Goal: Information Seeking & Learning: Learn about a topic

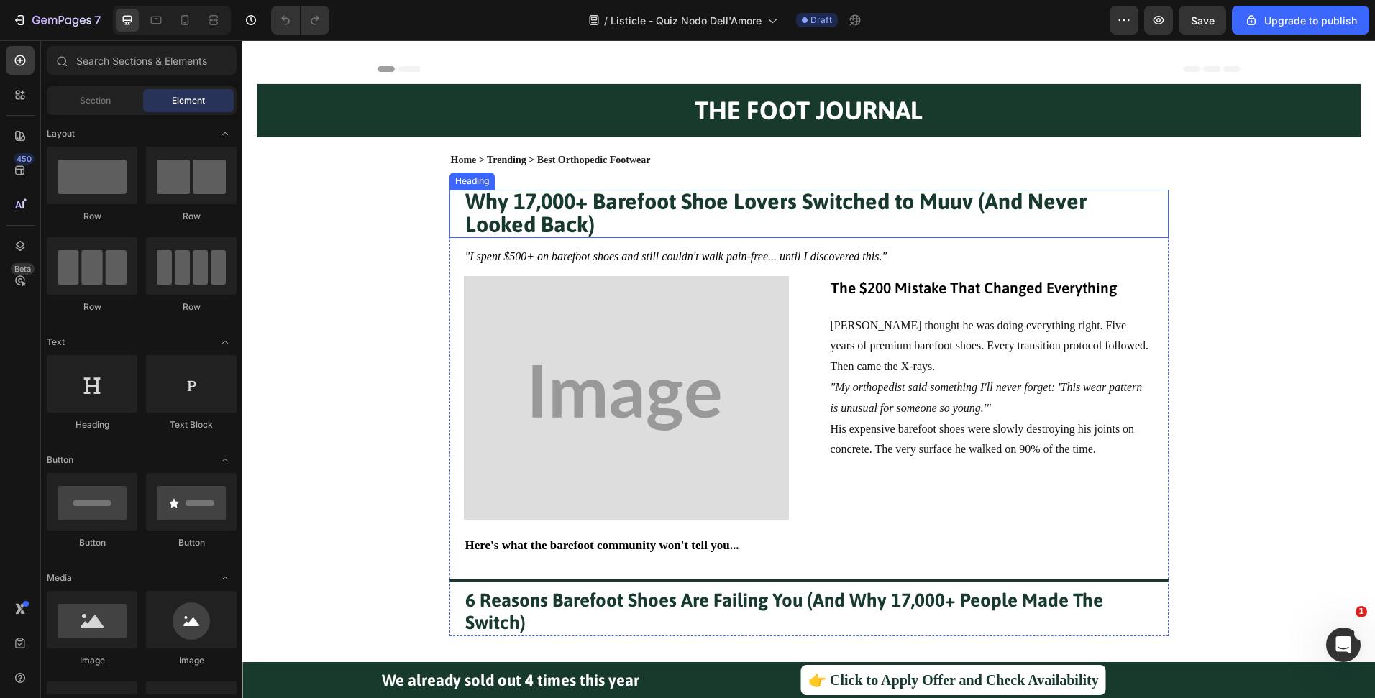
click at [714, 215] on h1 "Why 17,000+ Barefoot Shoe Lovers Switched to Muuv (And Never Looked Back)" at bounding box center [809, 214] width 690 height 48
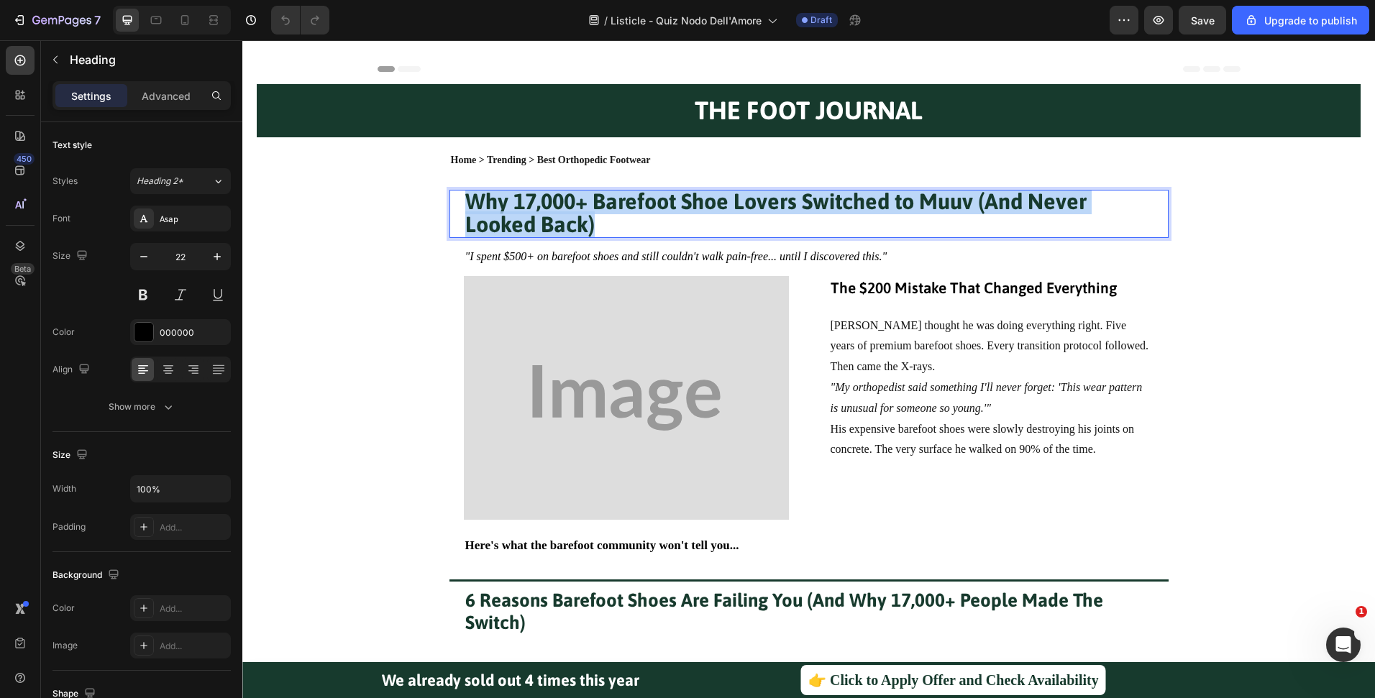
click at [714, 215] on p "Why 17,000+ Barefoot Shoe Lovers Switched to Muuv (And Never Looked Back)" at bounding box center [808, 213] width 687 height 45
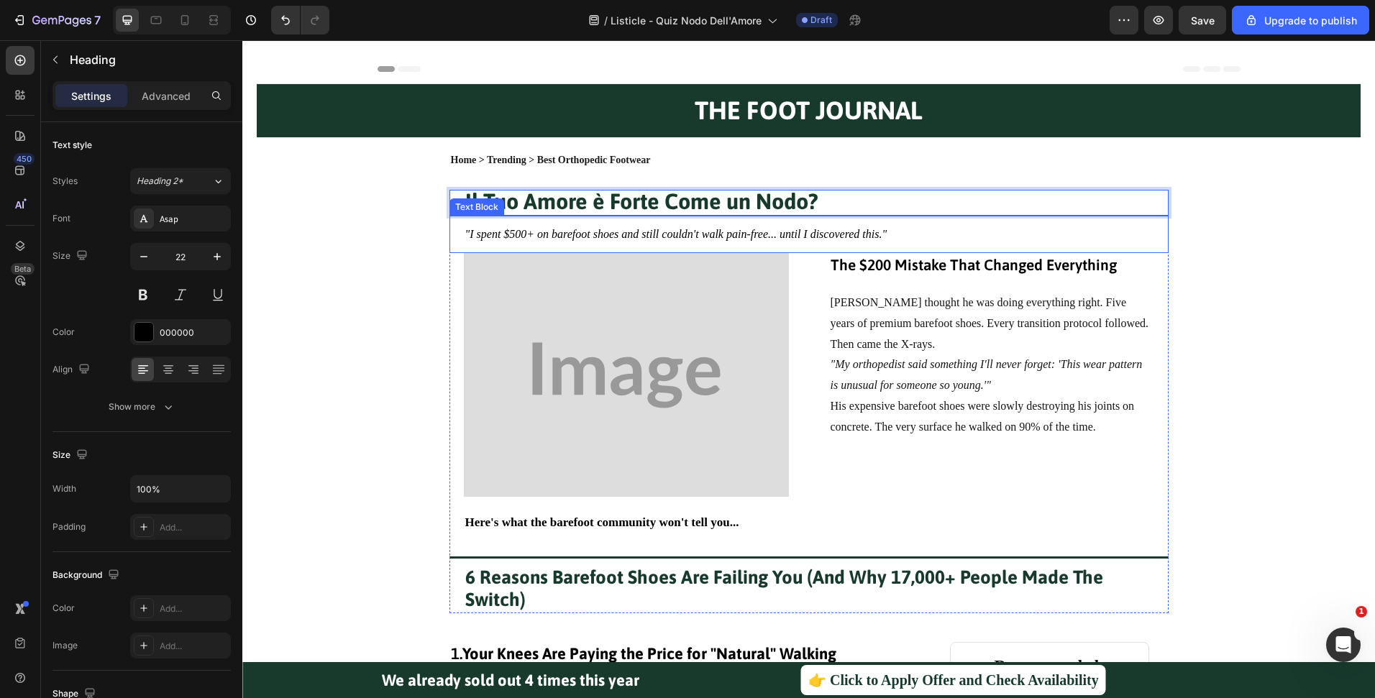
click at [783, 232] on icon ""I spent $500+ on barefoot shoes and still couldn't walk pain-free... until I d…" at bounding box center [676, 234] width 422 height 12
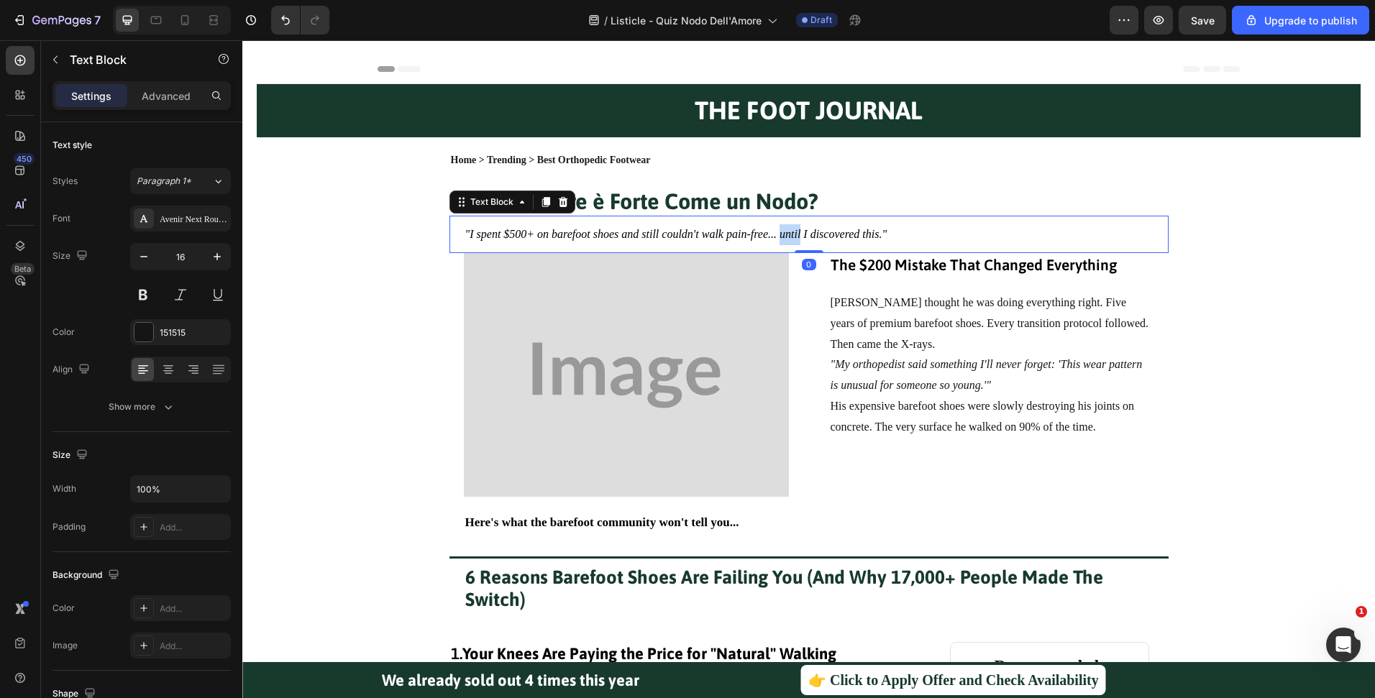
click at [783, 232] on icon ""I spent $500+ on barefoot shoes and still couldn't walk pain-free... until I d…" at bounding box center [676, 234] width 422 height 12
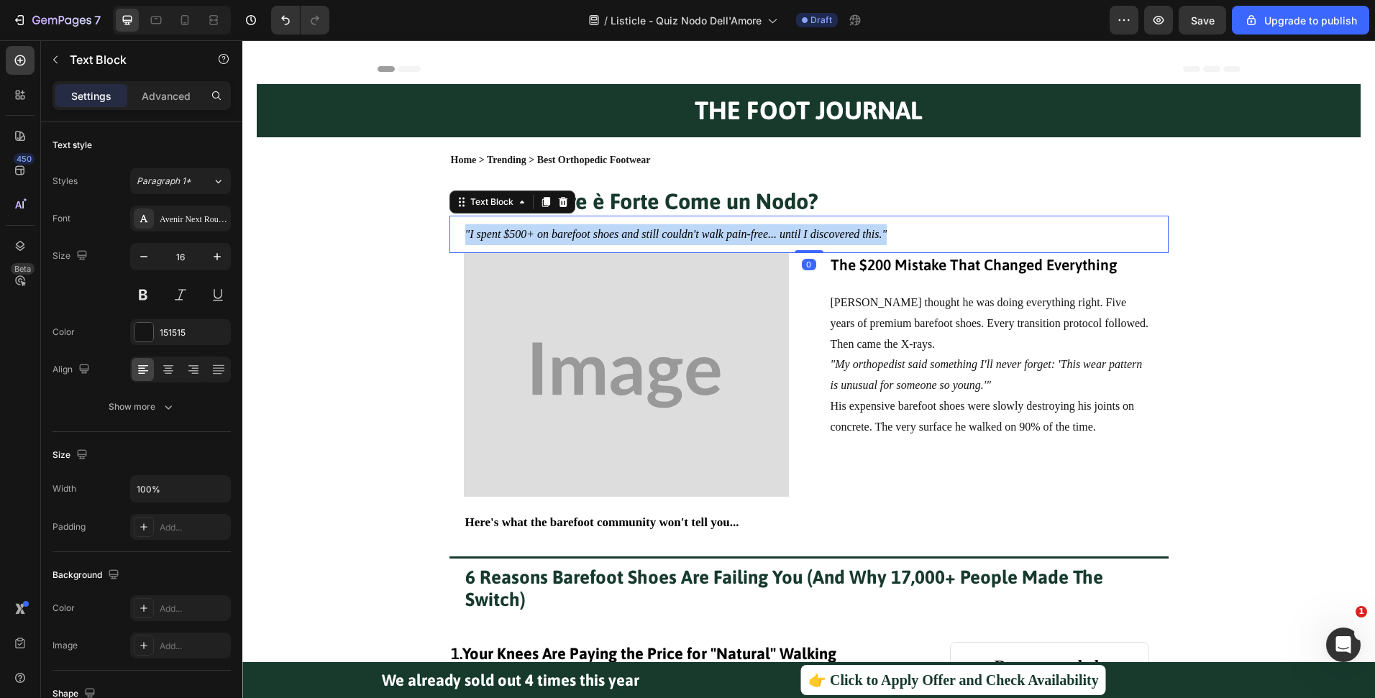
click at [783, 232] on icon ""I spent $500+ on barefoot shoes and still couldn't walk pain-free... until I d…" at bounding box center [676, 234] width 422 height 12
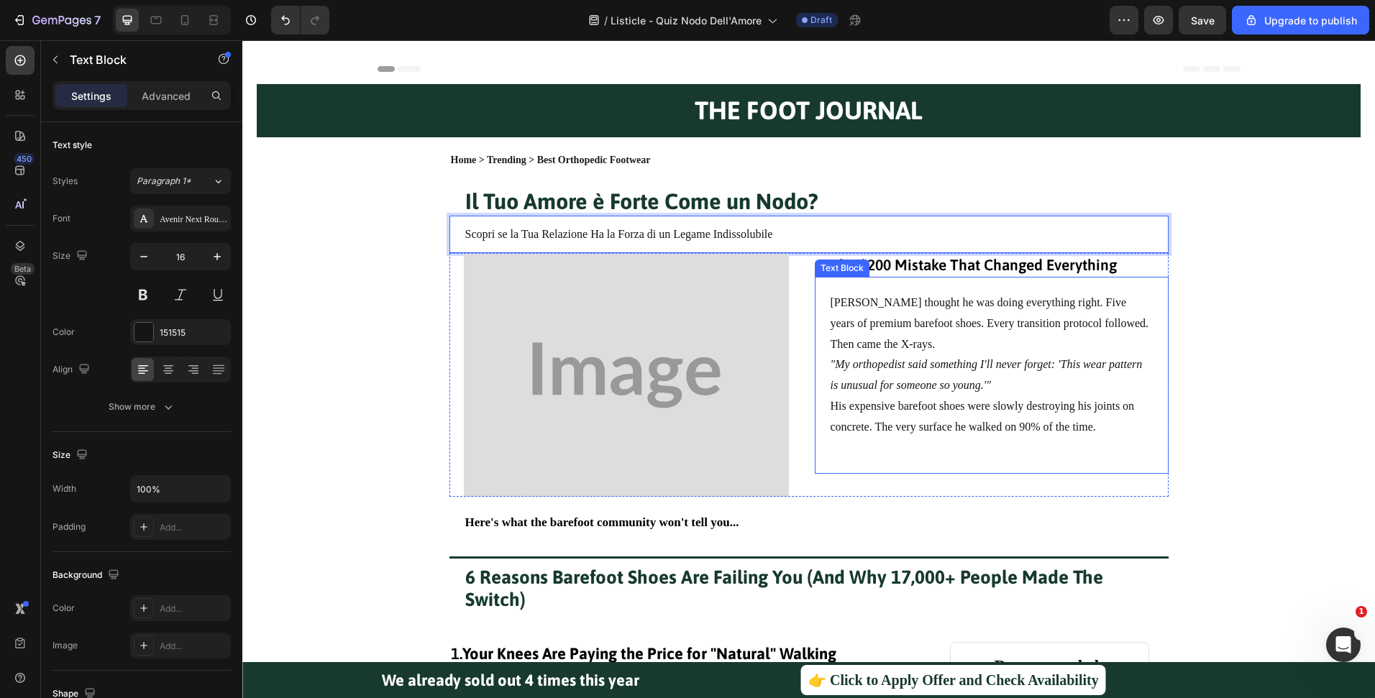
click at [924, 316] on p "[PERSON_NAME] thought he was doing everything right. Five years of premium bare…" at bounding box center [991, 314] width 322 height 42
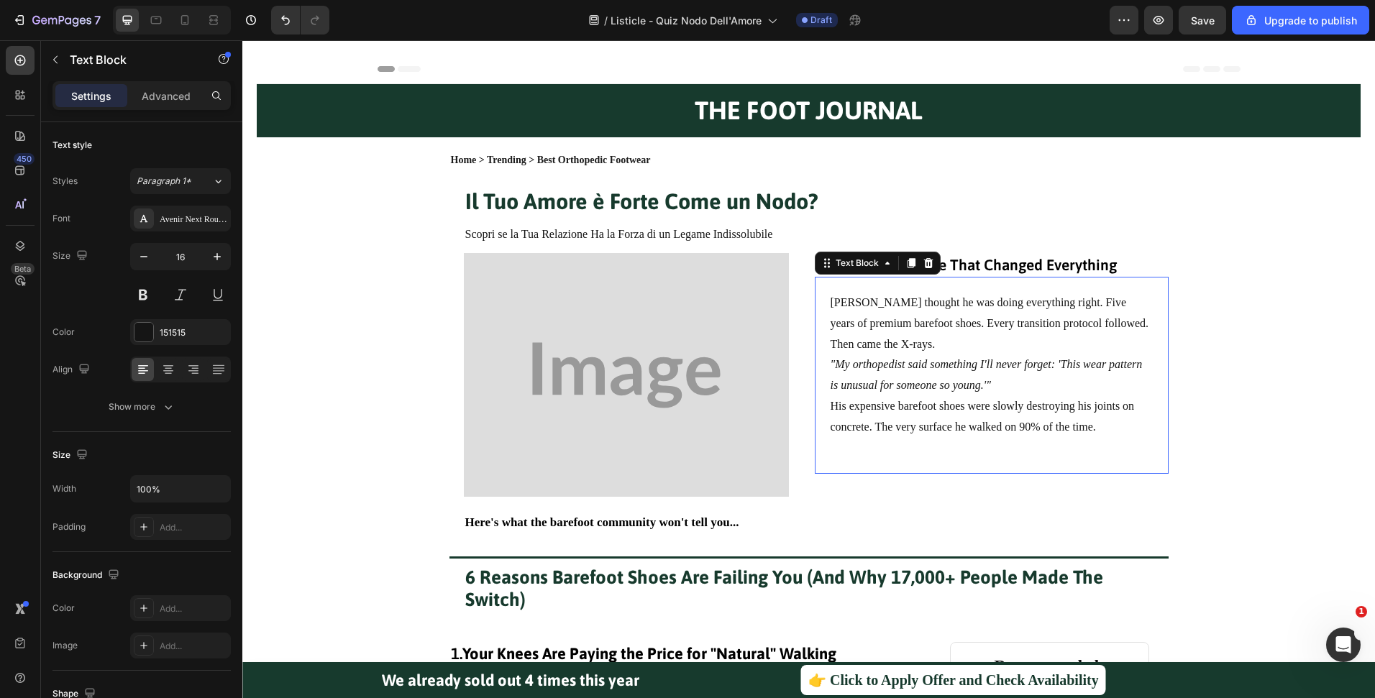
click at [924, 316] on p "[PERSON_NAME] thought he was doing everything right. Five years of premium bare…" at bounding box center [991, 314] width 322 height 42
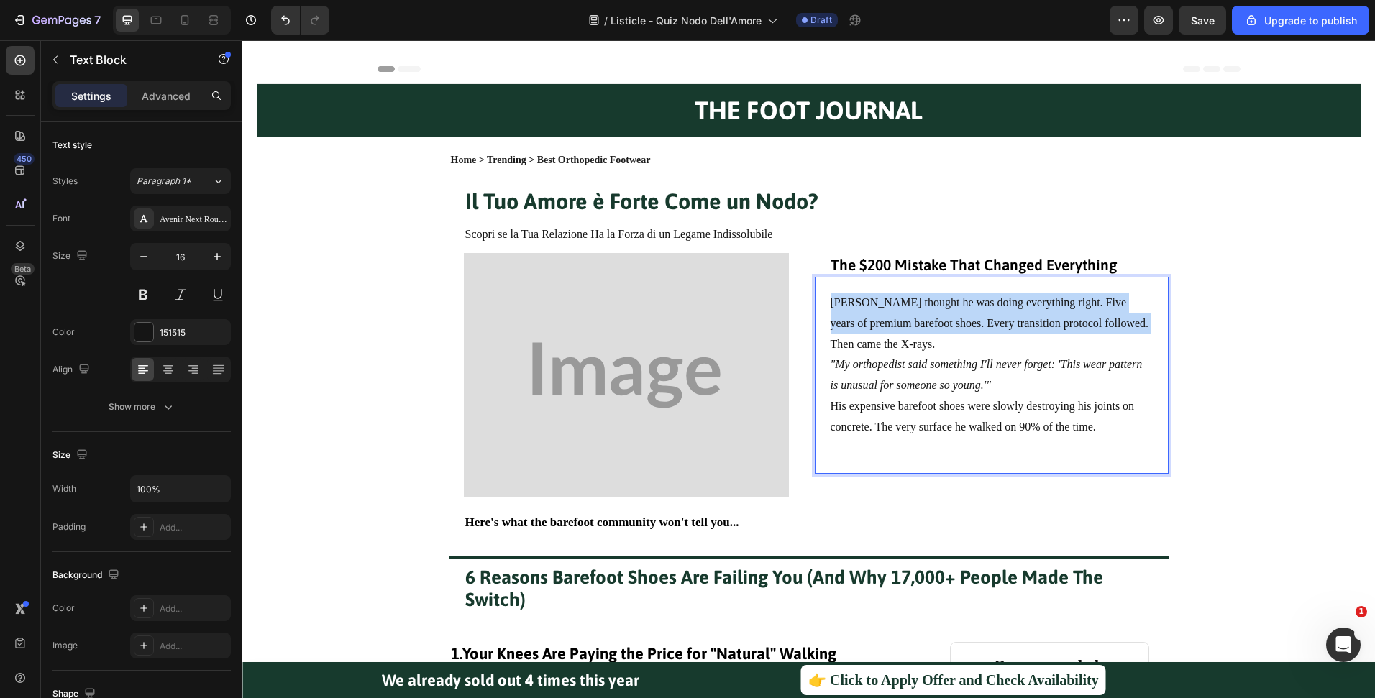
click at [924, 316] on p "[PERSON_NAME] thought he was doing everything right. Five years of premium bare…" at bounding box center [991, 314] width 322 height 42
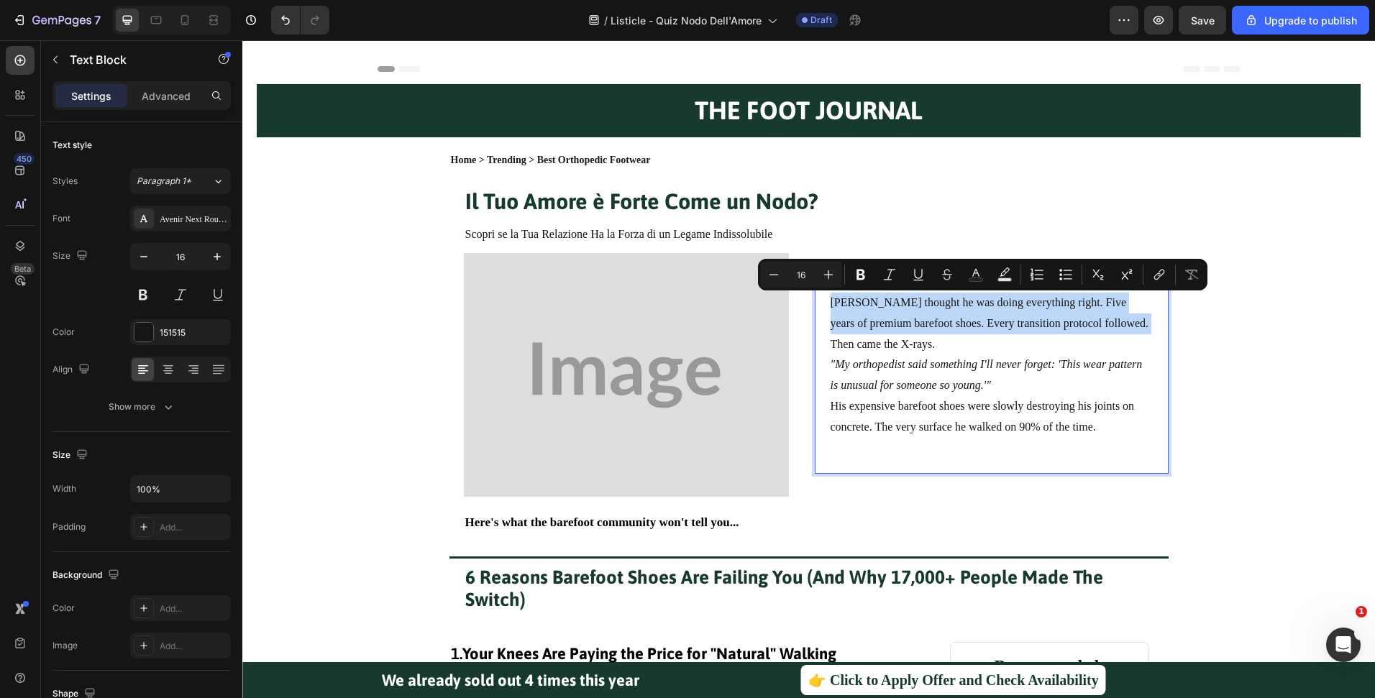
click at [924, 316] on p "[PERSON_NAME] thought he was doing everything right. Five years of premium bare…" at bounding box center [991, 314] width 322 height 42
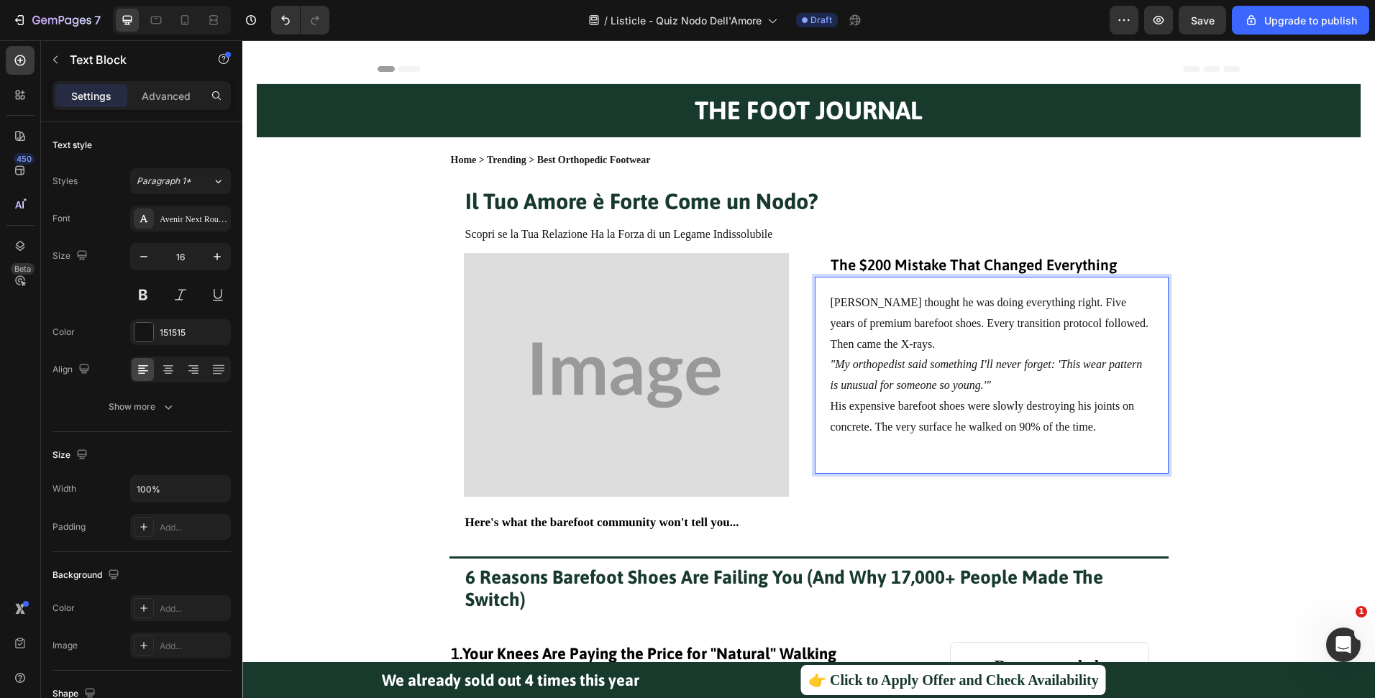
click at [1032, 366] on icon ""My orthopedist said something I'll never forget: 'This wear pattern is unusual…" at bounding box center [986, 374] width 312 height 33
click at [1109, 432] on p "His expensive barefoot shoes were slowly destroying his joints on concrete. The…" at bounding box center [991, 417] width 322 height 42
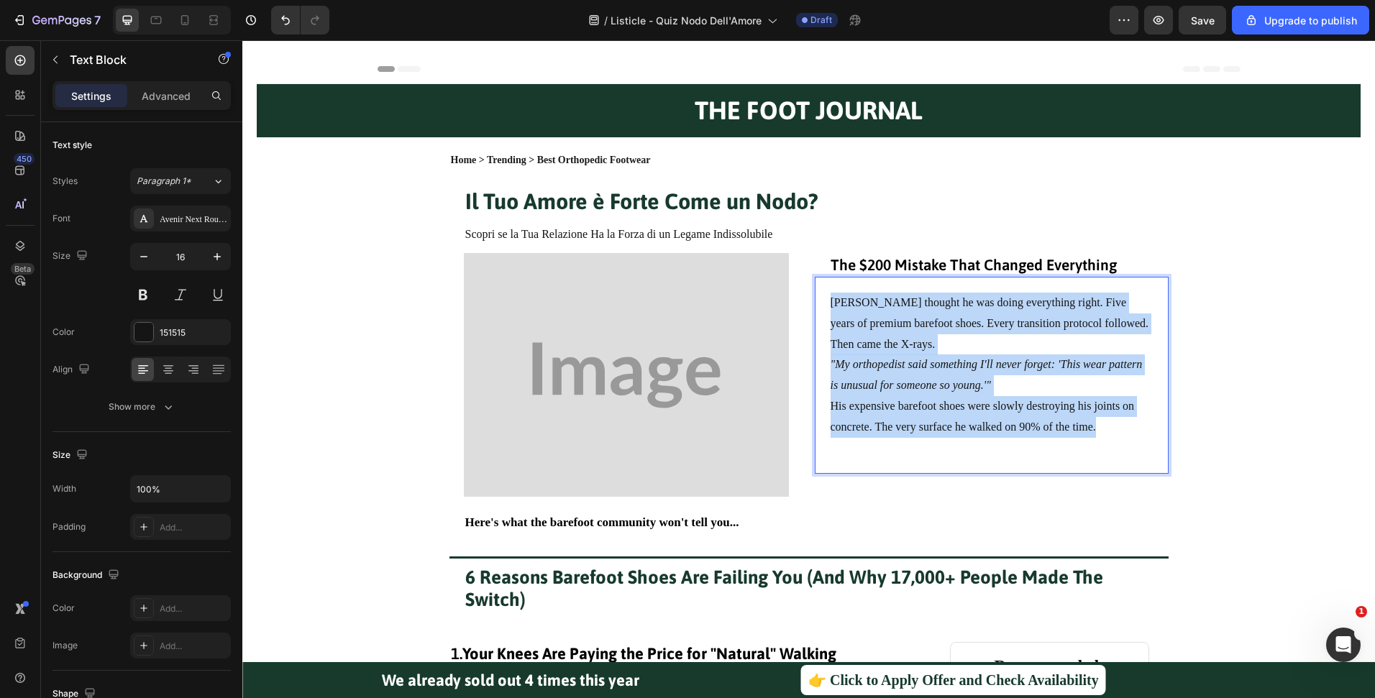
drag, startPoint x: 1103, startPoint y: 426, endPoint x: 814, endPoint y: 304, distance: 313.8
click at [815, 304] on div "[PERSON_NAME] thought he was doing everything right. Five years of premium bare…" at bounding box center [992, 375] width 354 height 197
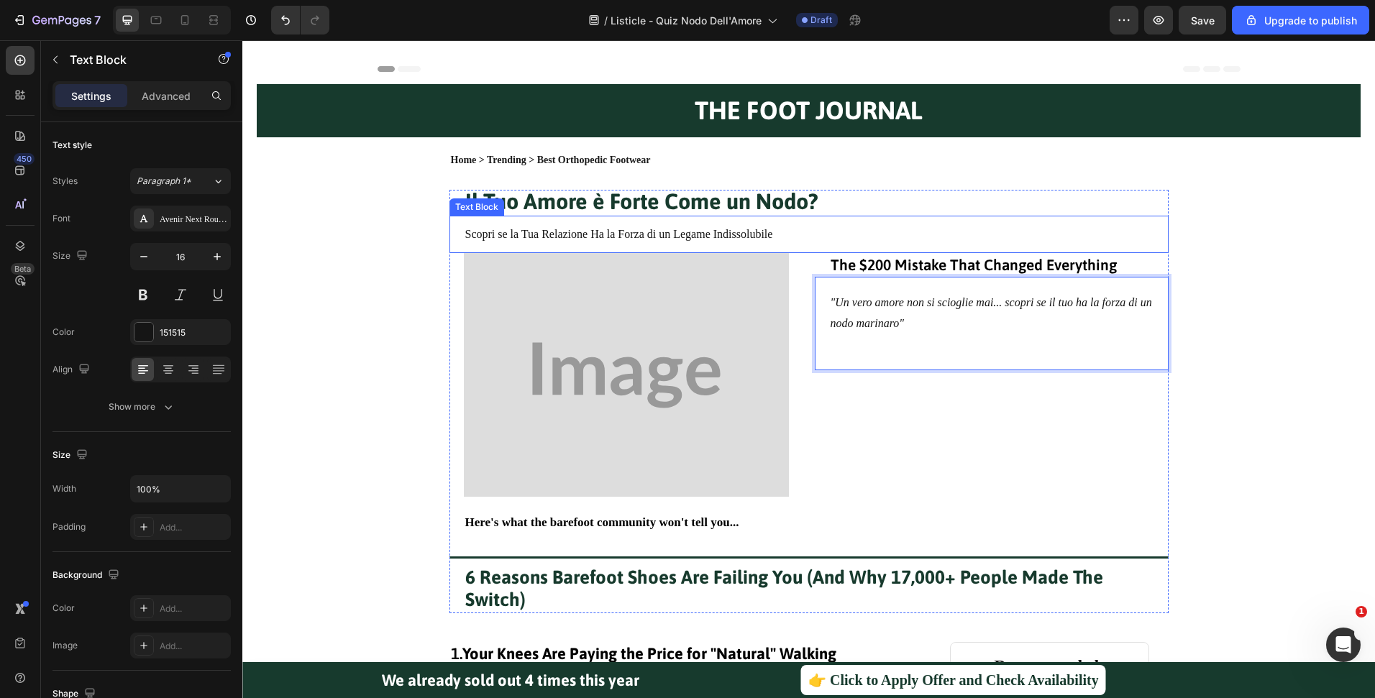
click at [643, 223] on div "Scopri se la Tua Relazione Ha la Forza di un Legame Indissolubile" at bounding box center [809, 235] width 690 height 24
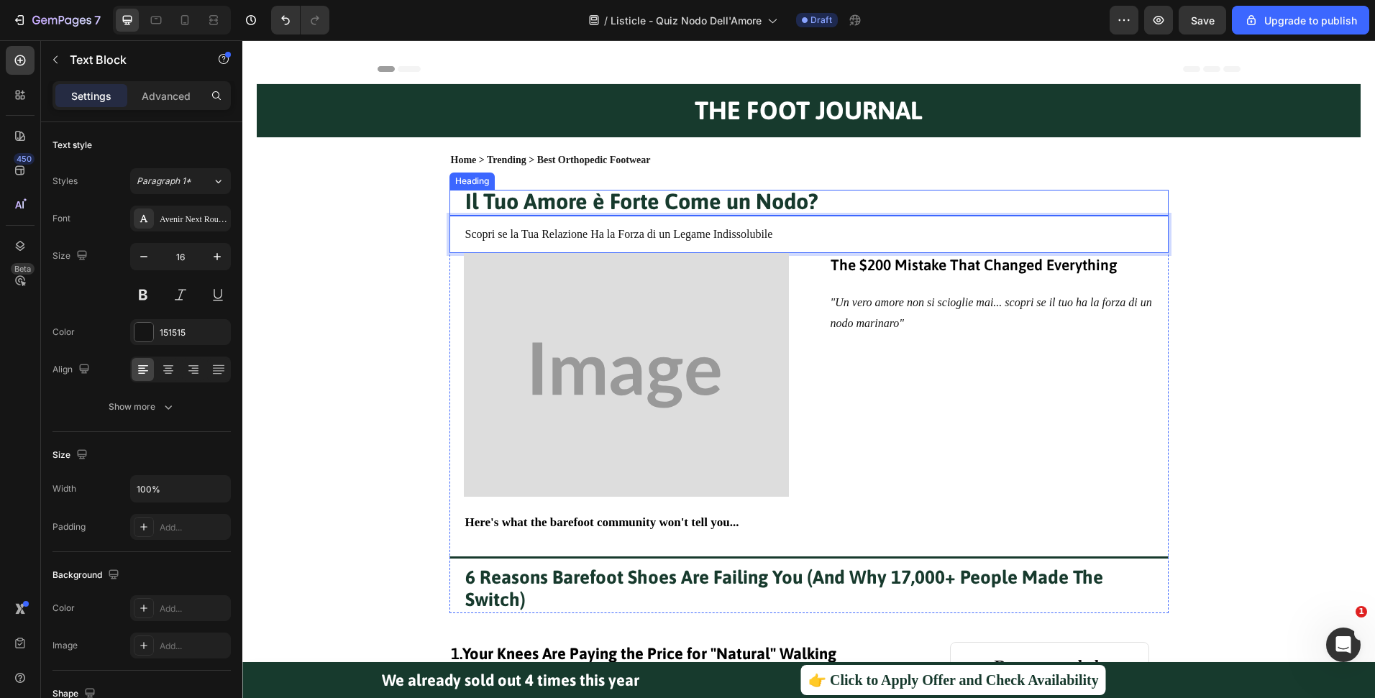
click at [668, 207] on strong "Il Tuo Amore è Forte Come un Nodo?" at bounding box center [641, 200] width 353 height 25
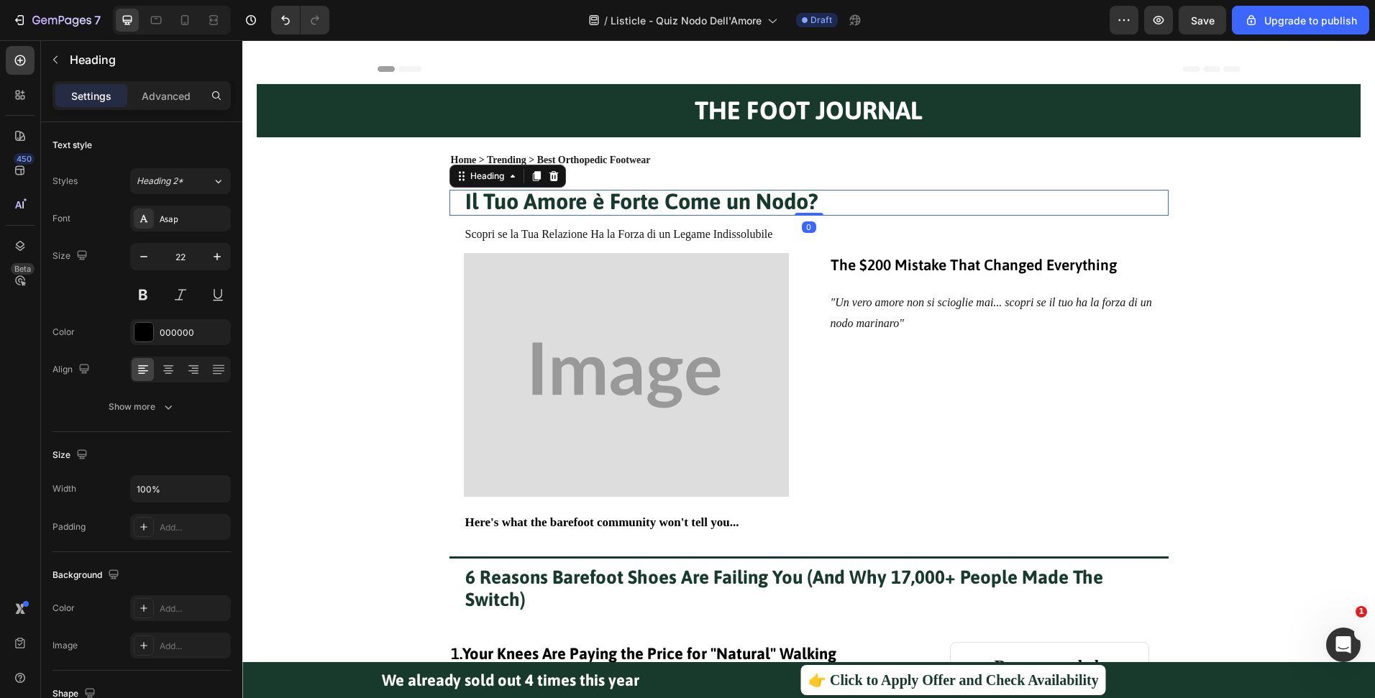
click at [653, 237] on p "Scopri se la Tua Relazione Ha la Forza di un Legame Indissolubile" at bounding box center [808, 234] width 687 height 21
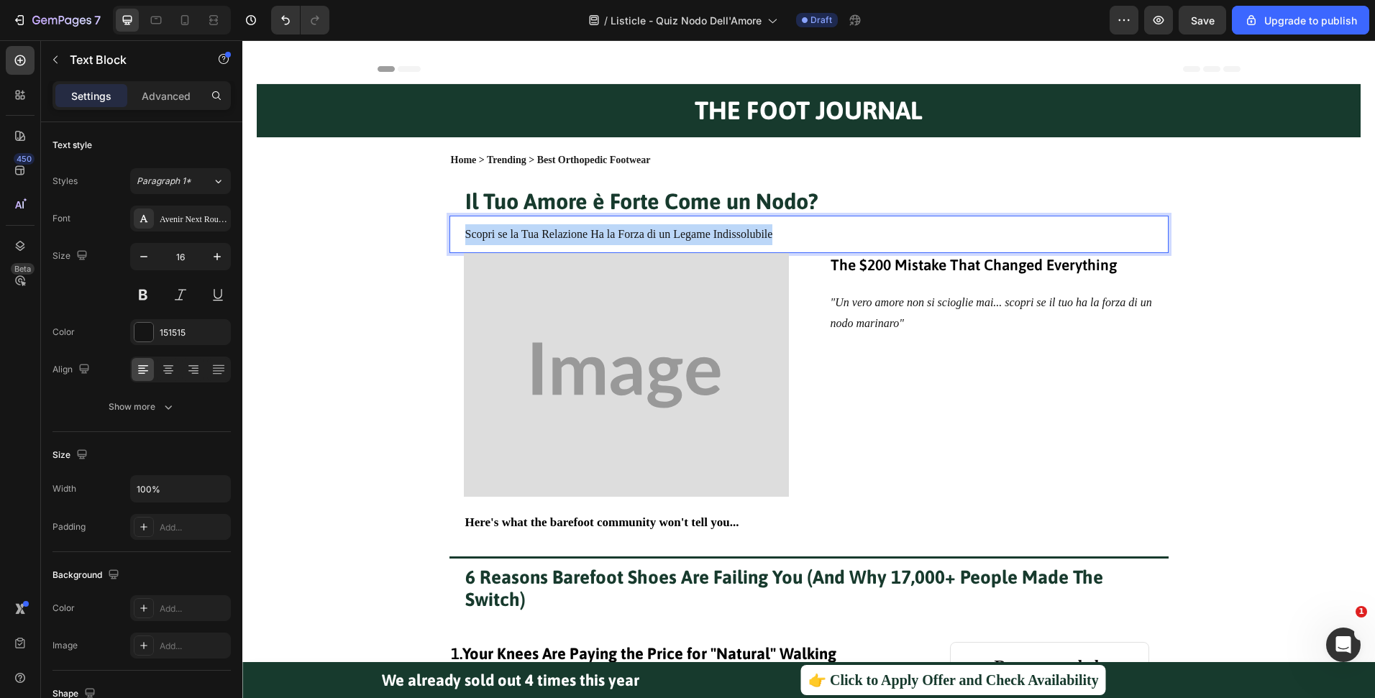
click at [653, 237] on p "Scopri se la Tua Relazione Ha la Forza di un Legame Indissolubile" at bounding box center [808, 234] width 687 height 21
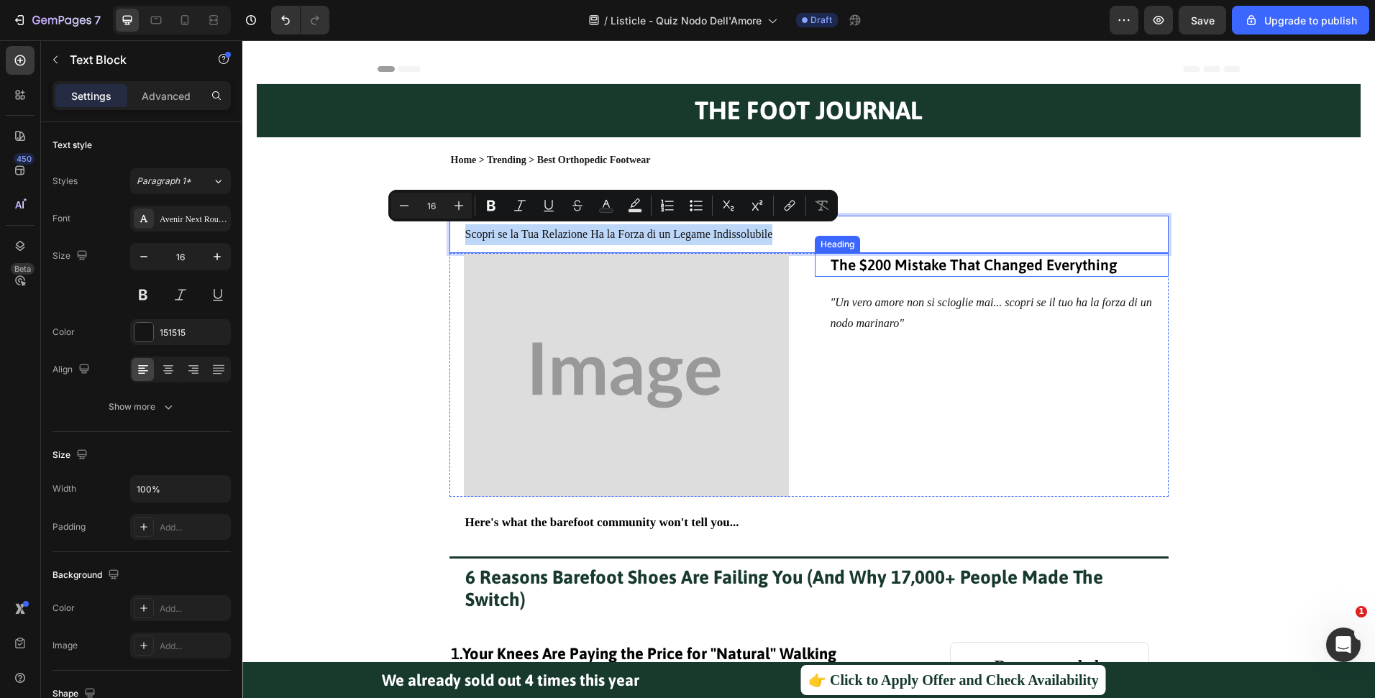
click at [919, 265] on span "The $200 Mistake That Changed Everything" at bounding box center [973, 264] width 286 height 17
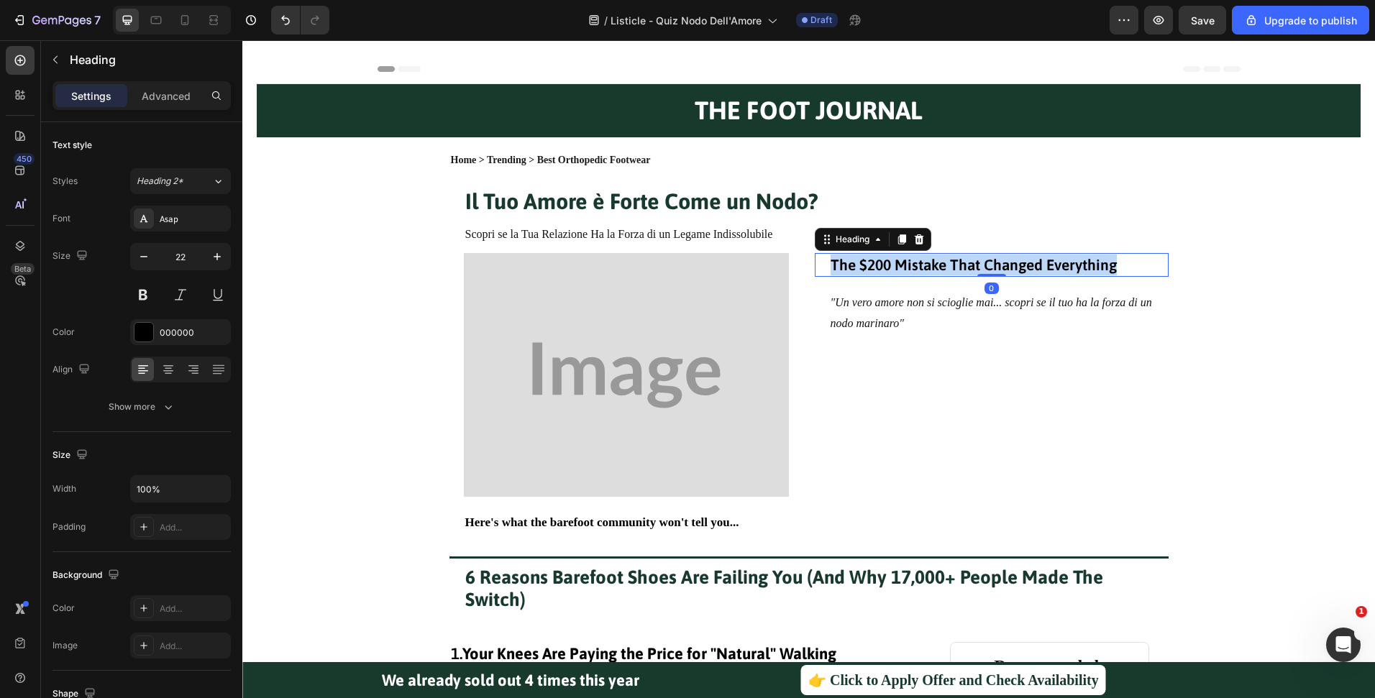
click at [919, 265] on span "The $200 Mistake That Changed Everything" at bounding box center [973, 264] width 286 height 17
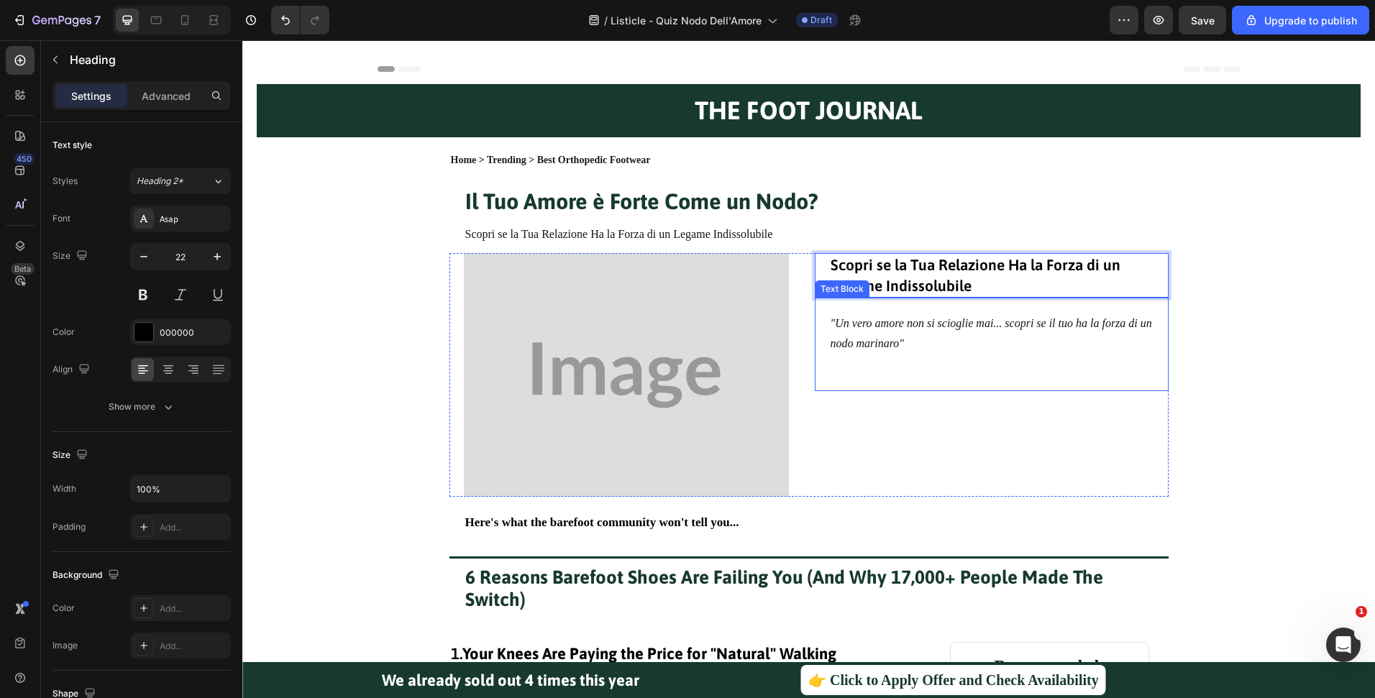
click at [1239, 309] on div "THE FOOT JOURNAL Heading Row Home > Trending > Best Orthopedic Footwear Text Bl…" at bounding box center [809, 348] width 1104 height 529
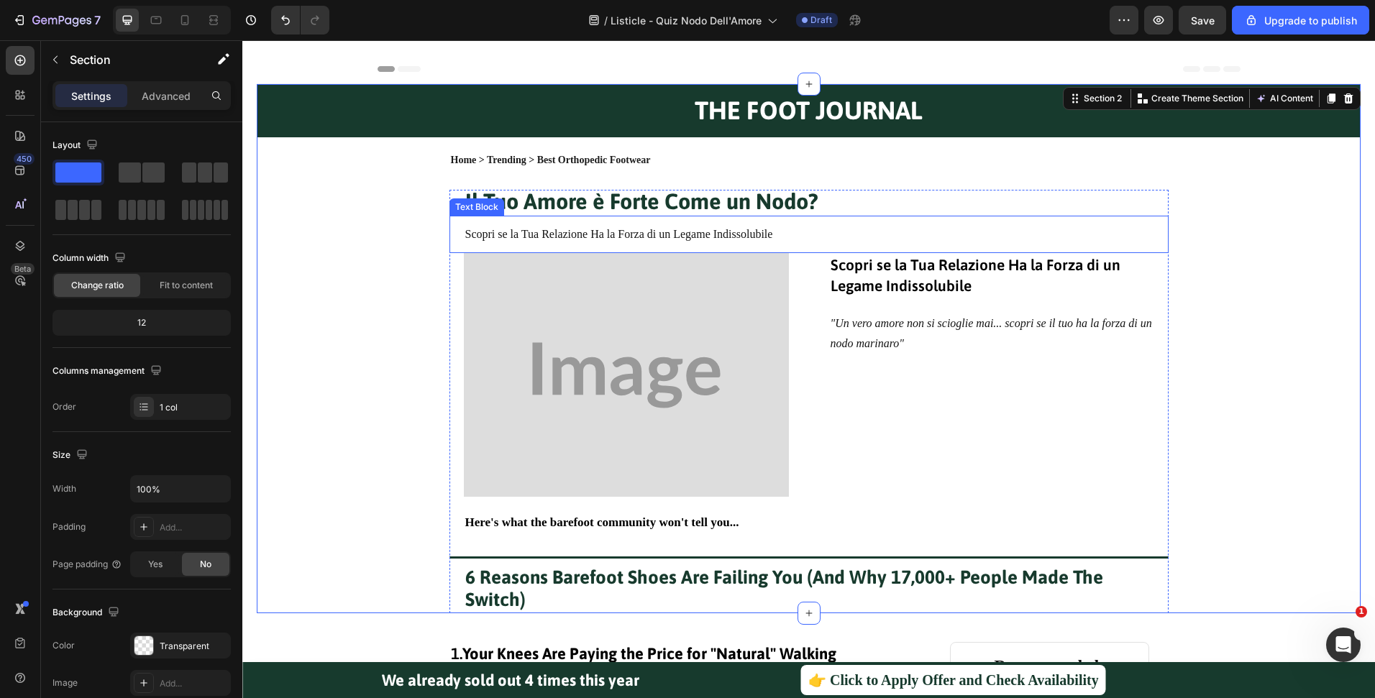
click at [804, 224] on p "Scopri se la Tua Relazione Ha la Forza di un Legame Indissolubile" at bounding box center [808, 234] width 687 height 21
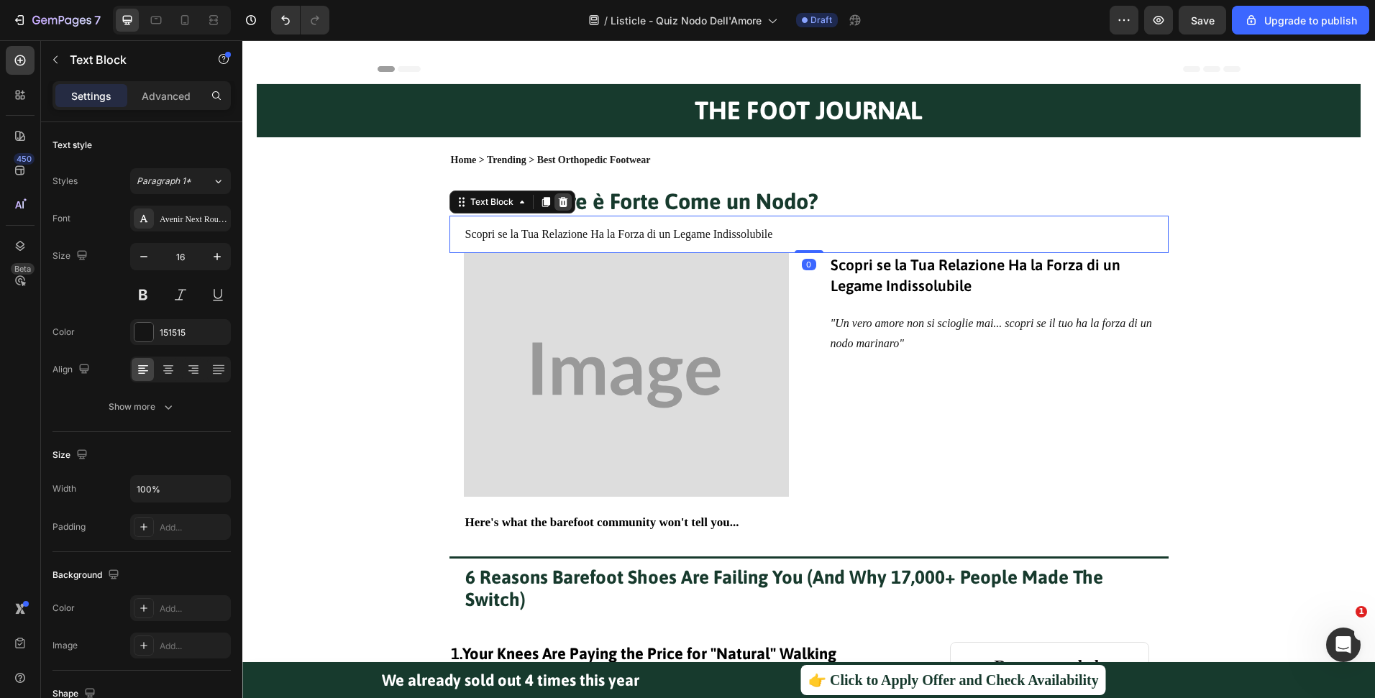
click at [559, 205] on icon at bounding box center [562, 202] width 9 height 10
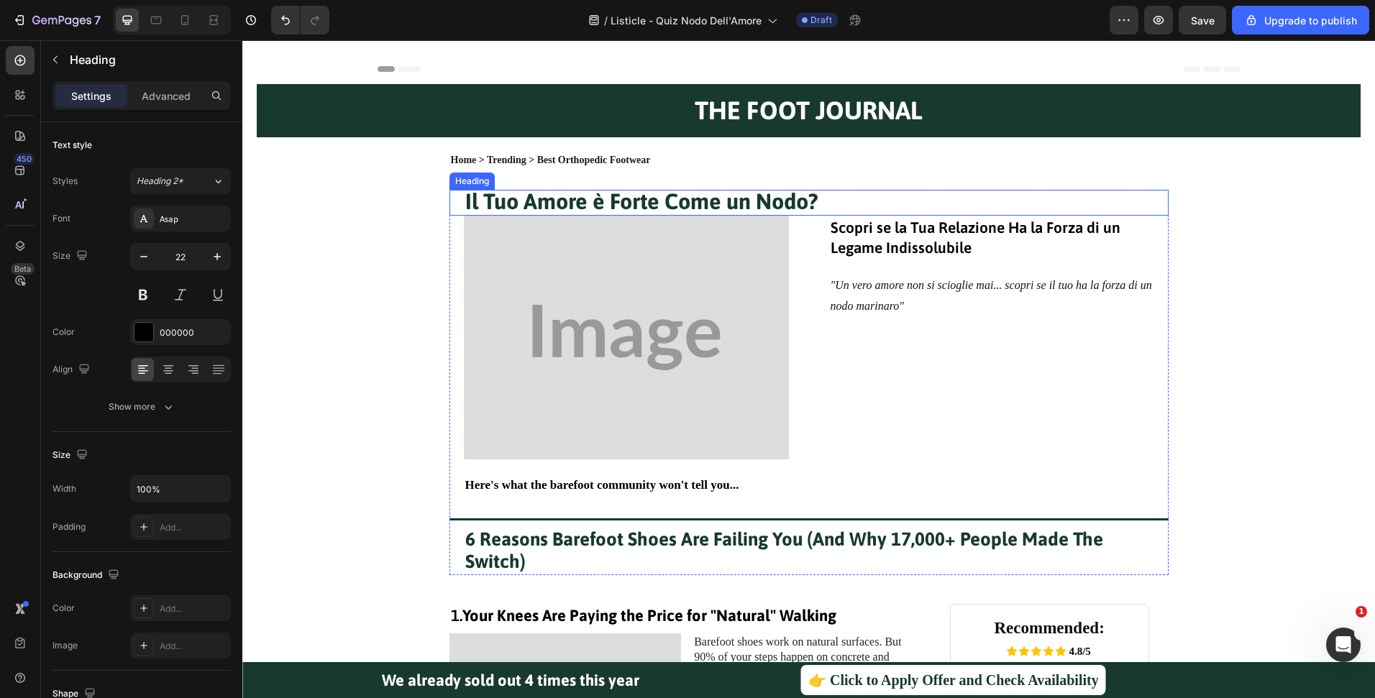
click at [852, 195] on p "⁠⁠⁠⁠⁠⁠⁠ Il Tuo Amore è Forte Come un Nodo?" at bounding box center [808, 202] width 687 height 23
click at [168, 96] on p "Advanced" at bounding box center [166, 95] width 49 height 15
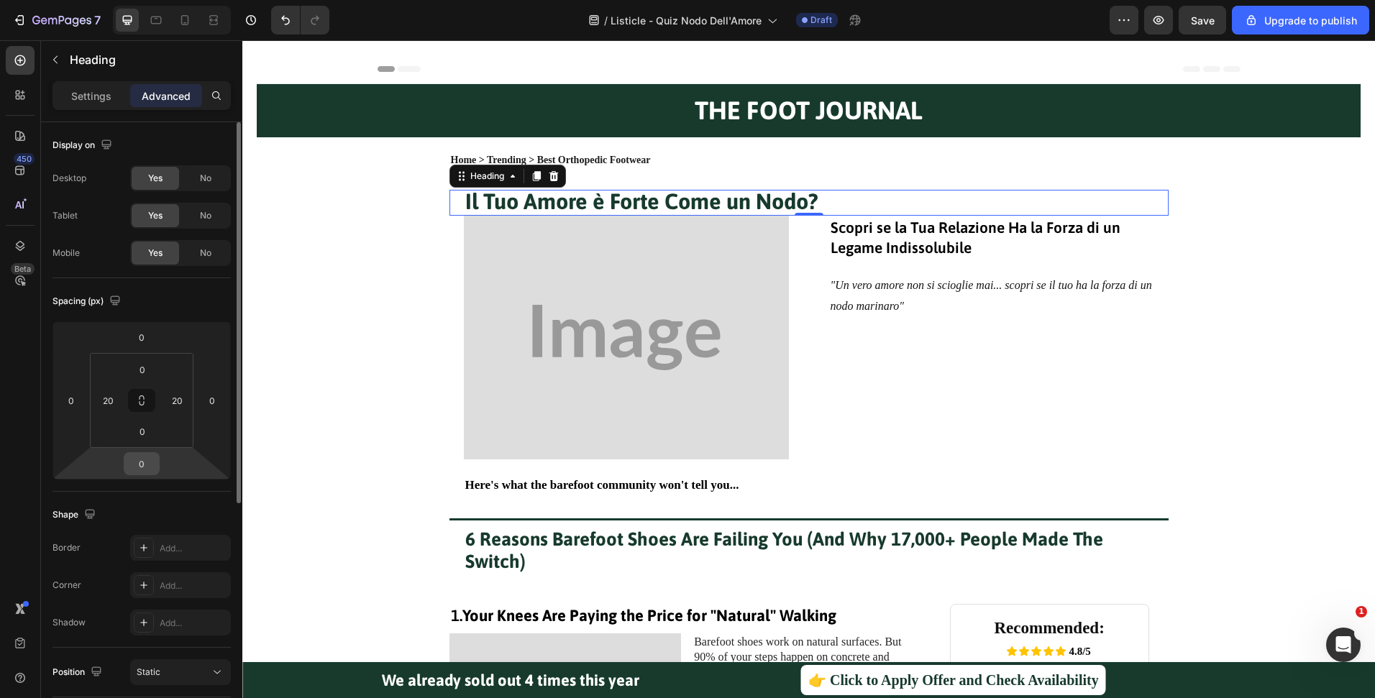
click at [148, 461] on input "0" at bounding box center [141, 464] width 29 height 22
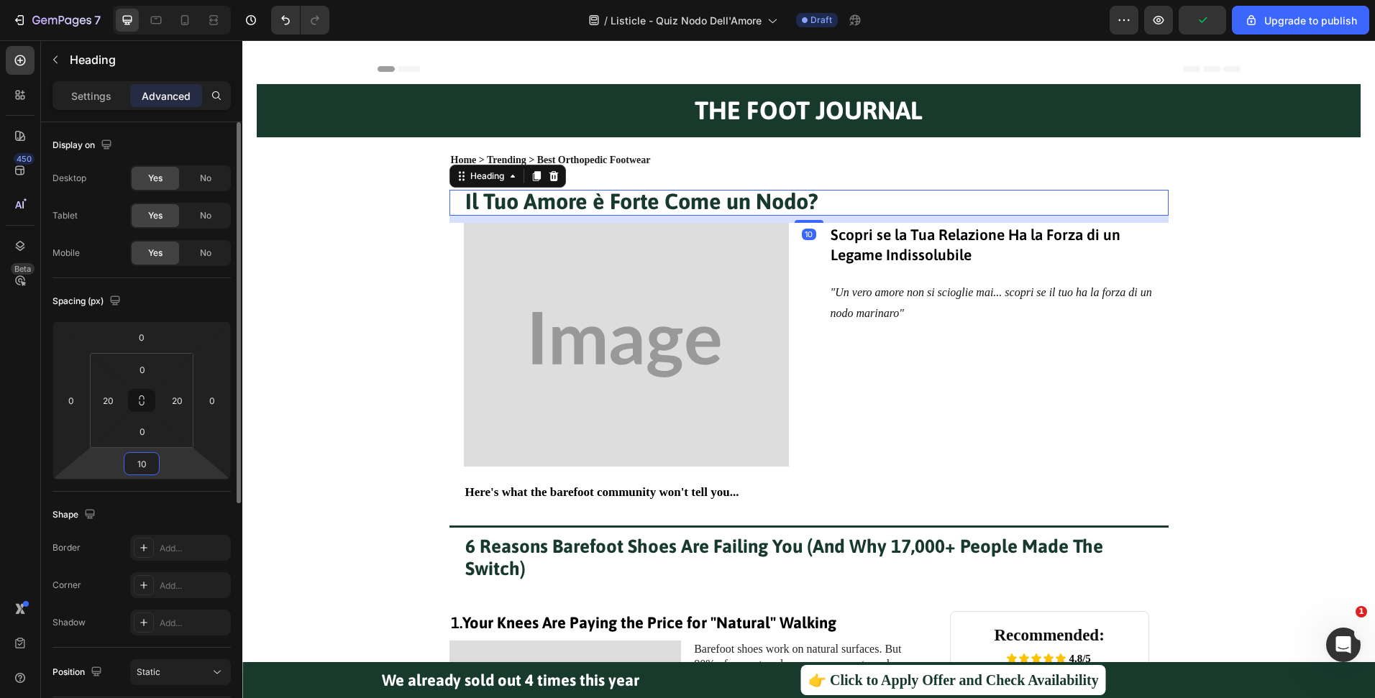
type input "1"
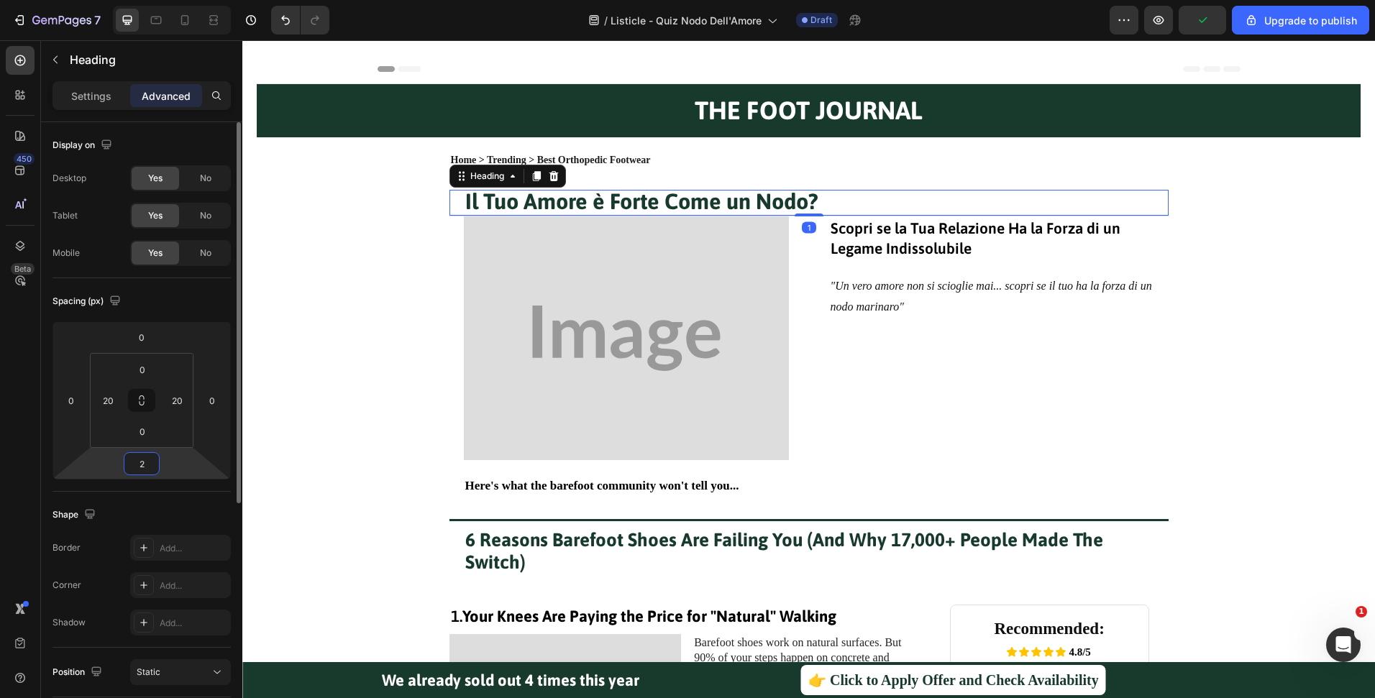
type input "20"
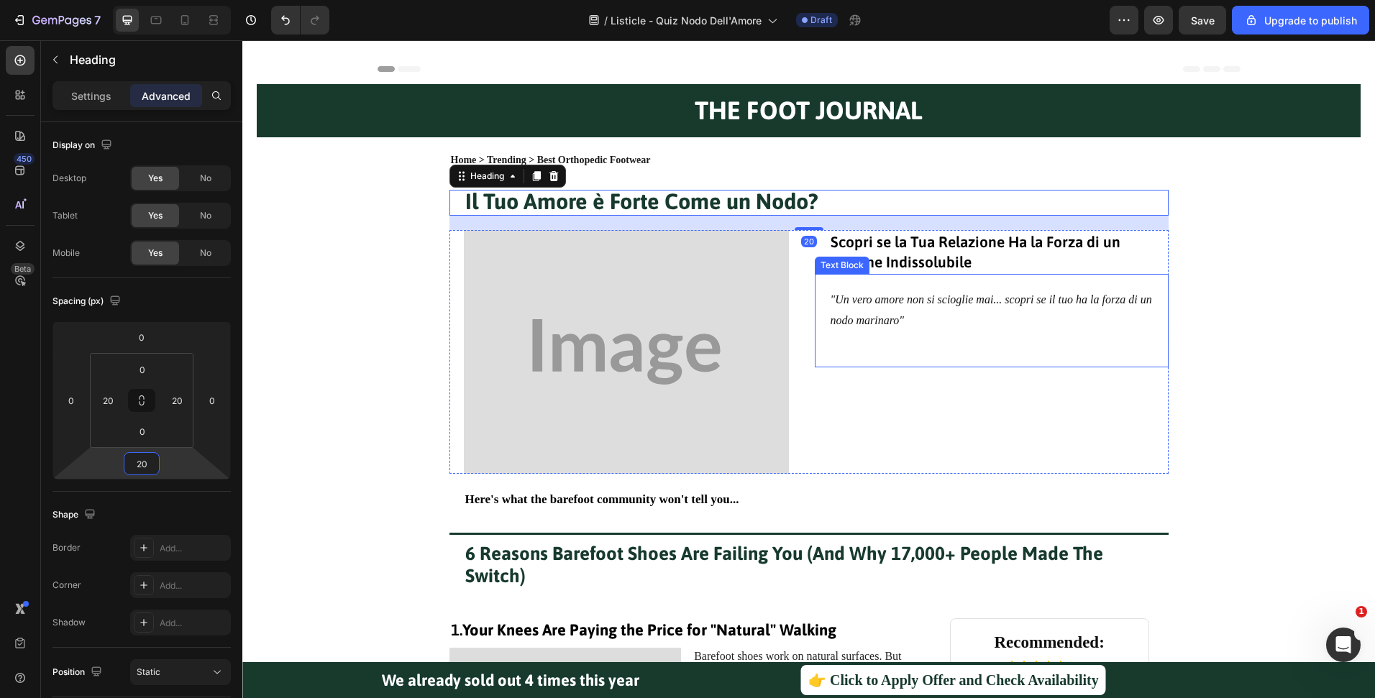
click at [1150, 349] on div ""Un vero amore non si scioglie mai... scopri se il tuo ha la forza di un nodo m…" at bounding box center [992, 320] width 354 height 93
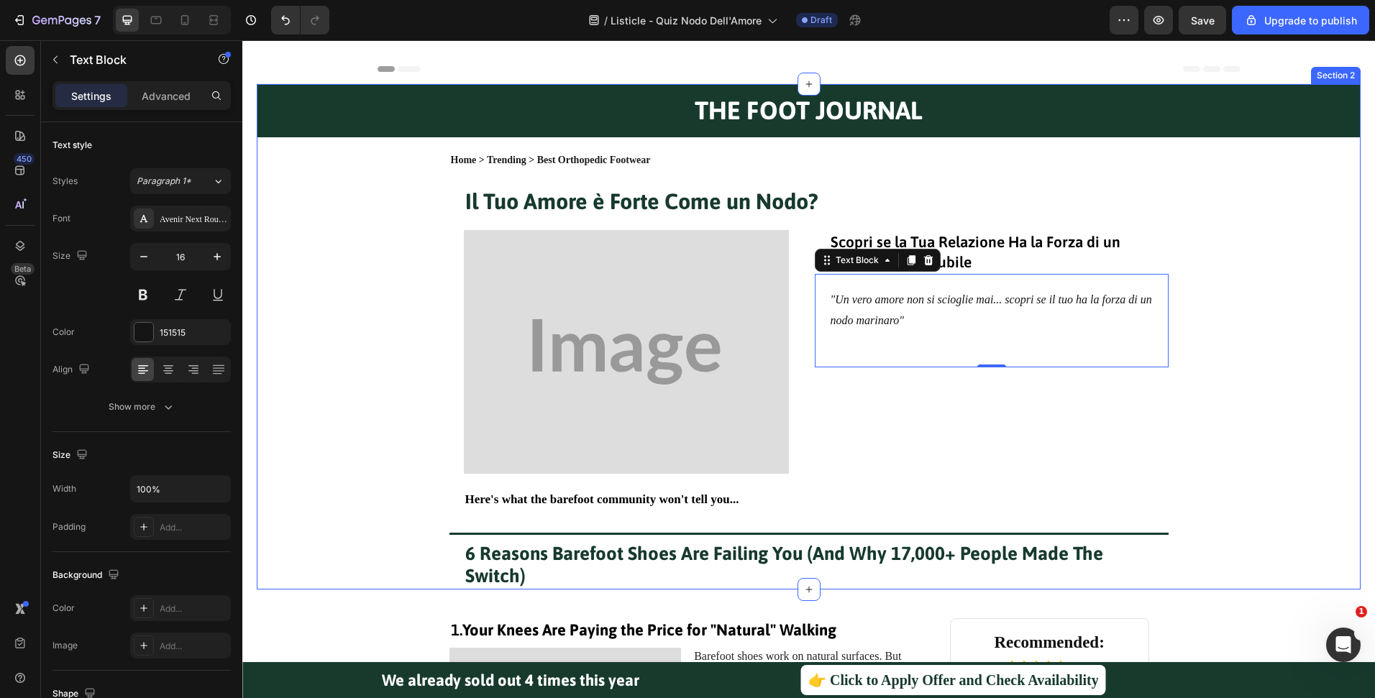
click at [1254, 440] on div "THE FOOT JOURNAL Heading Row Home > Trending > Best Orthopedic Footwear Text Bl…" at bounding box center [809, 336] width 1104 height 505
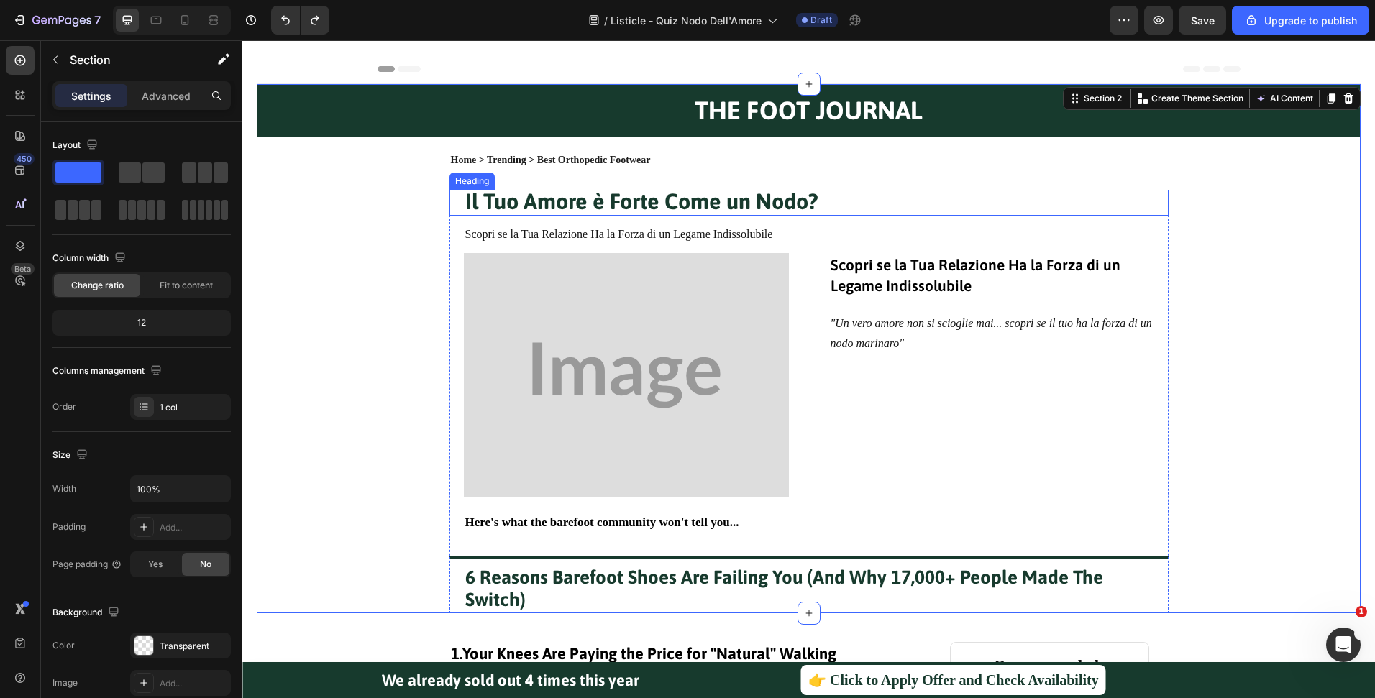
click at [792, 203] on strong "Il Tuo Amore è Forte Come un Nodo?" at bounding box center [641, 200] width 353 height 25
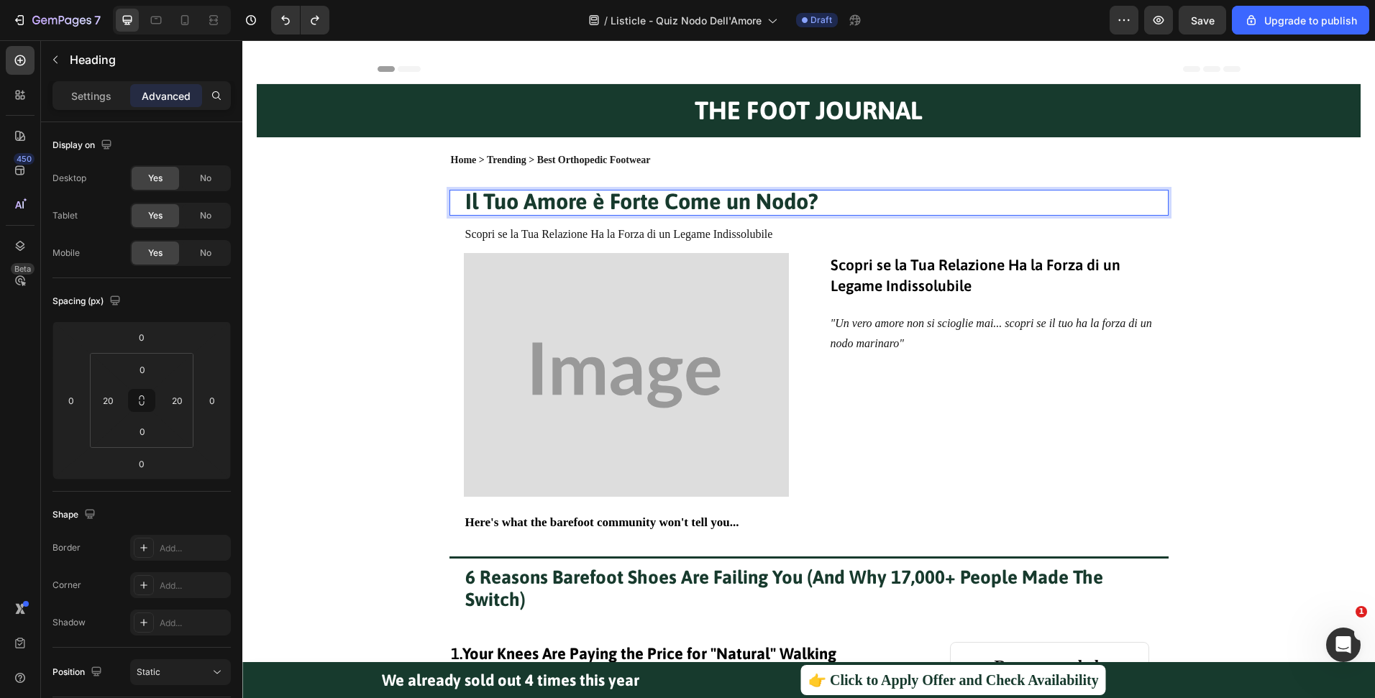
drag, startPoint x: 792, startPoint y: 203, endPoint x: 846, endPoint y: 203, distance: 54.6
click at [846, 203] on p "Il Tuo Amore è Forte Come un Nodo?" at bounding box center [808, 202] width 687 height 23
click at [809, 203] on strong "Il Tuo Amore è Forte Come un Nodo?" at bounding box center [641, 200] width 353 height 25
click at [826, 201] on p "Il Tuo Amore è Forte Come un Nodo?" at bounding box center [808, 202] width 687 height 23
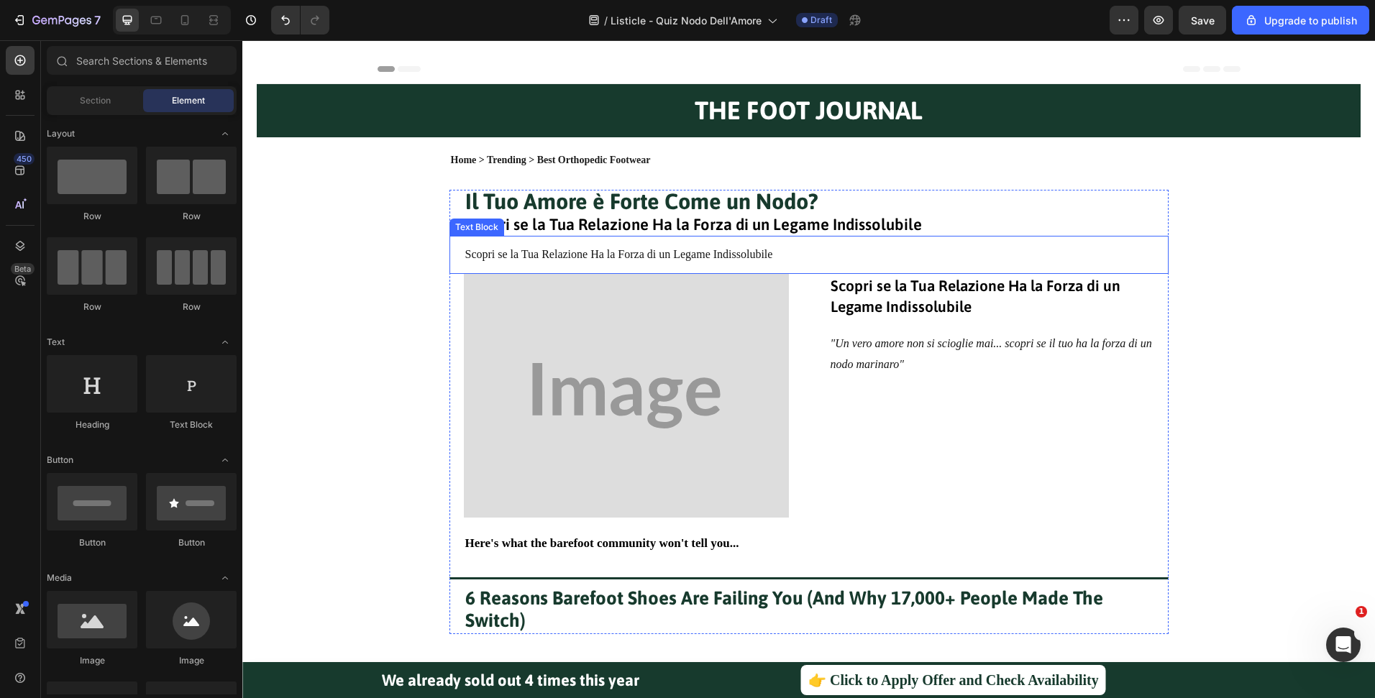
click at [656, 257] on p "Scopri se la Tua Relazione Ha la Forza di un Legame Indissolubile" at bounding box center [808, 254] width 687 height 21
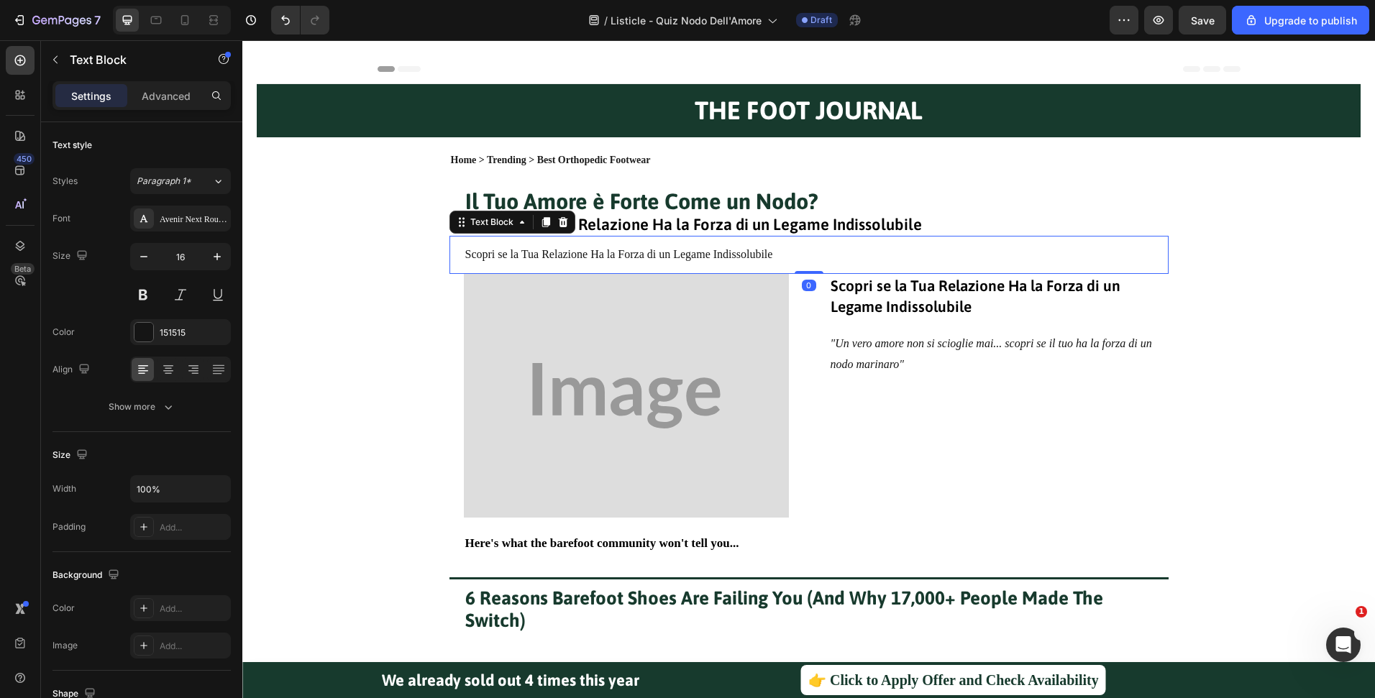
click at [656, 257] on p "Scopri se la Tua Relazione Ha la Forza di un Legame Indissolubile" at bounding box center [808, 254] width 687 height 21
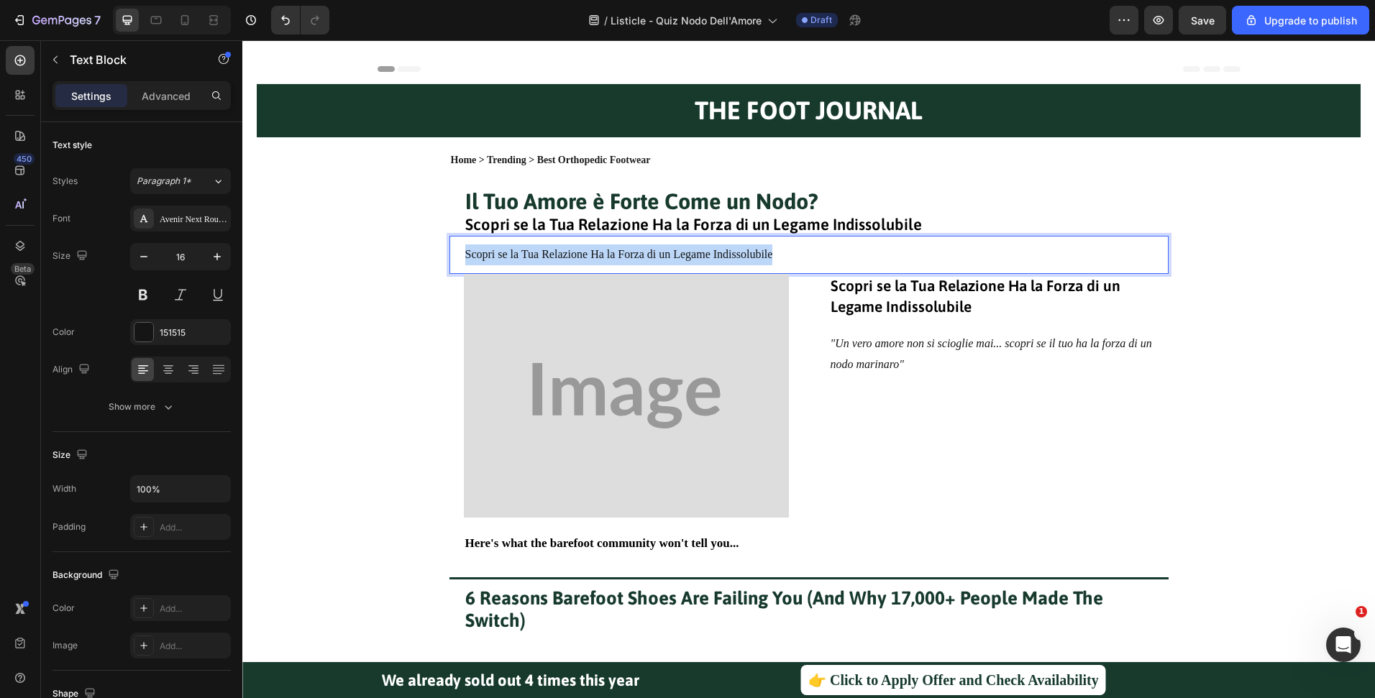
click at [656, 257] on p "Scopri se la Tua Relazione Ha la Forza di un Legame Indissolubile" at bounding box center [808, 254] width 687 height 21
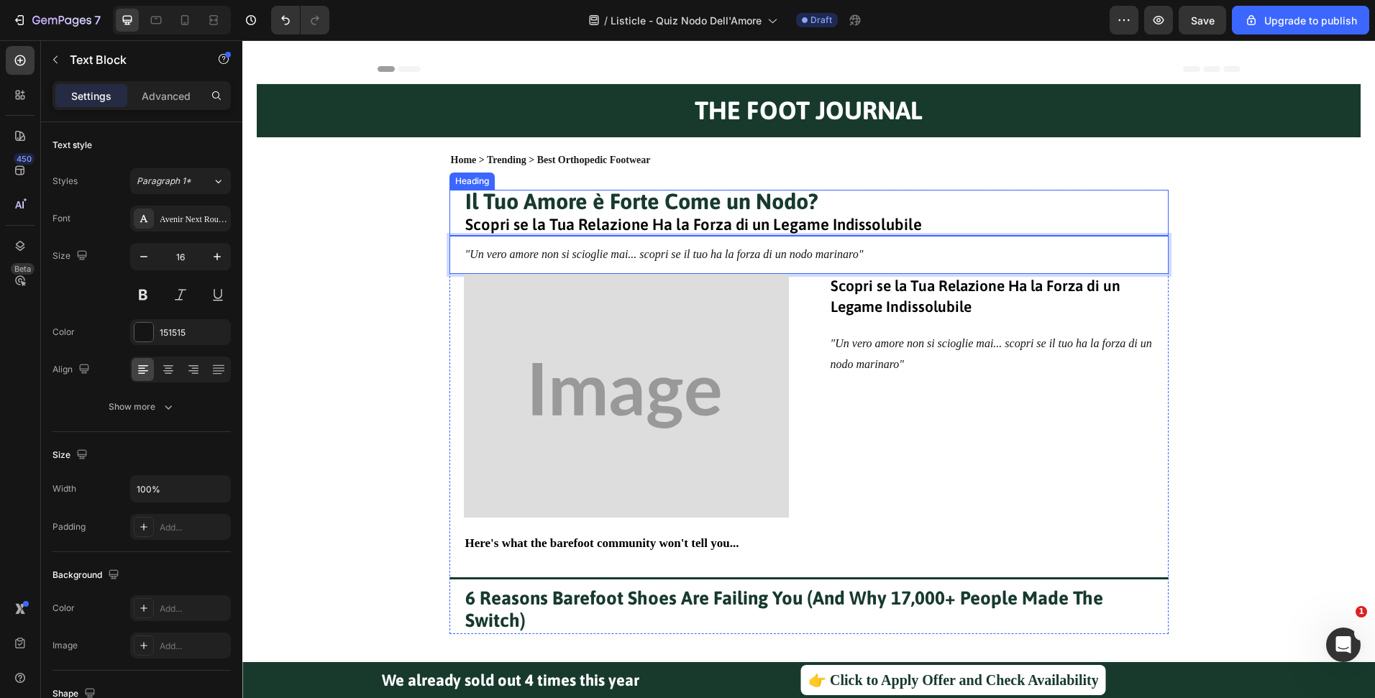
click at [917, 212] on h1 "Il Tuo Amore è Forte Come un Nodo? Scopri se la Tua Relazione Ha la Forza di un…" at bounding box center [809, 213] width 690 height 46
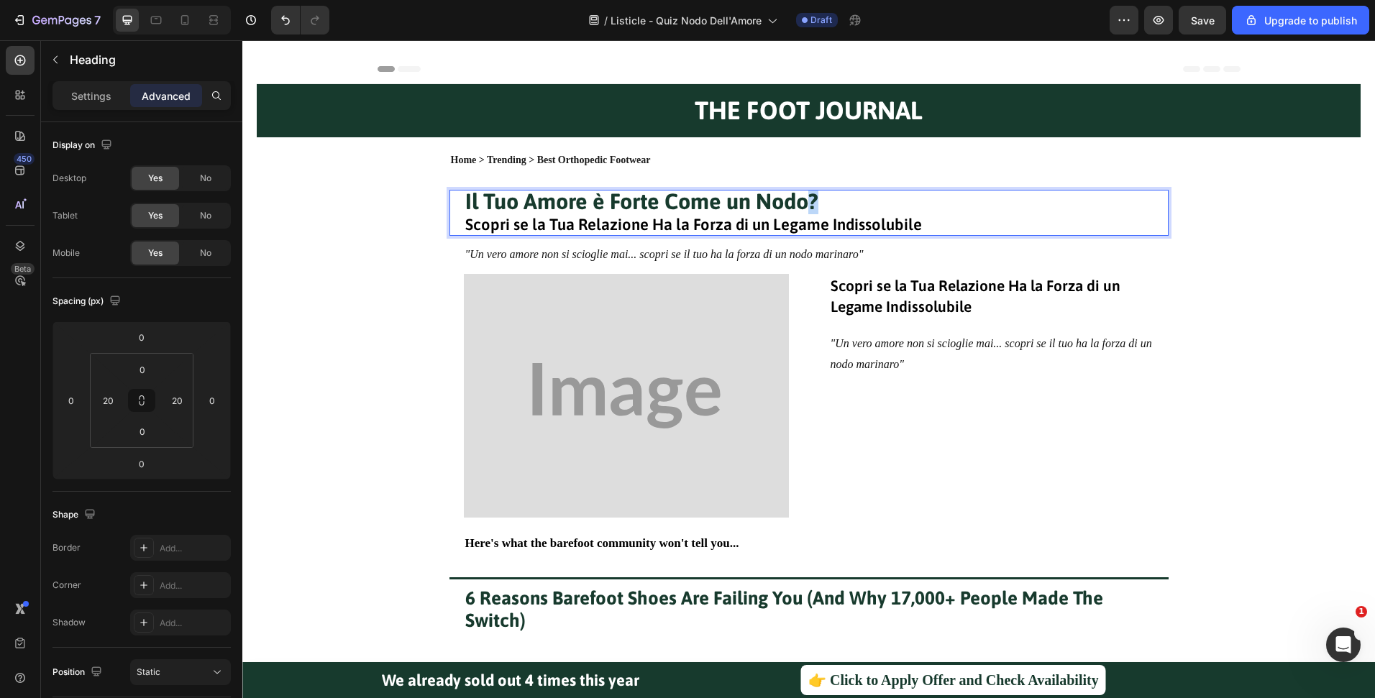
click at [801, 205] on strong "Il Tuo Amore è Forte Come un Nodo?" at bounding box center [641, 200] width 353 height 25
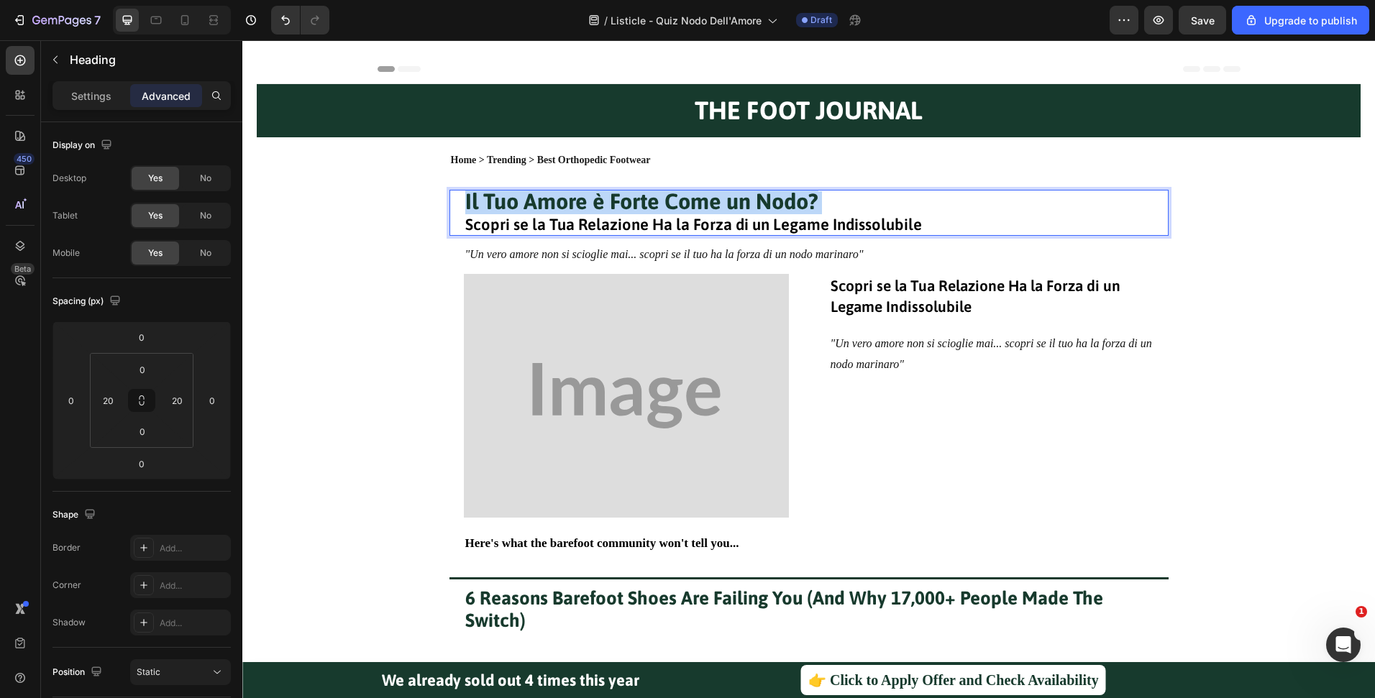
click at [801, 205] on strong "Il Tuo Amore è Forte Come un Nodo?" at bounding box center [641, 200] width 353 height 25
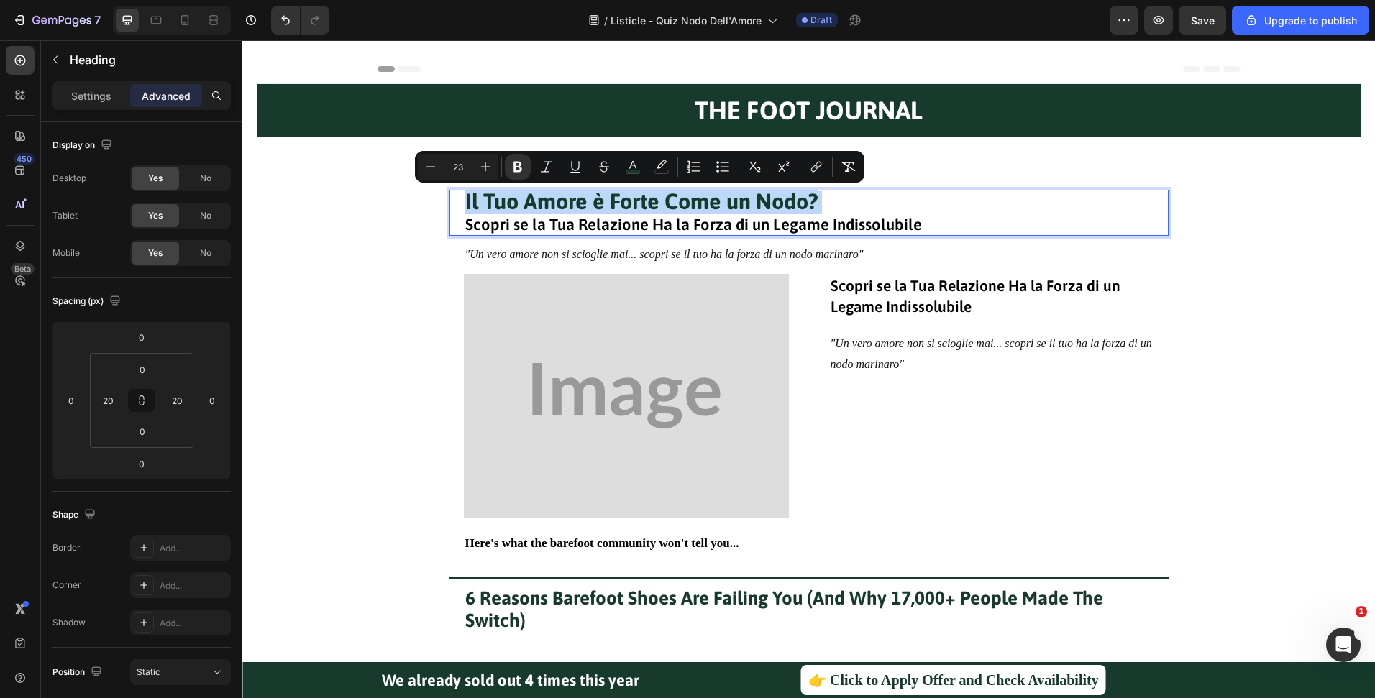
click at [801, 205] on strong "Il Tuo Amore è Forte Come un Nodo?" at bounding box center [641, 200] width 353 height 25
type input "22"
click at [773, 228] on p "Il Tuo Amore è Forte Come un Nodo? Scopri se la Tua Relazione Ha la Forza di un…" at bounding box center [808, 212] width 687 height 43
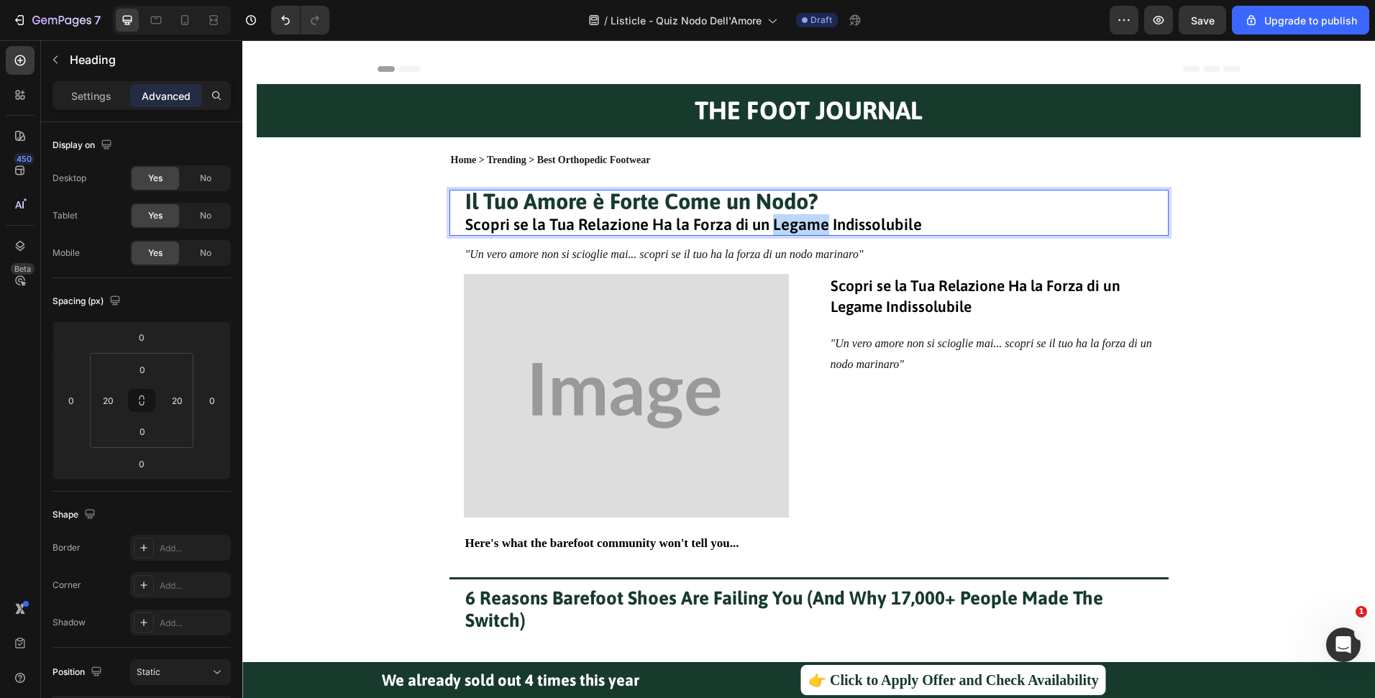
click at [773, 228] on p "Il Tuo Amore è Forte Come un Nodo? Scopri se la Tua Relazione Ha la Forza di un…" at bounding box center [808, 212] width 687 height 43
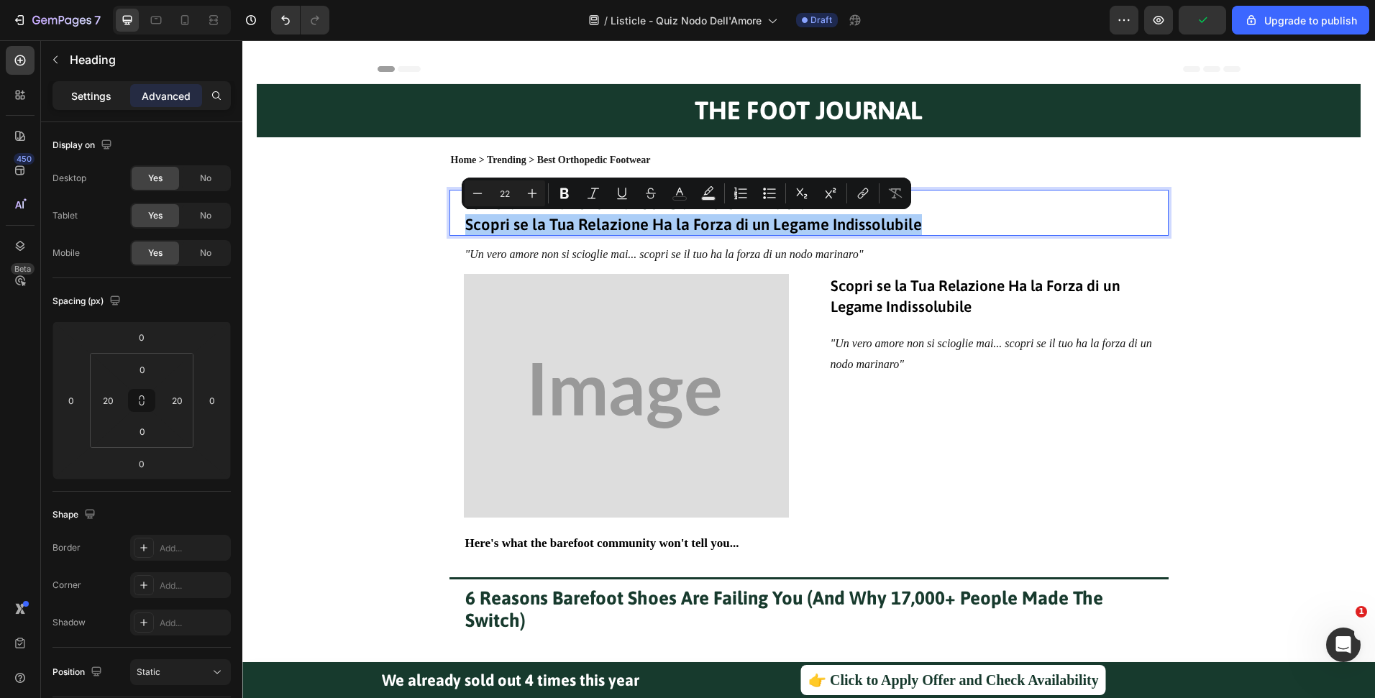
click at [81, 101] on p "Settings" at bounding box center [91, 95] width 40 height 15
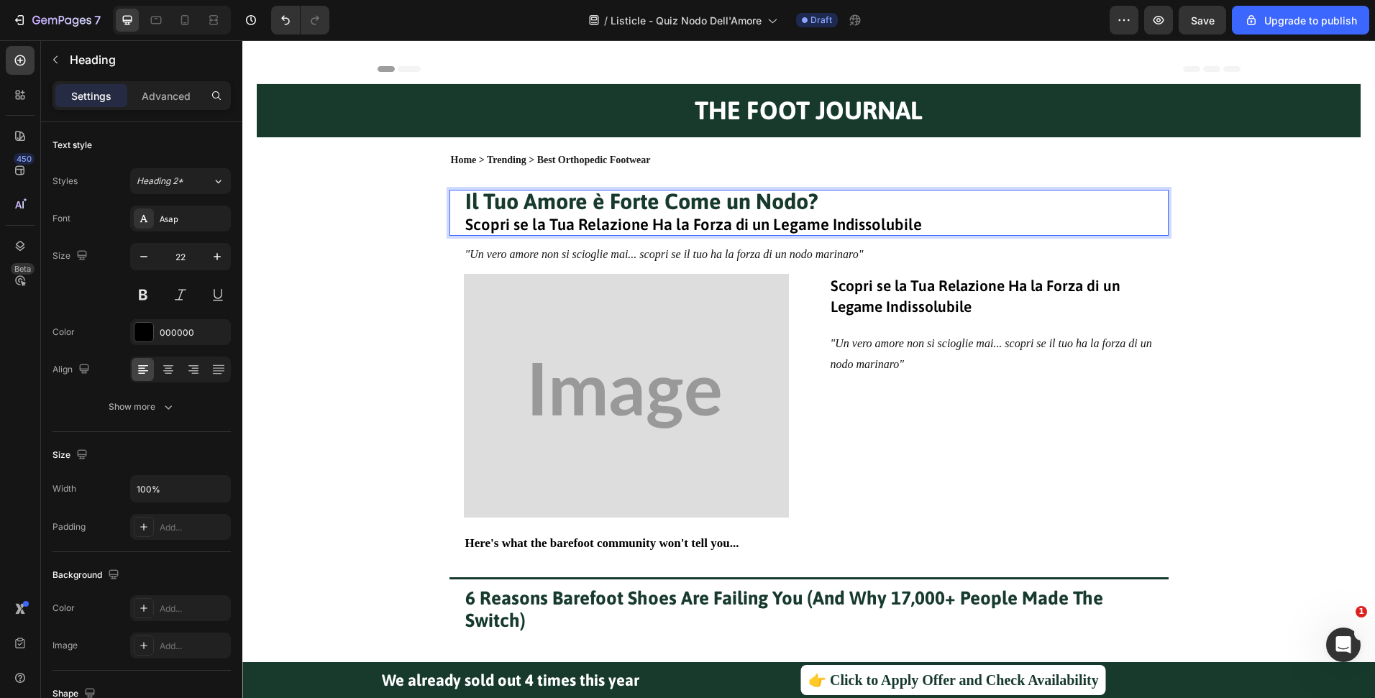
click at [771, 206] on strong "Il Tuo Amore è Forte Come un Nodo?" at bounding box center [641, 200] width 353 height 25
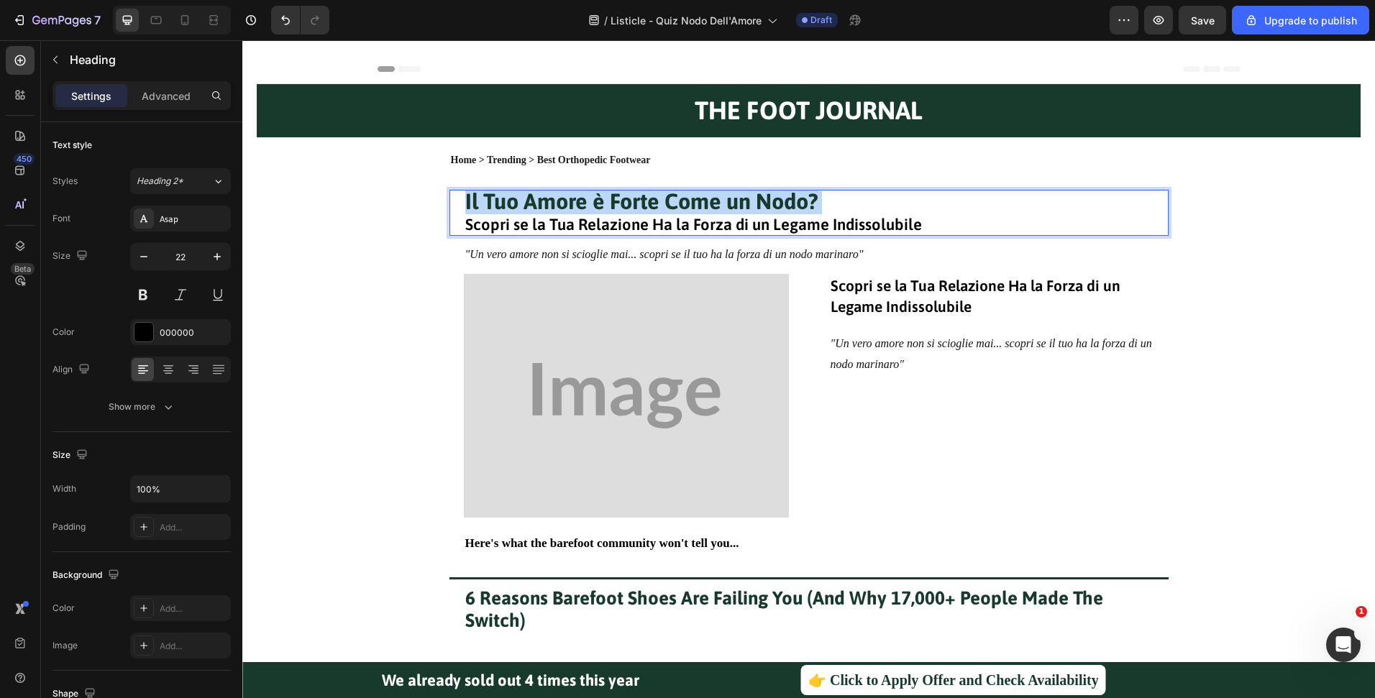
click at [771, 206] on strong "Il Tuo Amore è Forte Come un Nodo?" at bounding box center [641, 200] width 353 height 25
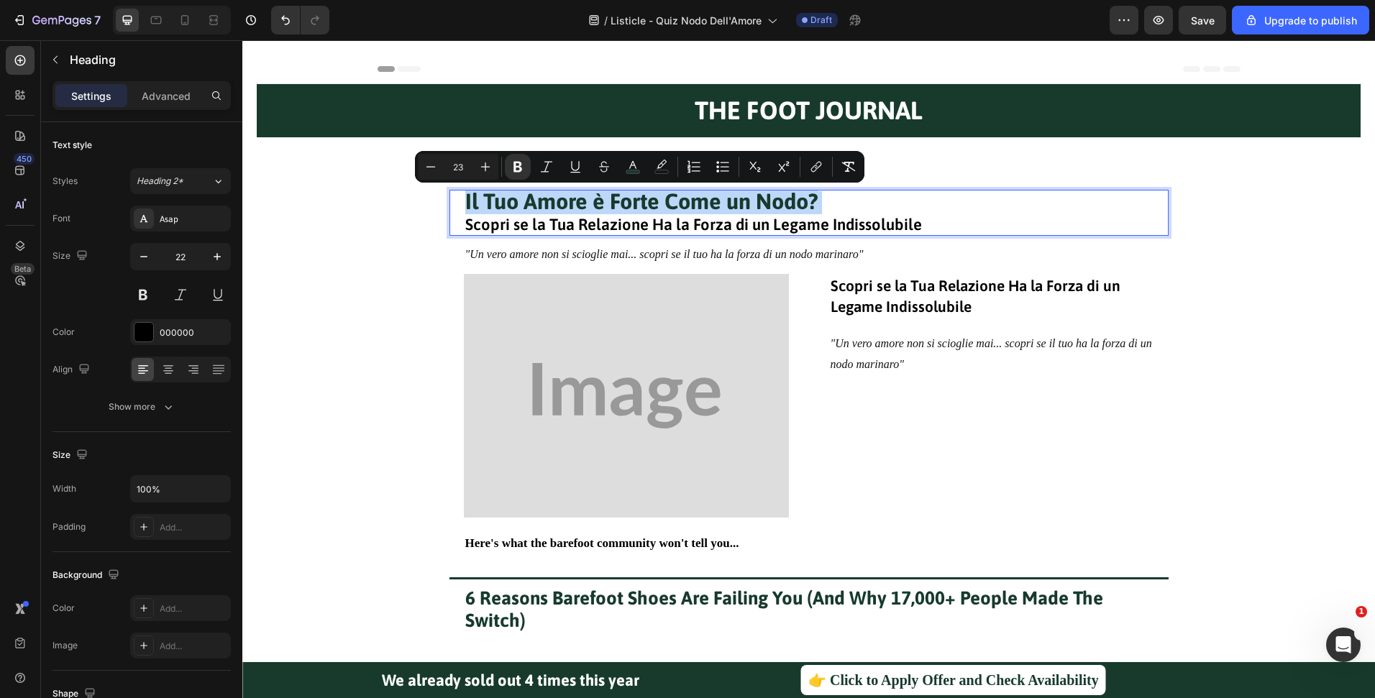
type input "22"
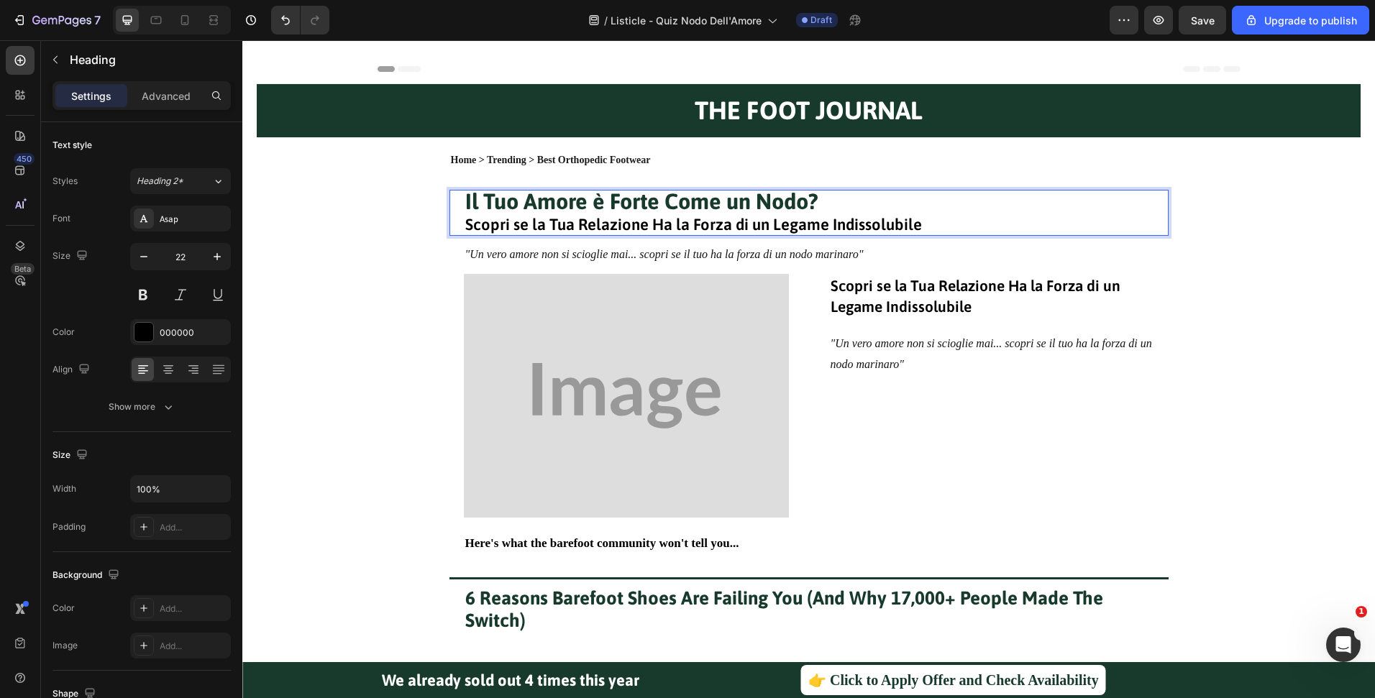
click at [768, 230] on p "Il Tuo Amore è Forte Come un Nodo? Scopri se la Tua Relazione Ha la Forza di un…" at bounding box center [808, 212] width 687 height 43
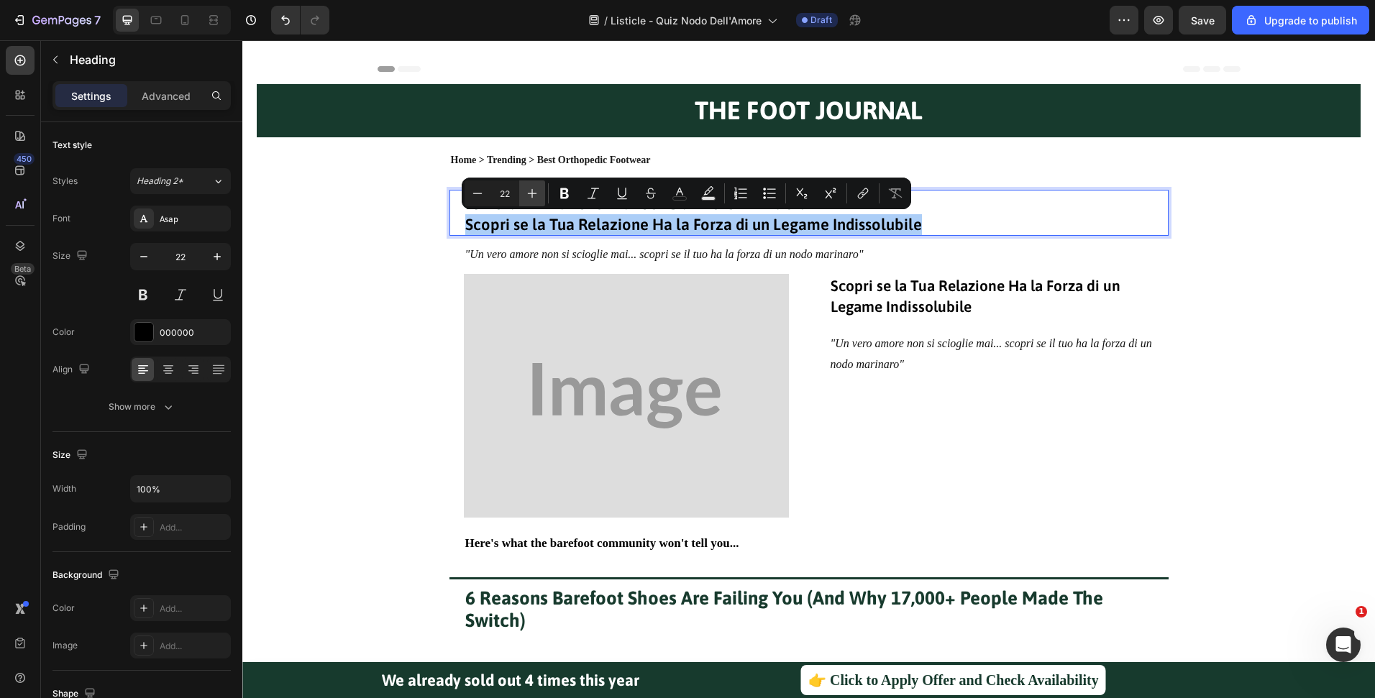
click at [521, 193] on button "Plus" at bounding box center [532, 193] width 26 height 26
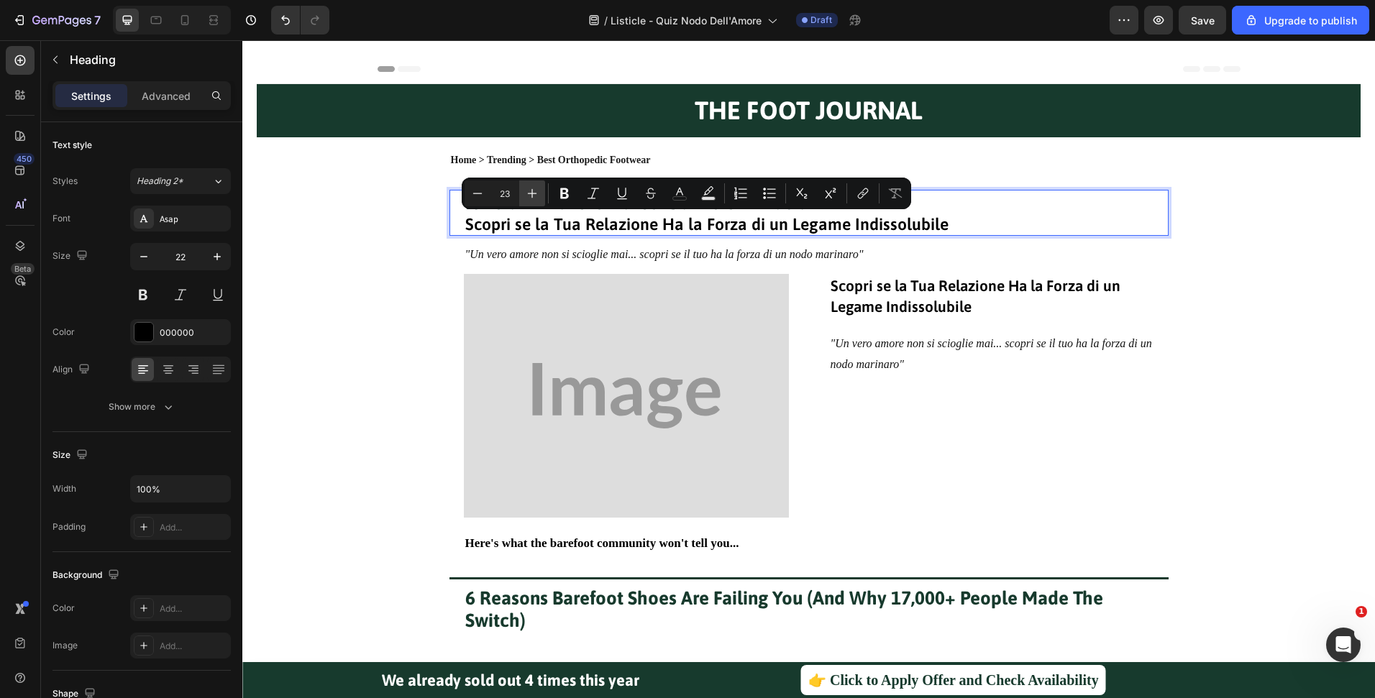
click at [521, 193] on button "Plus" at bounding box center [532, 193] width 26 height 26
type input "24"
click at [1098, 274] on h1 "Scopri se la Tua Relazione Ha la Forza di un Legame Indissolubile" at bounding box center [991, 296] width 325 height 44
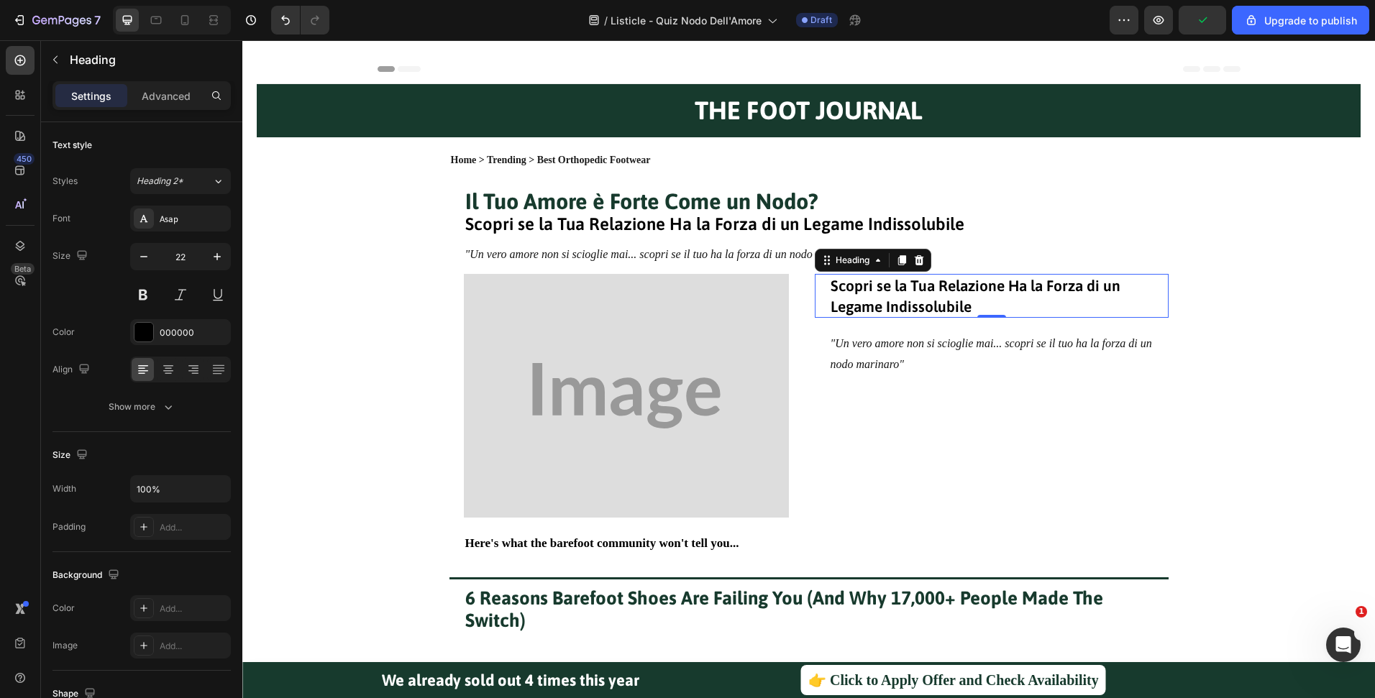
click at [992, 298] on h1 "Scopri se la Tua Relazione Ha la Forza di un Legame Indissolubile" at bounding box center [991, 296] width 325 height 44
click at [992, 298] on p "Scopri se la Tua Relazione Ha la Forza di un Legame Indissolubile" at bounding box center [991, 295] width 322 height 41
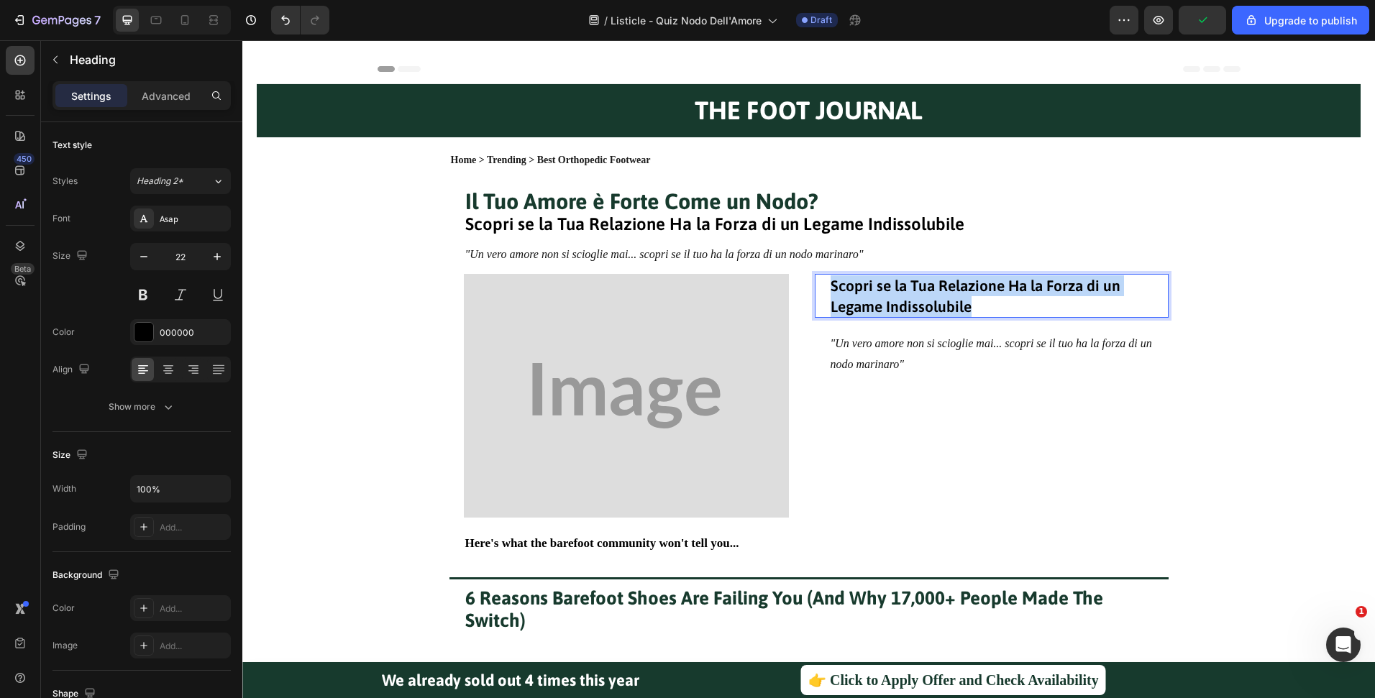
click at [992, 298] on p "Scopri se la Tua Relazione Ha la Forza di un Legame Indissolubile" at bounding box center [991, 295] width 322 height 41
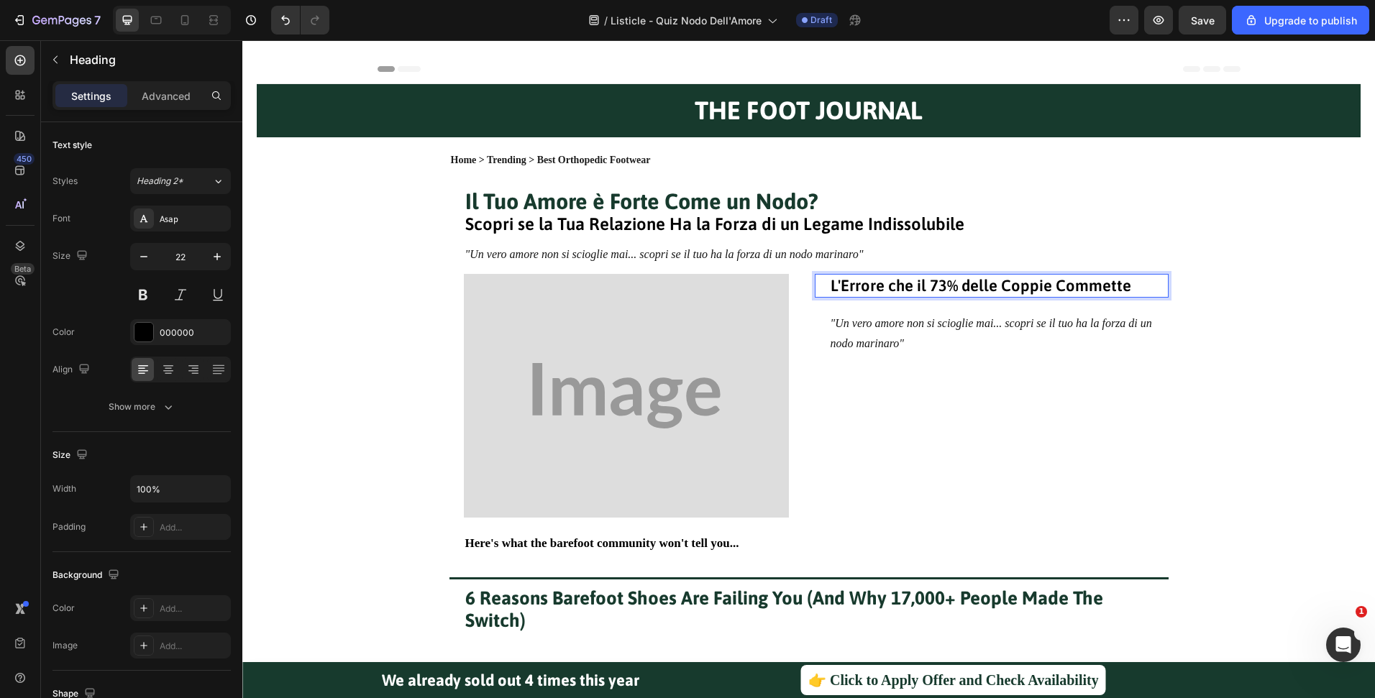
click at [902, 339] on p ""Un vero amore non si scioglie mai... scopri se il tuo ha la forza di un nodo m…" at bounding box center [991, 334] width 322 height 42
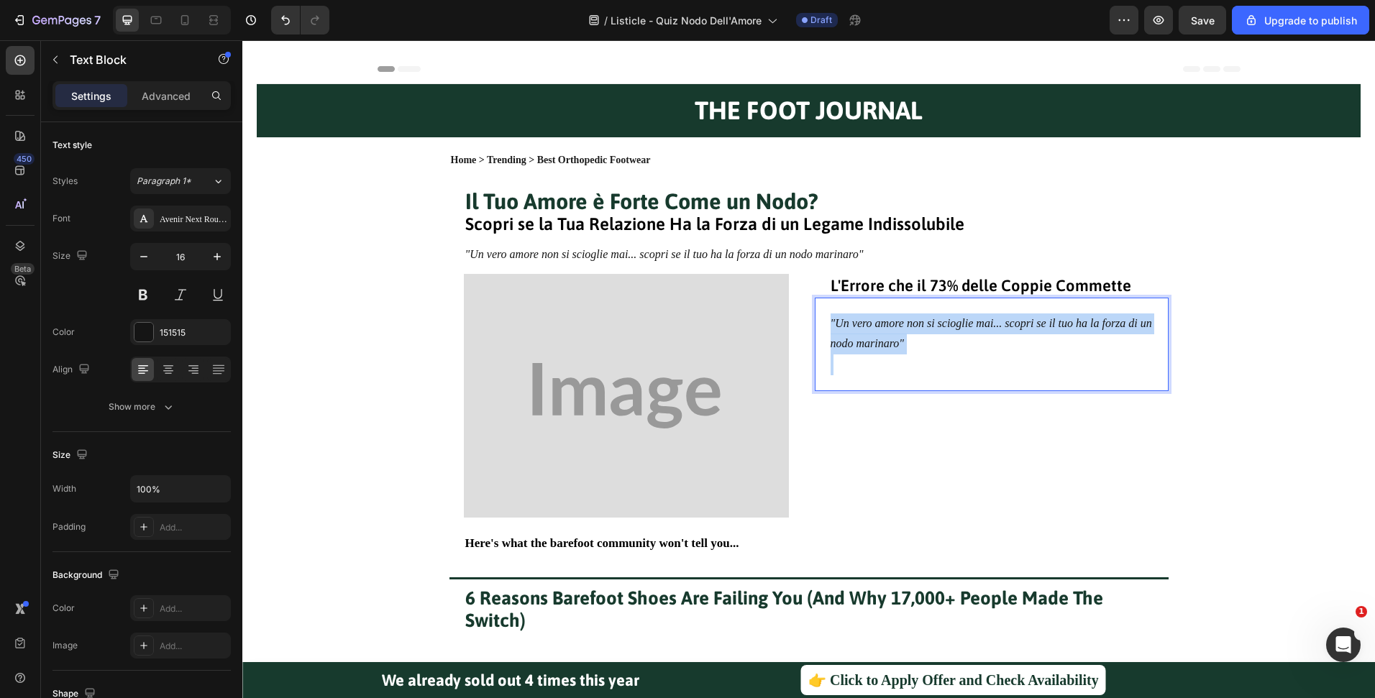
click at [902, 339] on p ""Un vero amore non si scioglie mai... scopri se il tuo ha la forza di un nodo m…" at bounding box center [991, 334] width 322 height 42
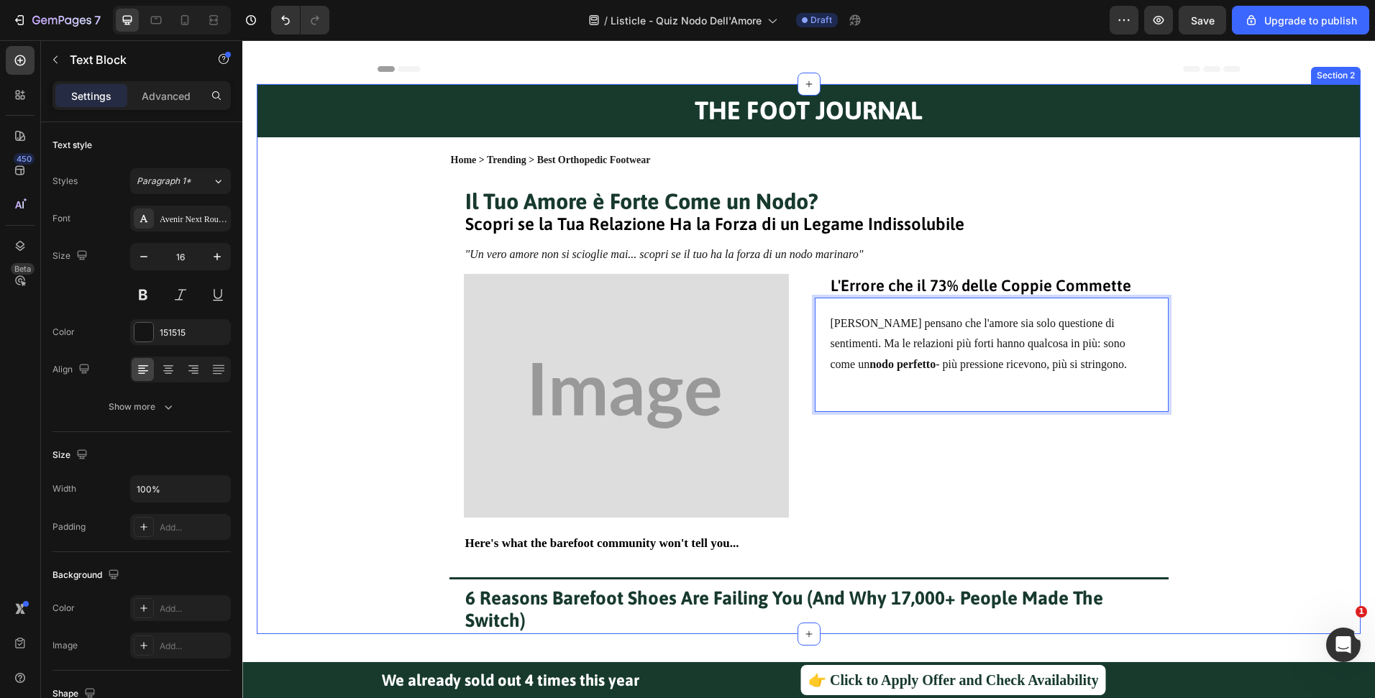
click at [1255, 367] on div "THE FOOT JOURNAL Heading Row Home > Trending > Best Orthopedic Footwear Text Bl…" at bounding box center [809, 359] width 1104 height 550
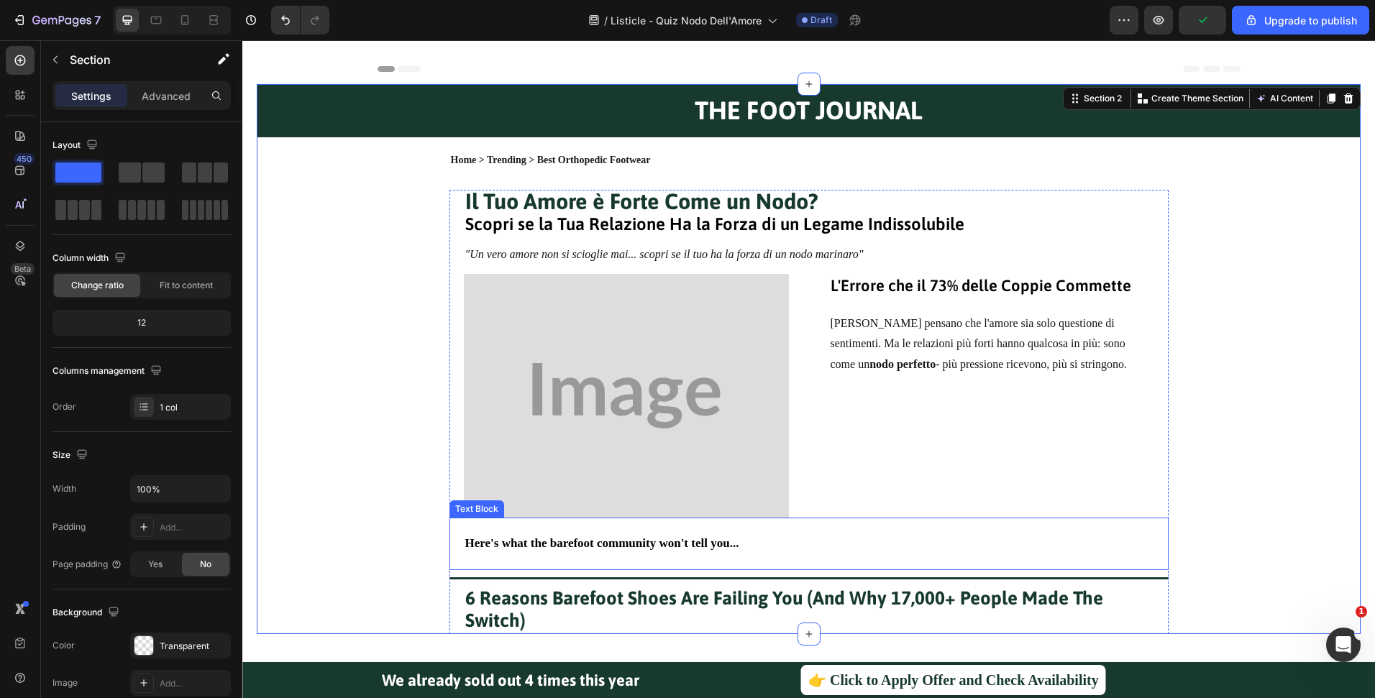
click at [622, 540] on strong "Here's what the barefoot community won't tell you..." at bounding box center [602, 543] width 274 height 14
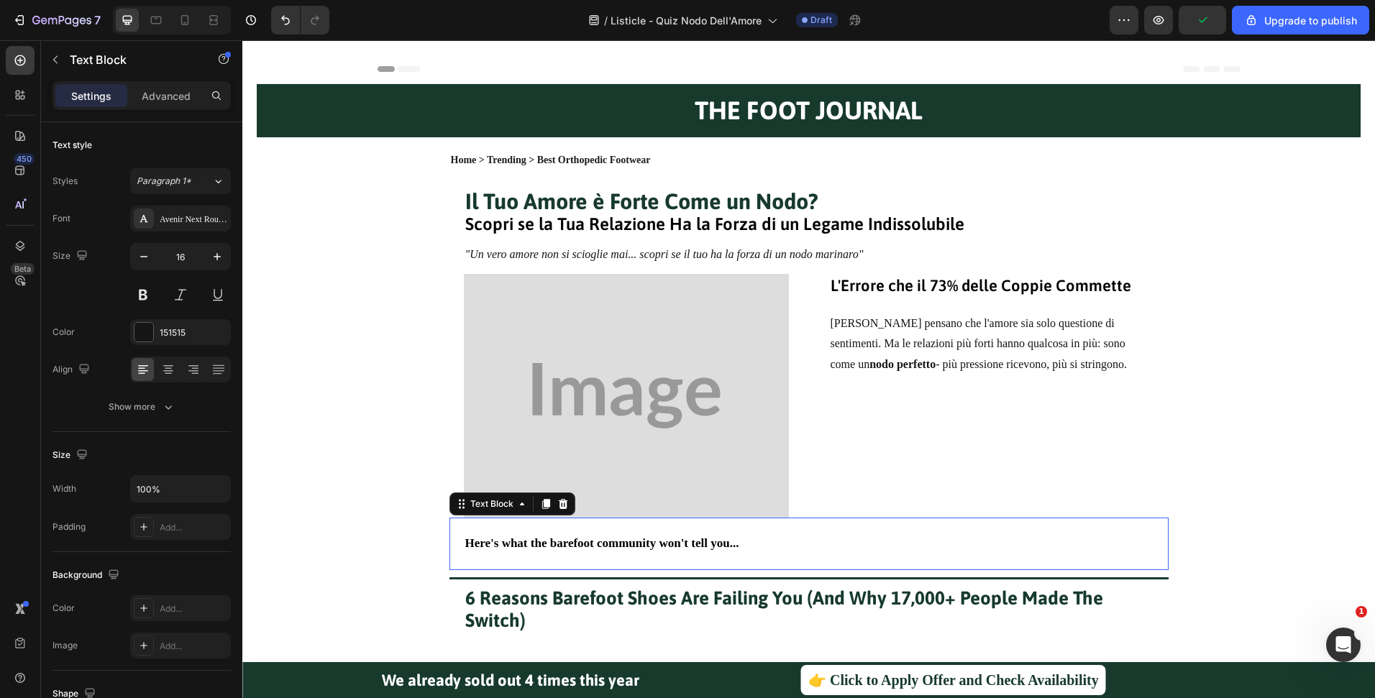
click at [622, 539] on strong "Here's what the barefoot community won't tell you..." at bounding box center [602, 543] width 274 height 14
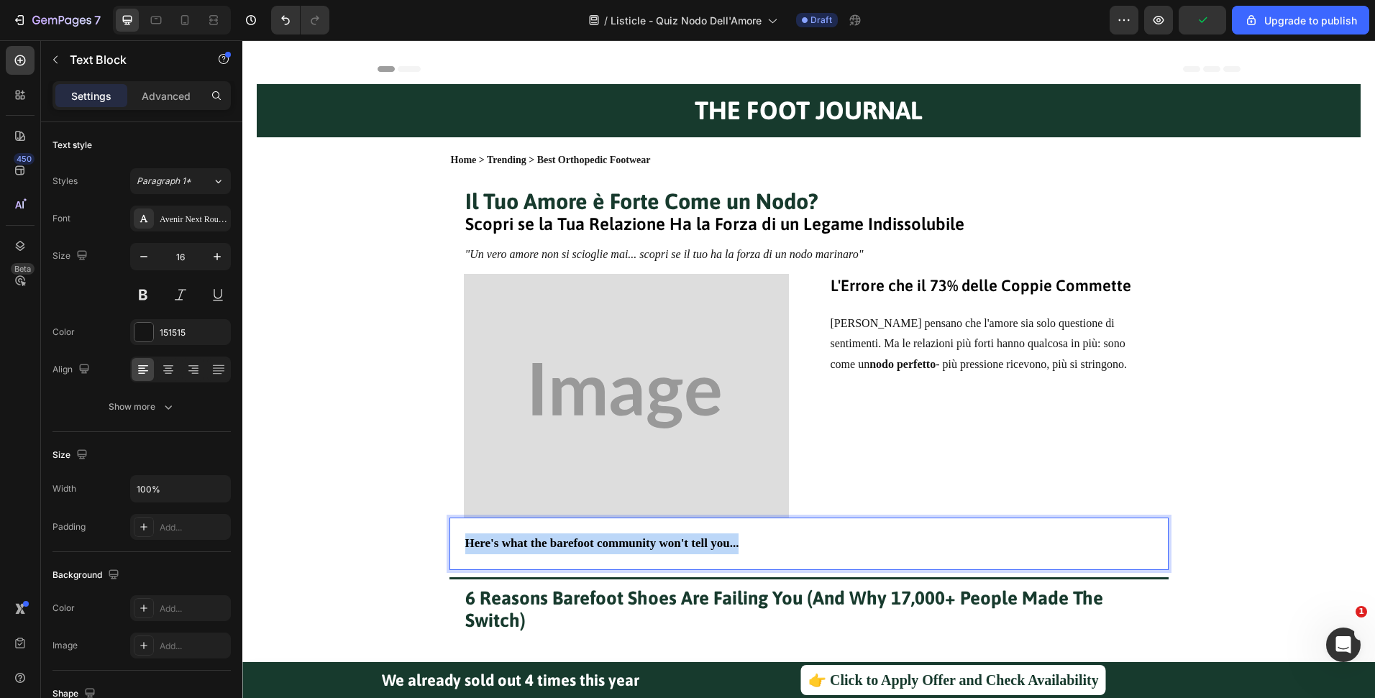
click at [622, 539] on strong "Here's what the barefoot community won't tell you..." at bounding box center [602, 543] width 274 height 14
click at [1298, 408] on div "THE FOOT JOURNAL Heading Row Home > Trending > Best Orthopedic Footwear Text Bl…" at bounding box center [809, 359] width 1104 height 550
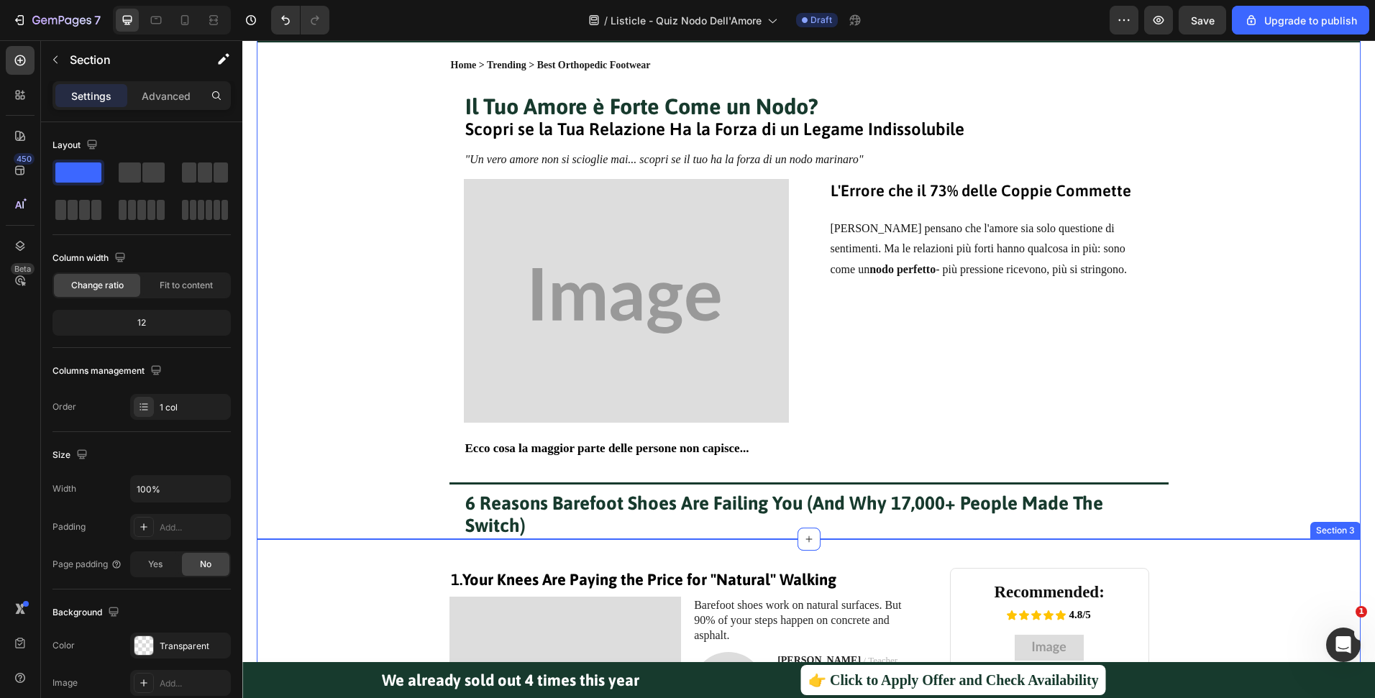
scroll to position [133, 0]
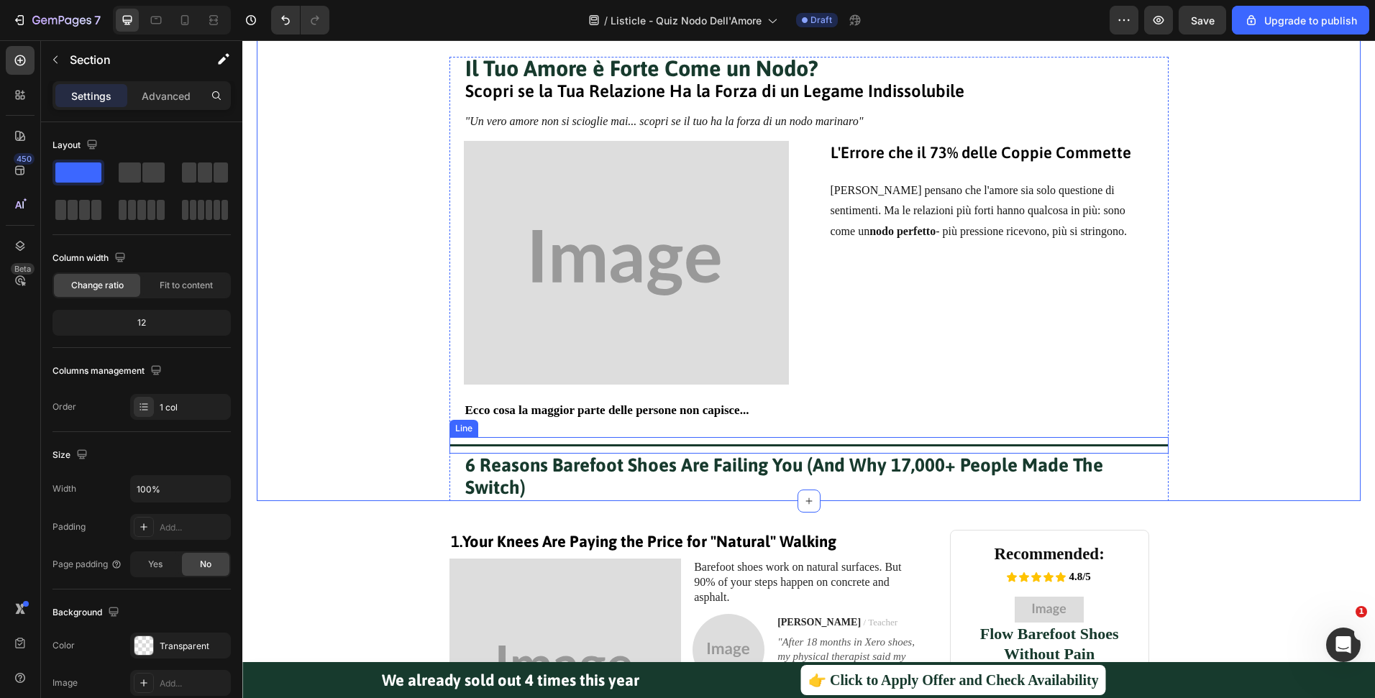
click at [582, 445] on div at bounding box center [808, 445] width 719 height 2
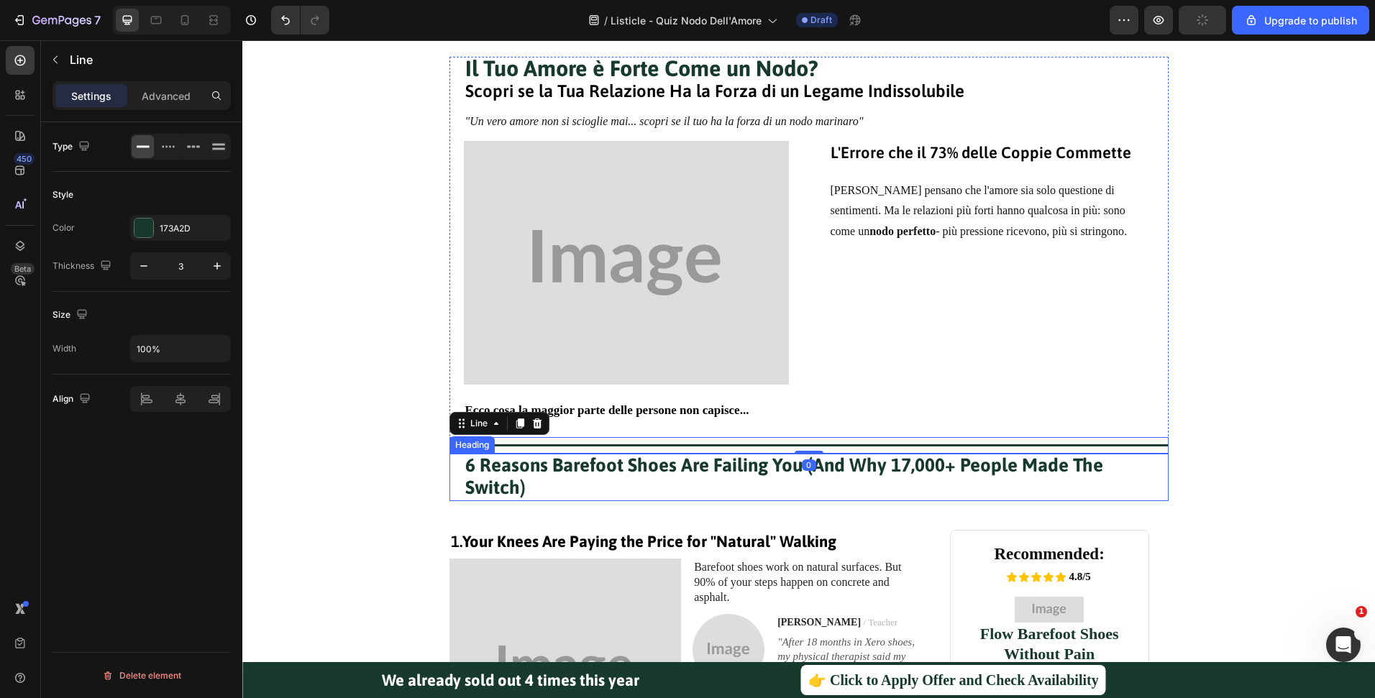
click at [565, 488] on h1 "6 Reasons Barefoot Shoes Are Failing You (And Why 17,000+ People Made The Switc…" at bounding box center [809, 477] width 690 height 47
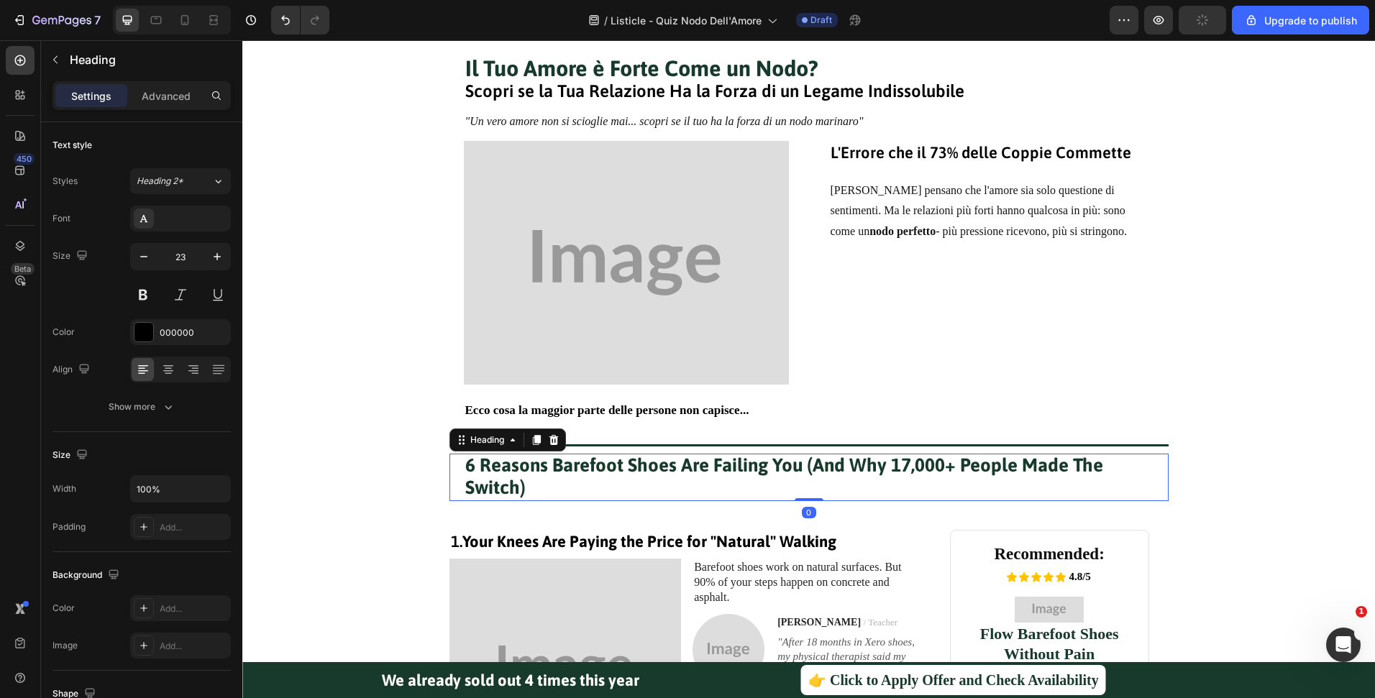
click at [565, 488] on h1 "6 Reasons Barefoot Shoes Are Failing You (And Why 17,000+ People Made The Switc…" at bounding box center [809, 477] width 690 height 47
click at [565, 488] on p "6 Reasons Barefoot Shoes Are Failing You (And Why 17,000+ People Made The Switc…" at bounding box center [808, 477] width 687 height 45
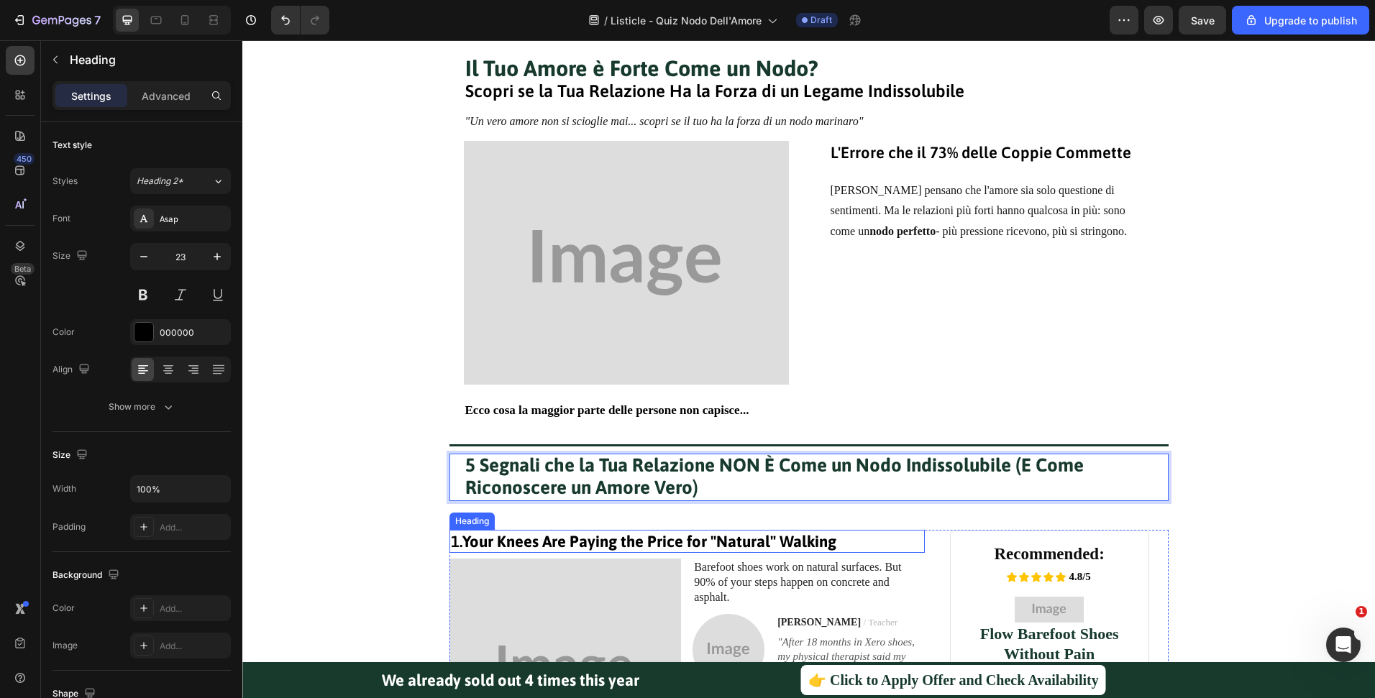
click at [734, 536] on strong "Your Knees Are Paying the Price for "Natural" Walking" at bounding box center [649, 541] width 374 height 19
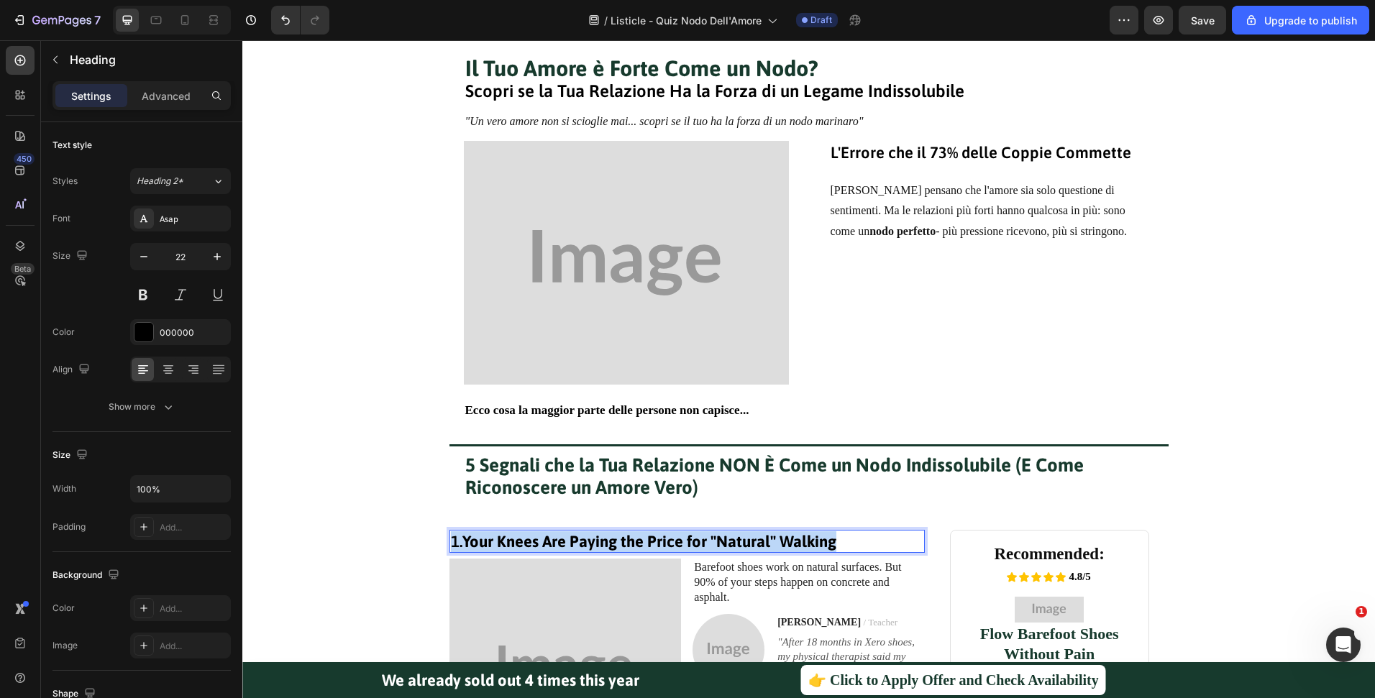
click at [734, 536] on strong "Your Knees Are Paying the Price for "Natural" Walking" at bounding box center [649, 541] width 374 height 19
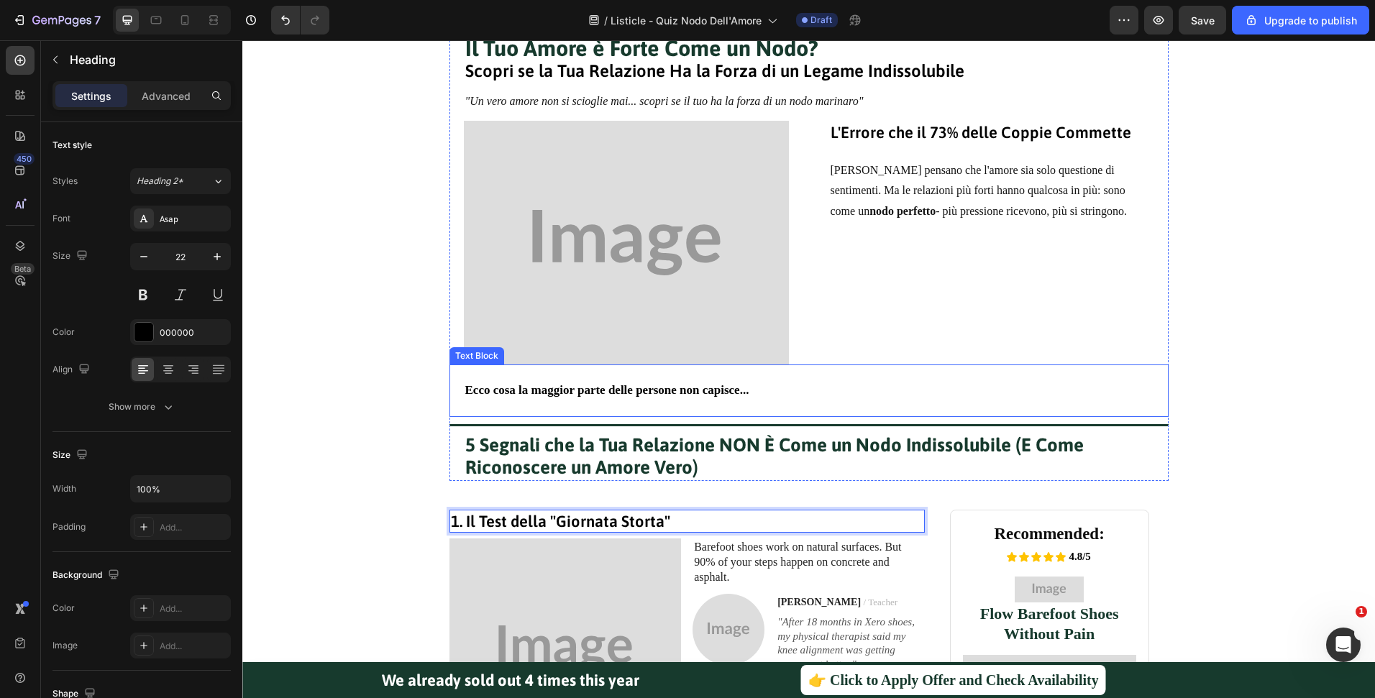
scroll to position [290, 0]
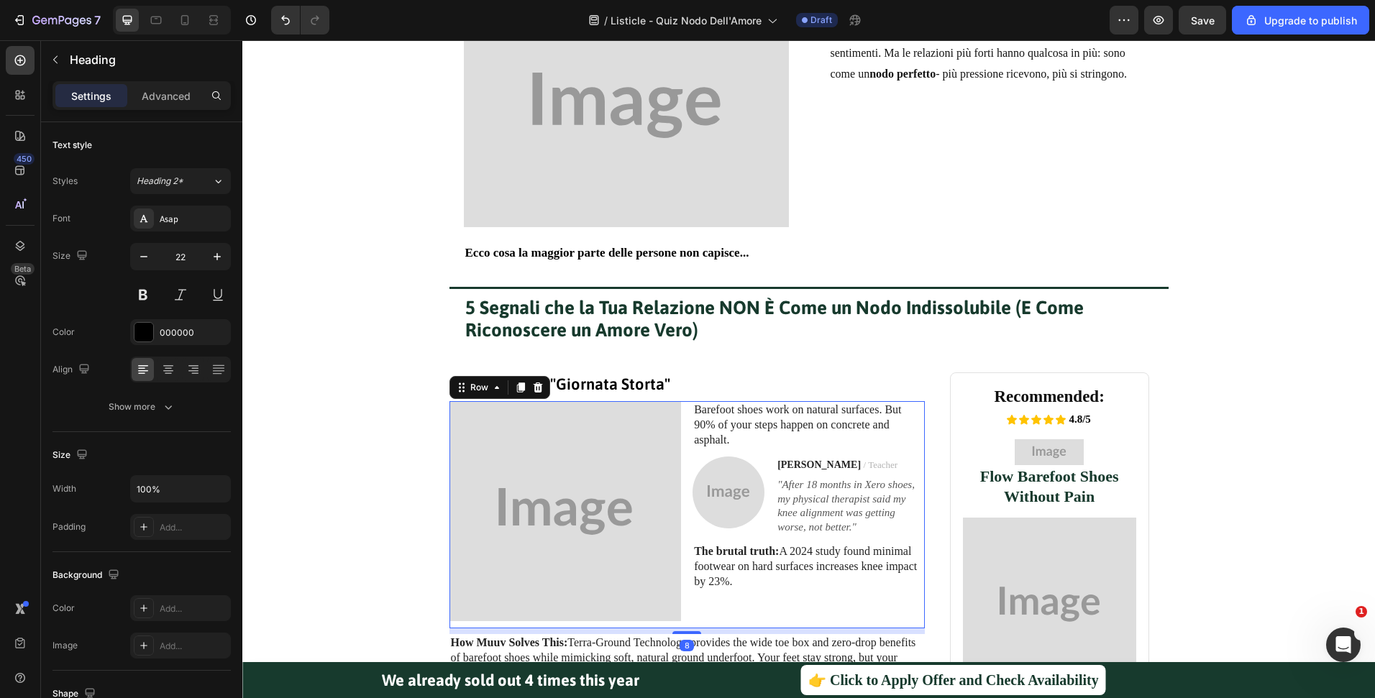
click at [858, 454] on div "Barefoot shoes work on natural surfaces. But 90% of your steps happen on concre…" at bounding box center [808, 514] width 232 height 227
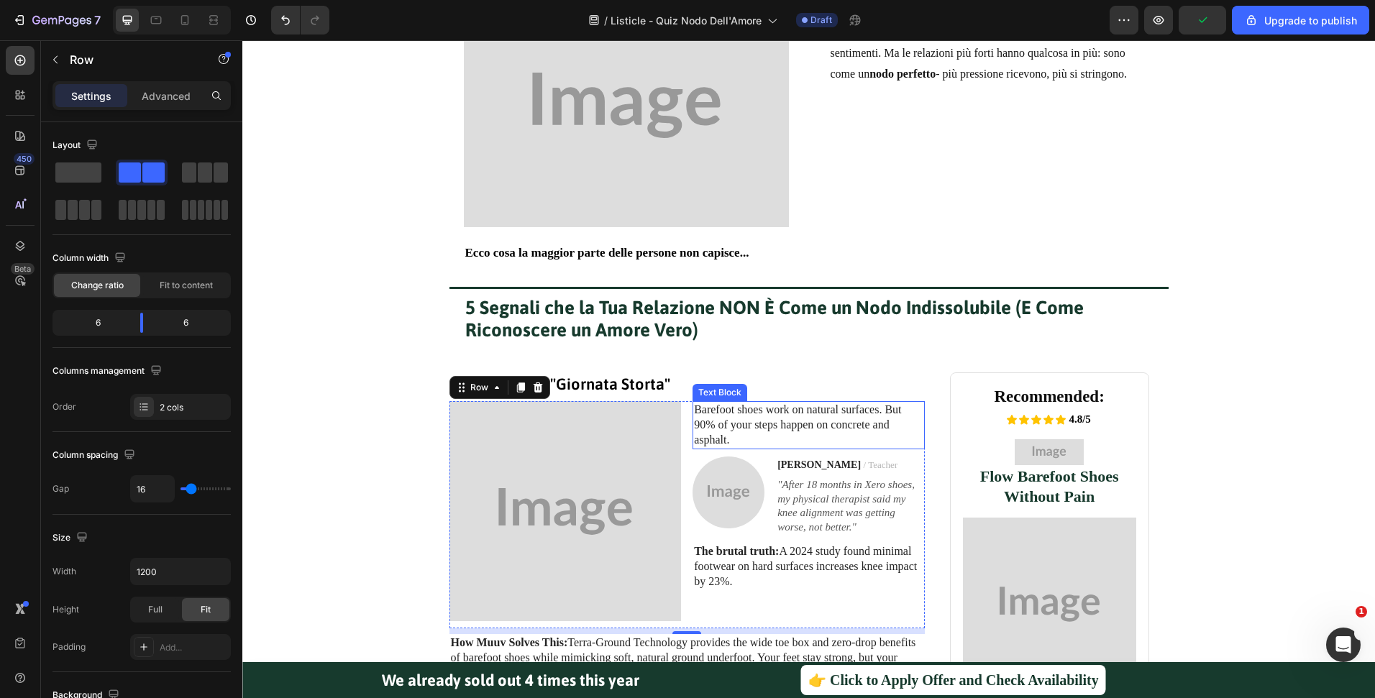
click at [792, 429] on p "Barefoot shoes work on natural surfaces. But 90% of your steps happen on concre…" at bounding box center [808, 425] width 229 height 45
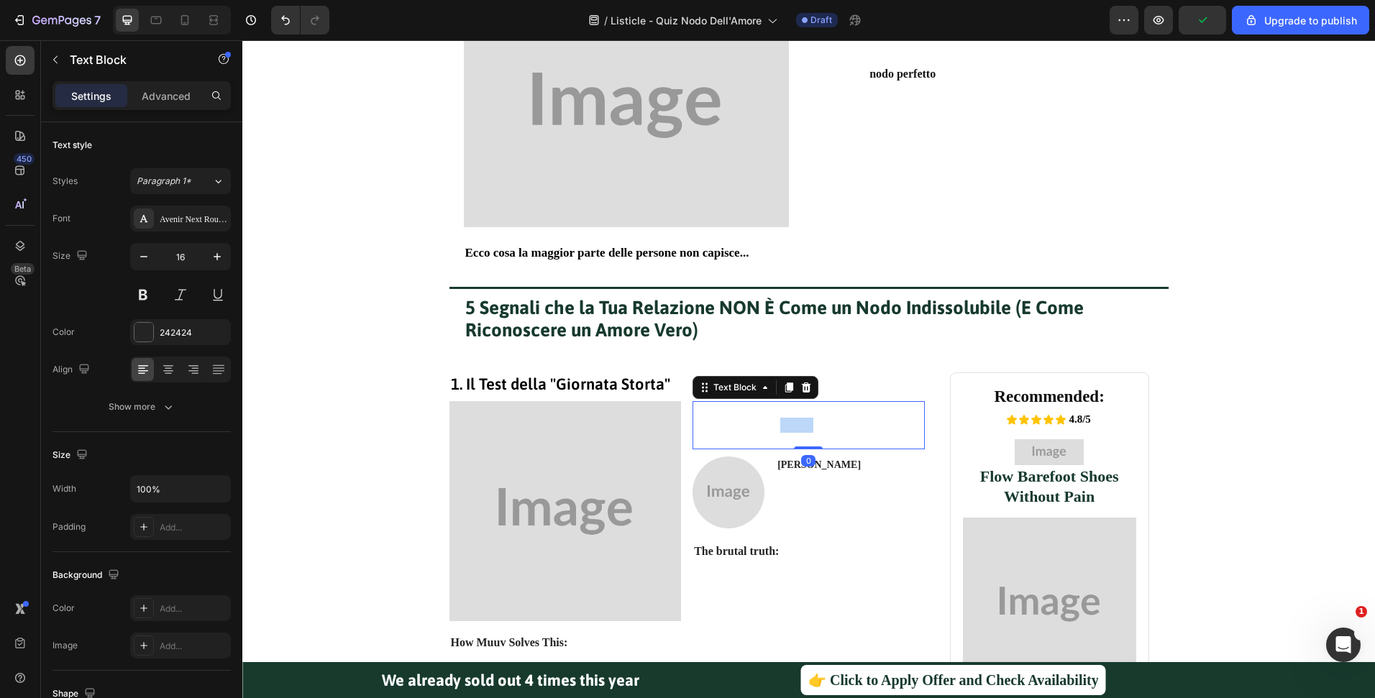
click at [792, 429] on p "Barefoot shoes work on natural surfaces. But 90% of your steps happen on concre…" at bounding box center [808, 425] width 229 height 45
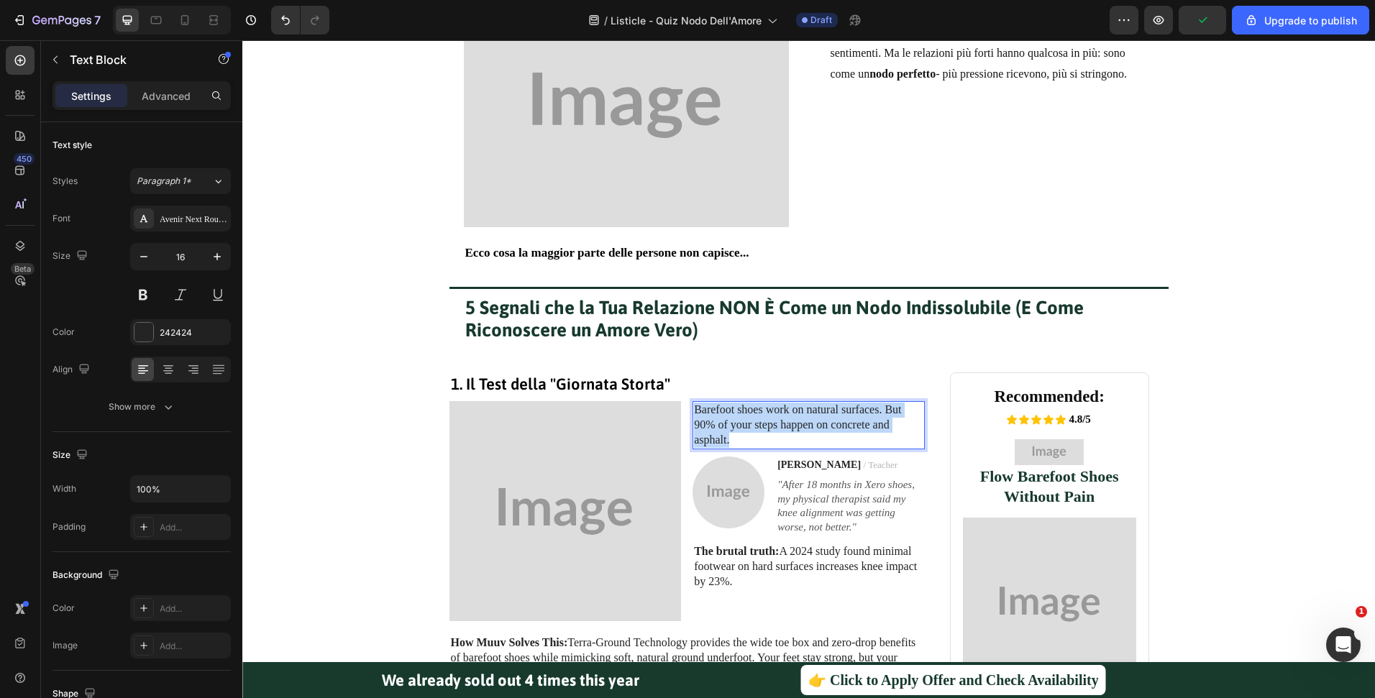
click at [792, 429] on p "Barefoot shoes work on natural surfaces. But 90% of your steps happen on concre…" at bounding box center [808, 425] width 229 height 45
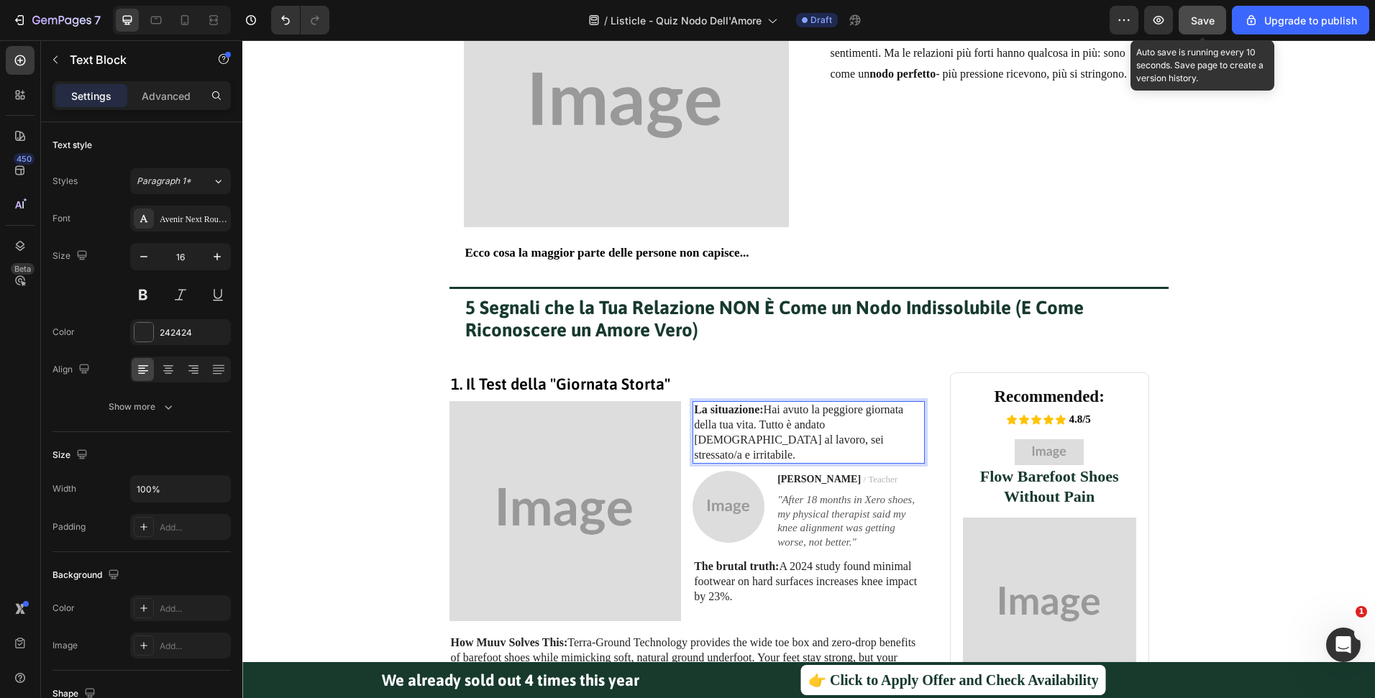
drag, startPoint x: 881, startPoint y: 42, endPoint x: 1206, endPoint y: 25, distance: 324.7
click at [1206, 25] on span "Save" at bounding box center [1203, 20] width 24 height 12
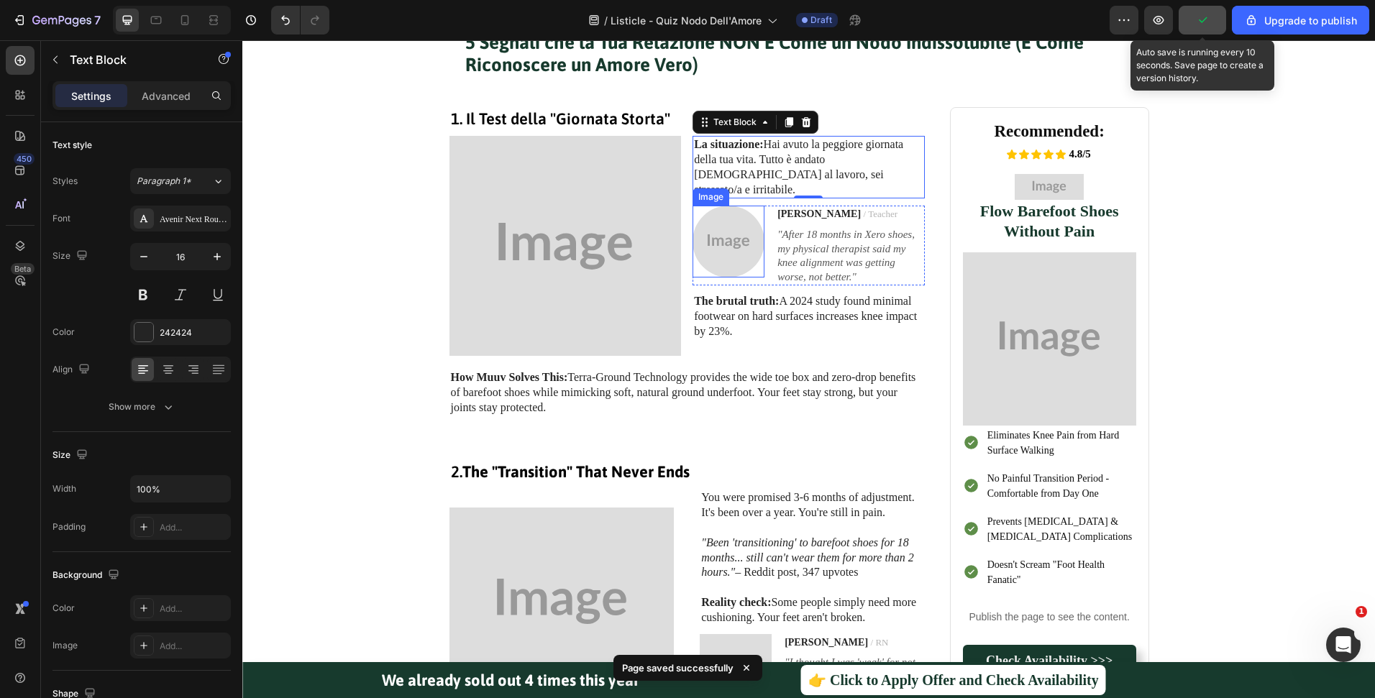
scroll to position [434, 0]
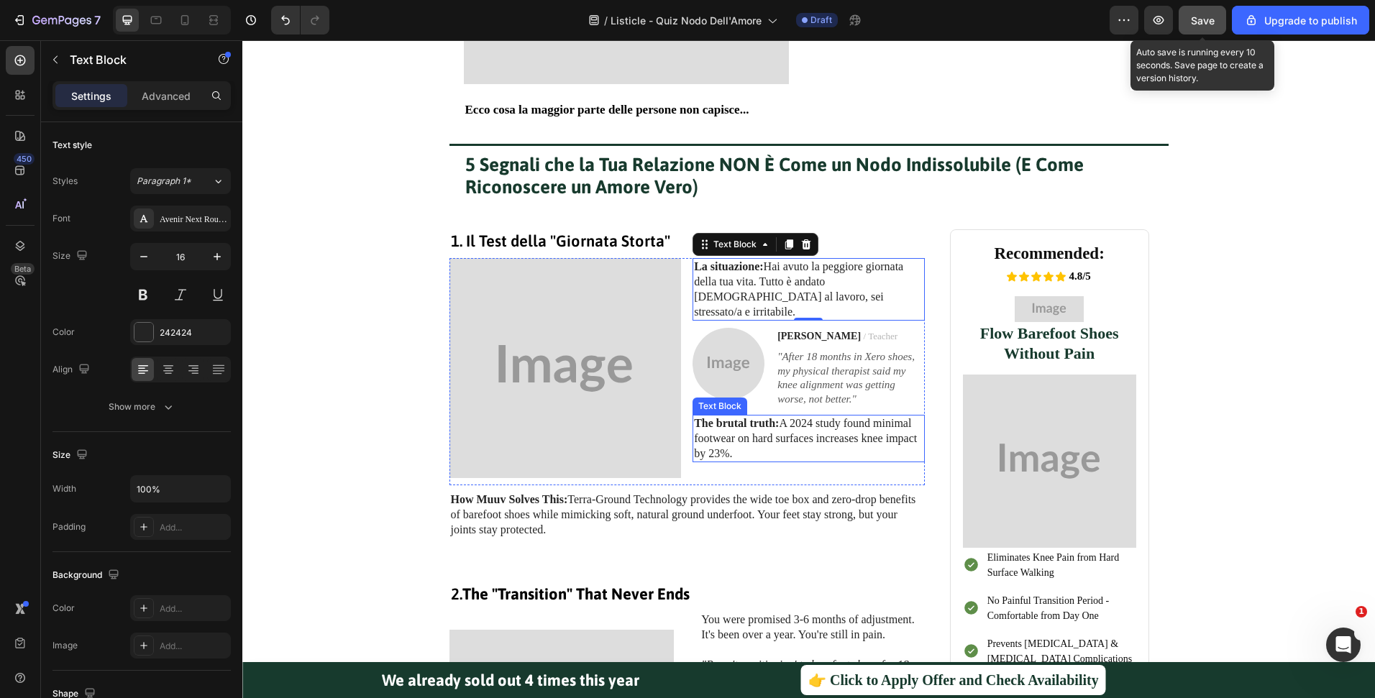
click at [810, 421] on p "The brutal truth: A 2024 study found minimal footwear on hard surfaces increase…" at bounding box center [808, 438] width 229 height 45
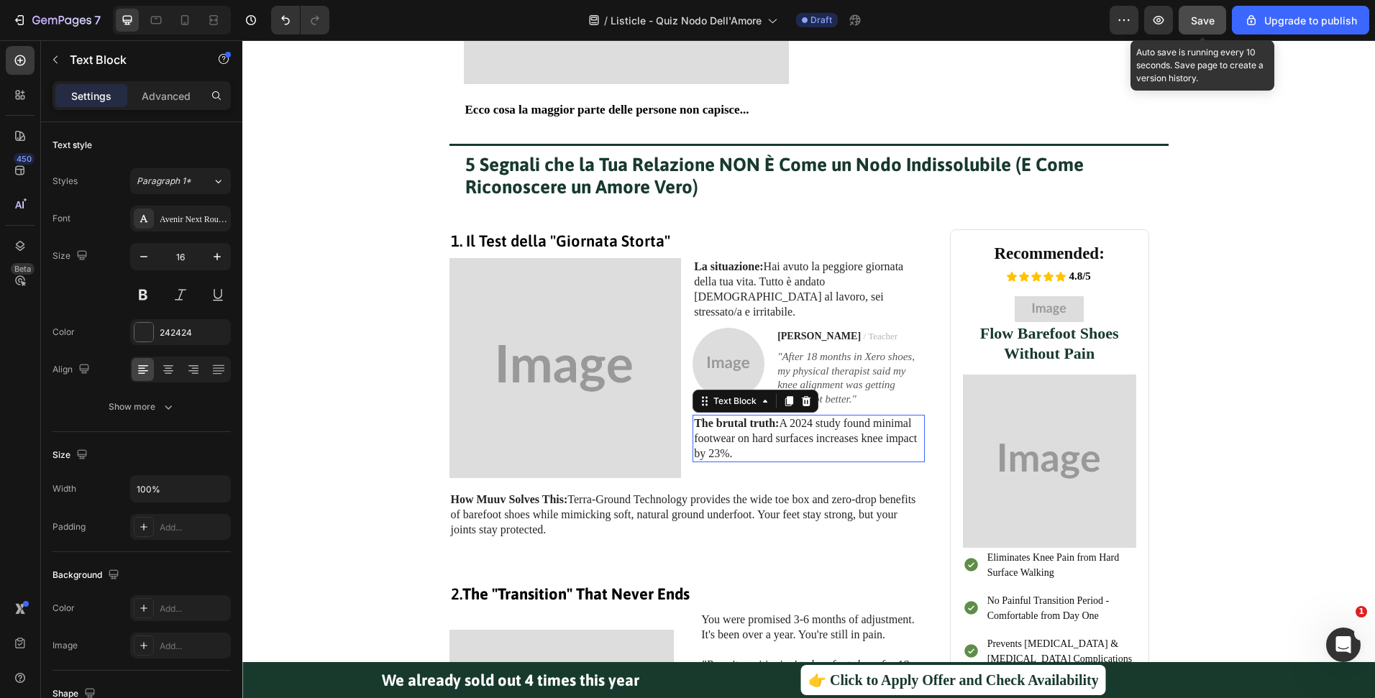
click at [810, 421] on p "The brutal truth: A 2024 study found minimal footwear on hard surfaces increase…" at bounding box center [808, 438] width 229 height 45
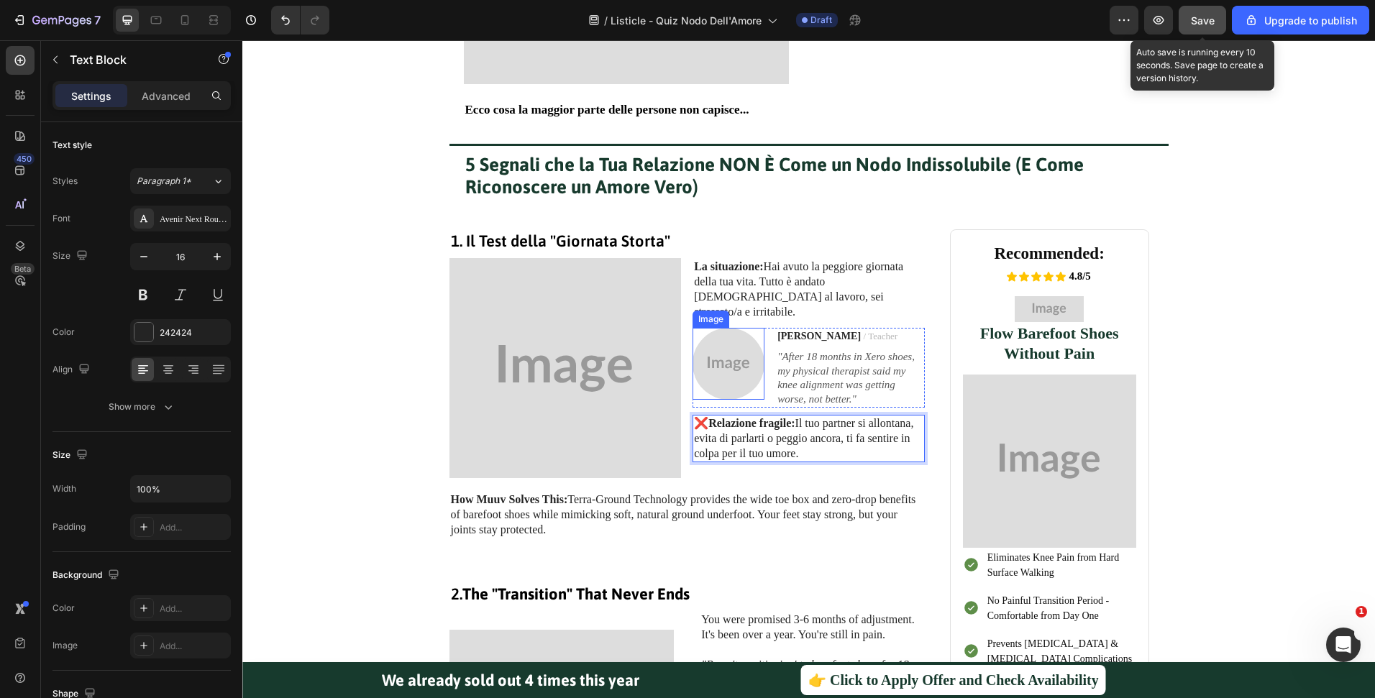
click at [758, 384] on div at bounding box center [728, 364] width 72 height 72
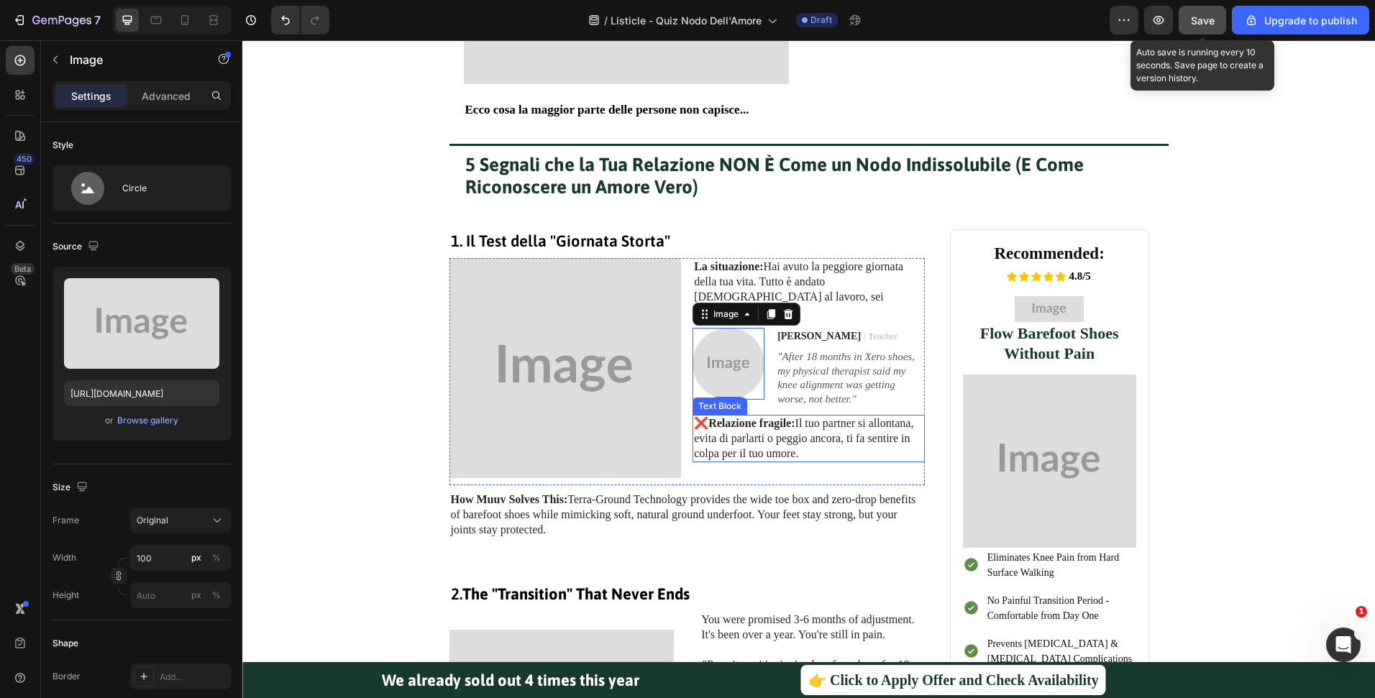
click at [804, 429] on p "❌ Relazione fragile: Il tuo partner si allontana, evita di parlarti o peggio an…" at bounding box center [808, 438] width 229 height 45
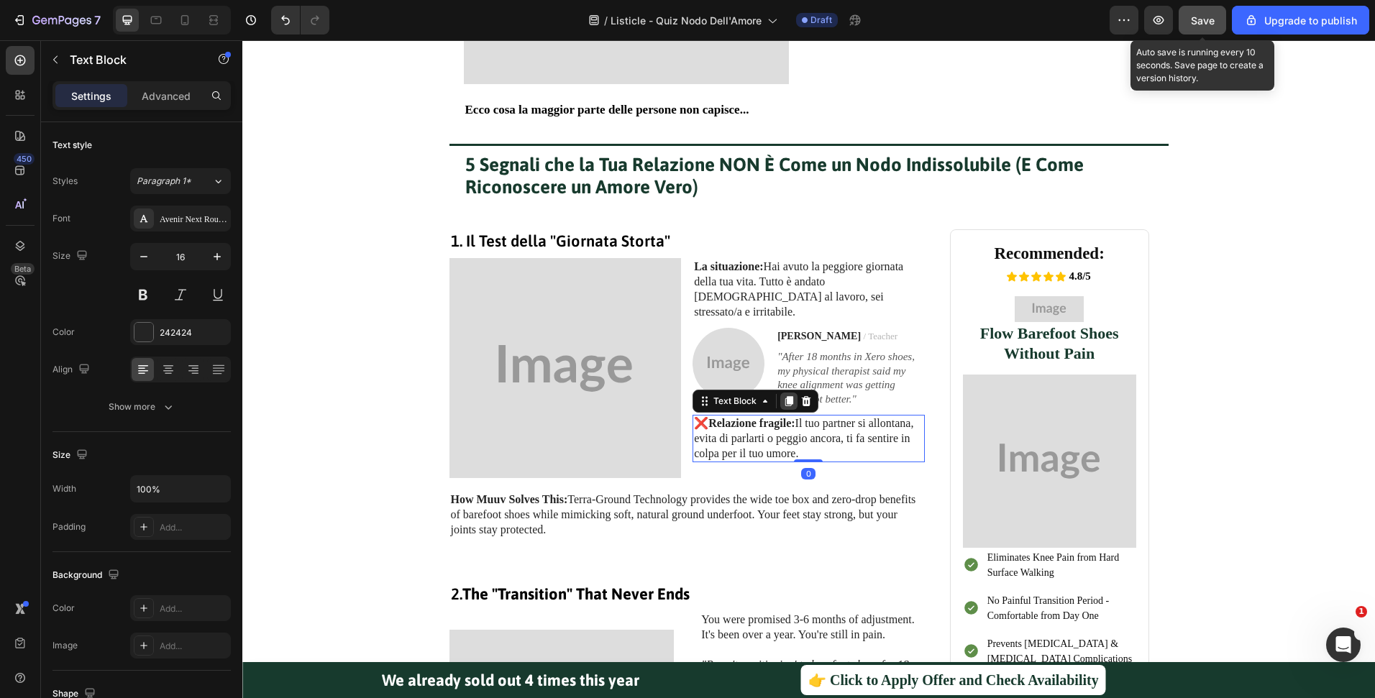
click at [784, 395] on icon at bounding box center [789, 401] width 12 height 12
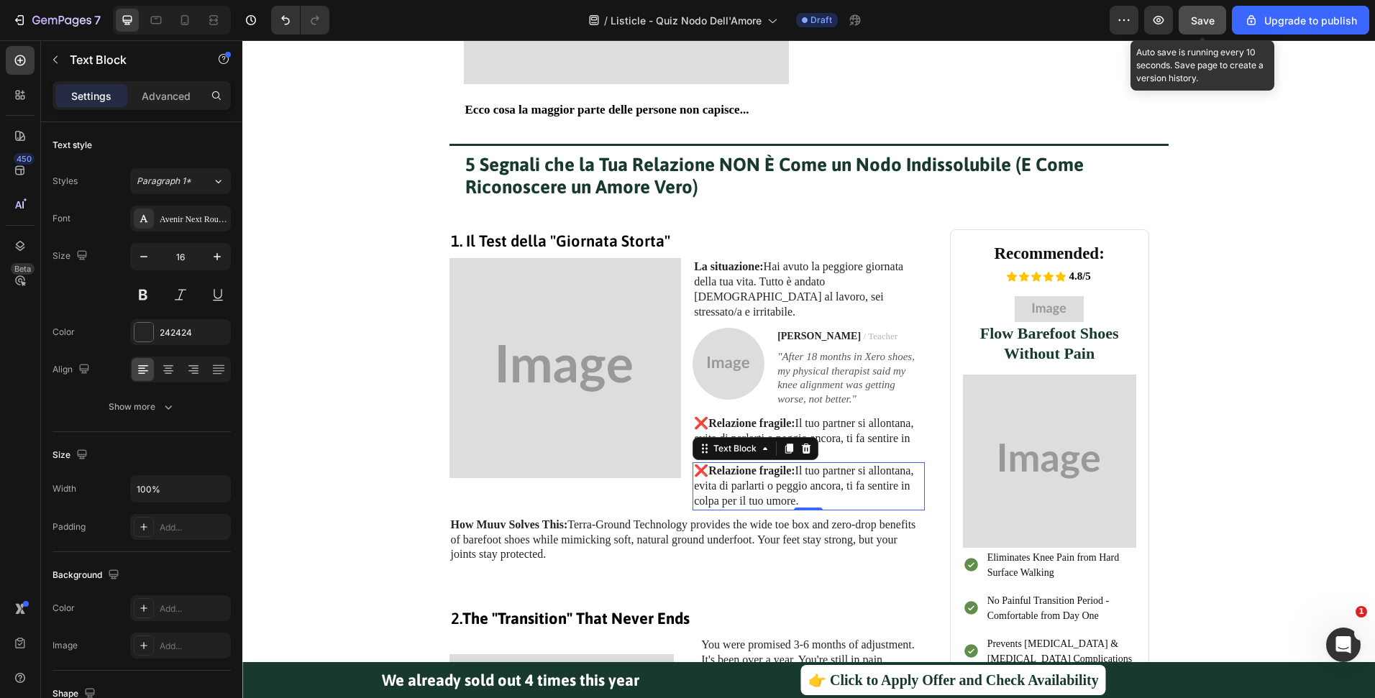
click at [820, 469] on p "❌ Relazione fragile: Il tuo partner si allontana, evita di parlarti o peggio an…" at bounding box center [808, 486] width 229 height 45
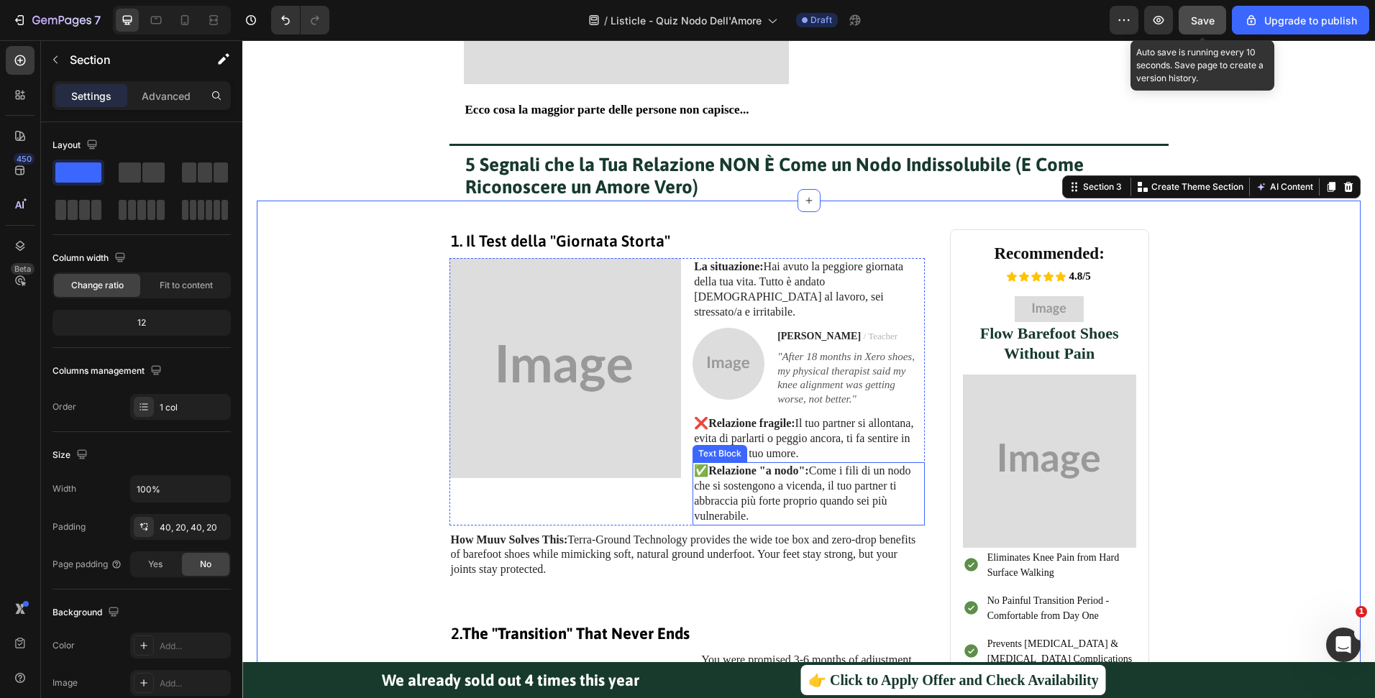
click at [826, 486] on p "✅ Relazione "a nodo": Come i fili di un nodo che si sostengono a vicenda, il tu…" at bounding box center [808, 494] width 229 height 60
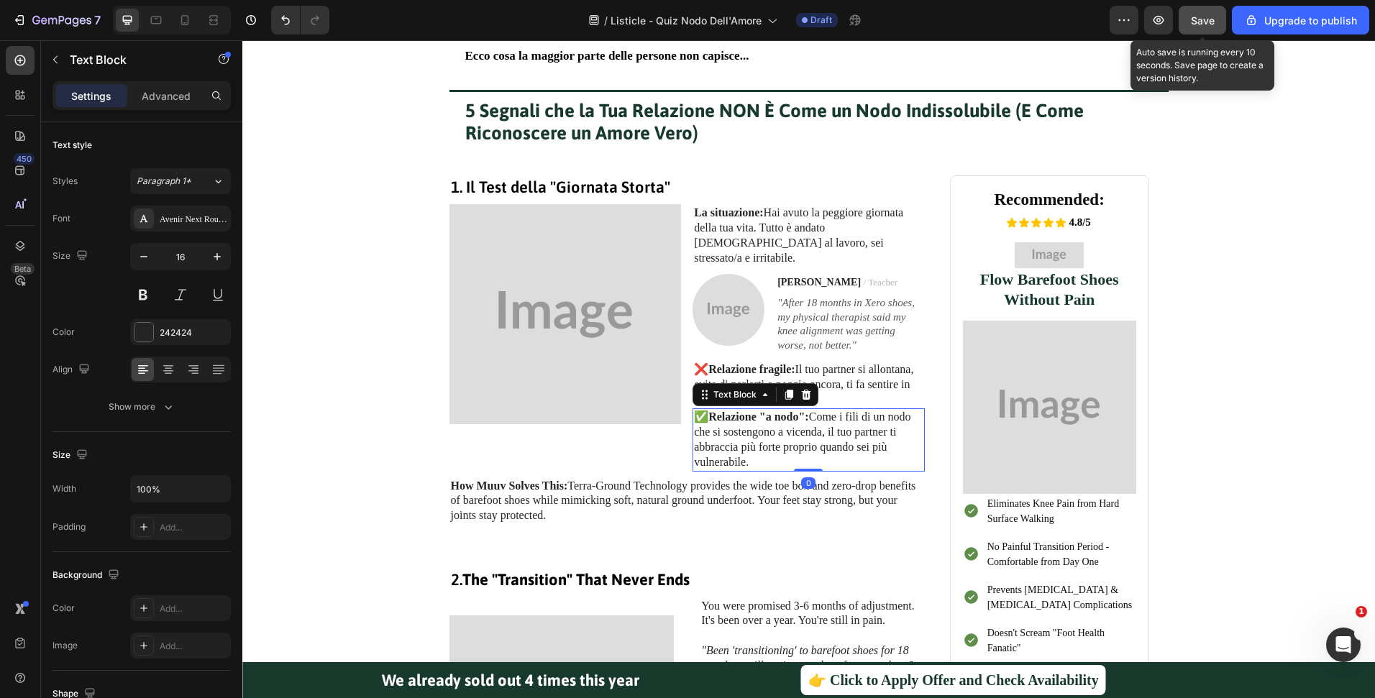
scroll to position [556, 0]
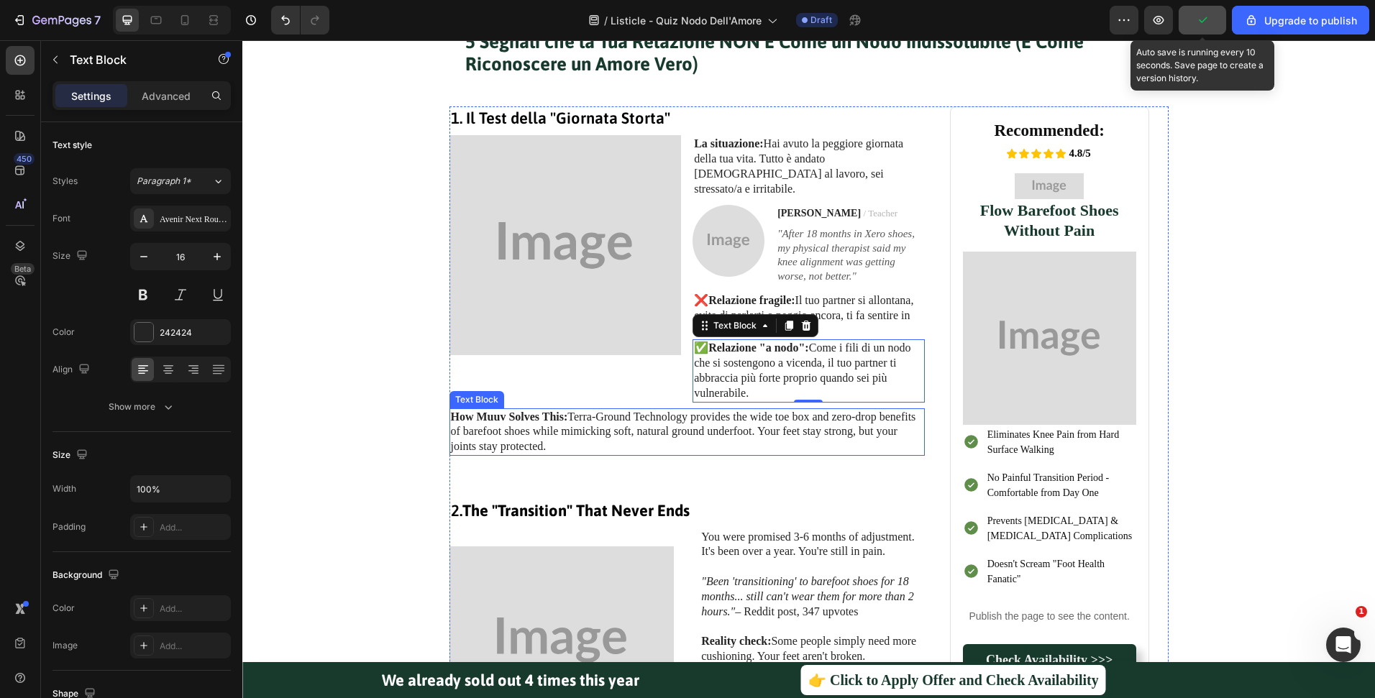
click at [696, 414] on p "How Muuv Solves This: Terra-Ground Technology provides the wide toe box and zer…" at bounding box center [687, 432] width 472 height 45
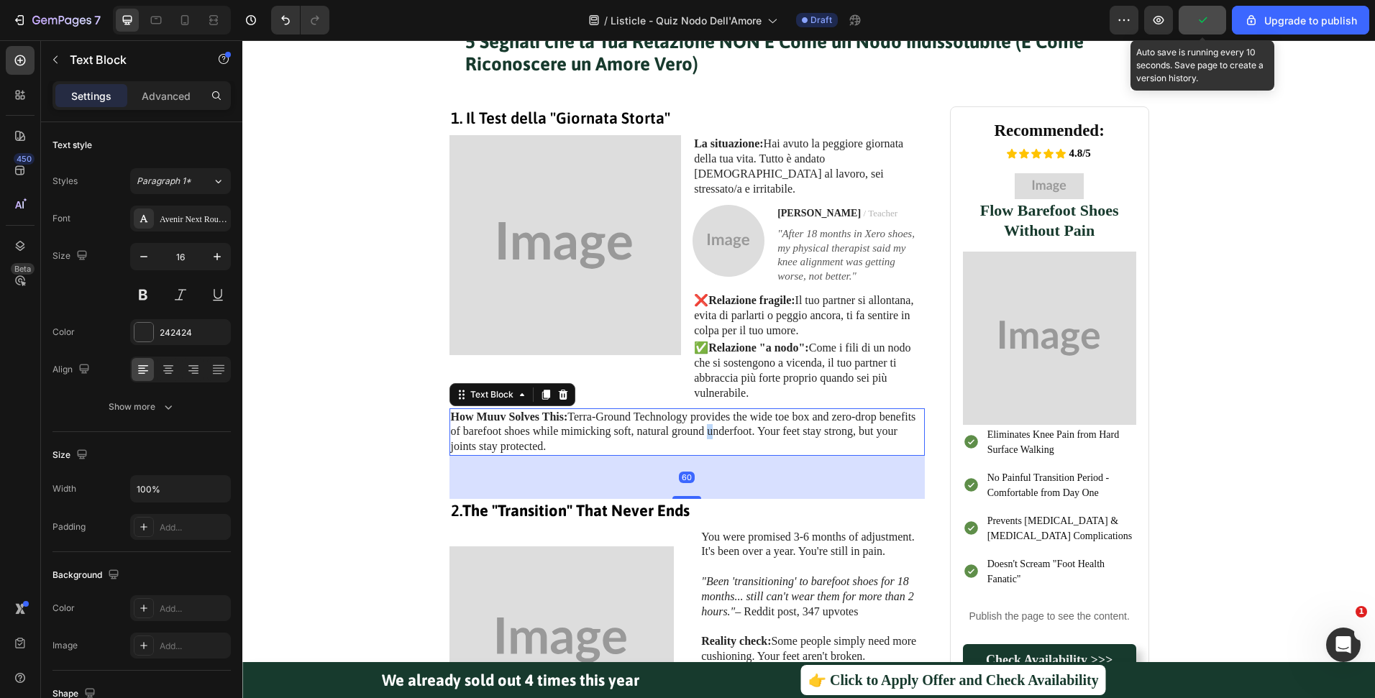
click at [696, 414] on p "How Muuv Solves This: Terra-Ground Technology provides the wide toe box and zer…" at bounding box center [687, 432] width 472 height 45
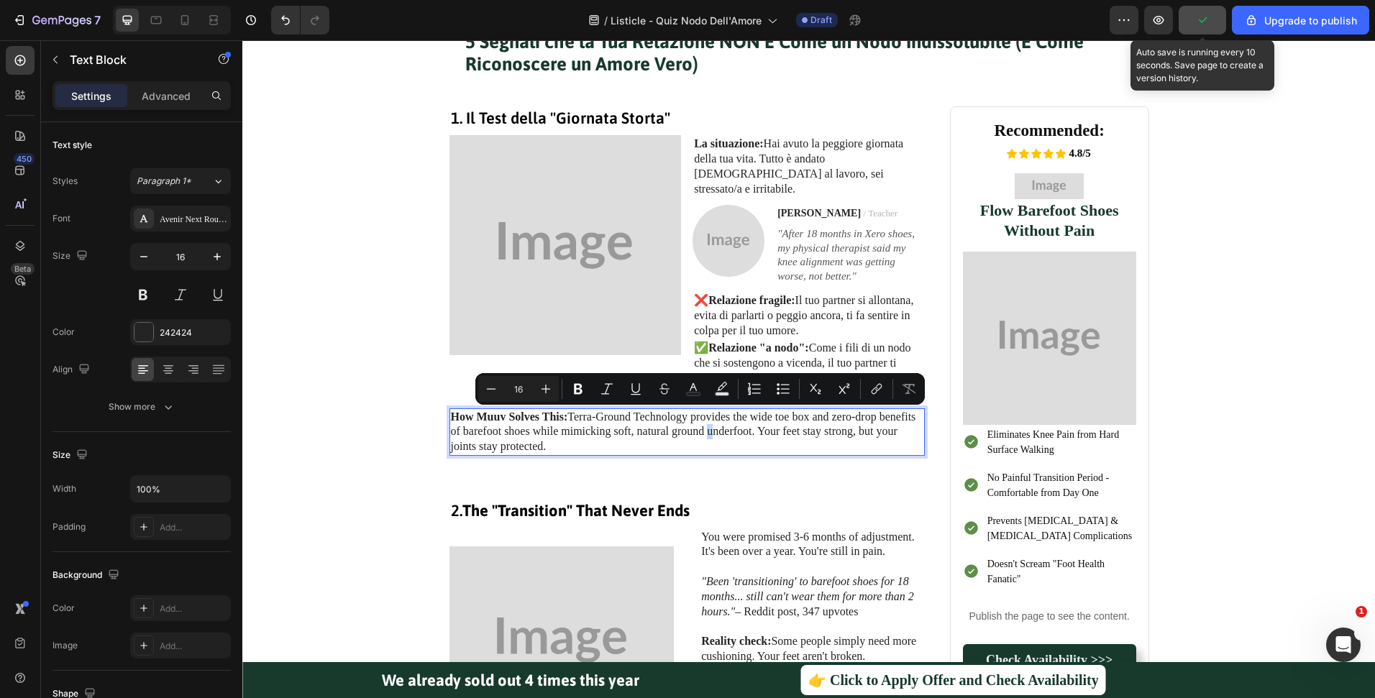
click at [696, 414] on p "How Muuv Solves This: Terra-Ground Technology provides the wide toe box and zer…" at bounding box center [687, 432] width 472 height 45
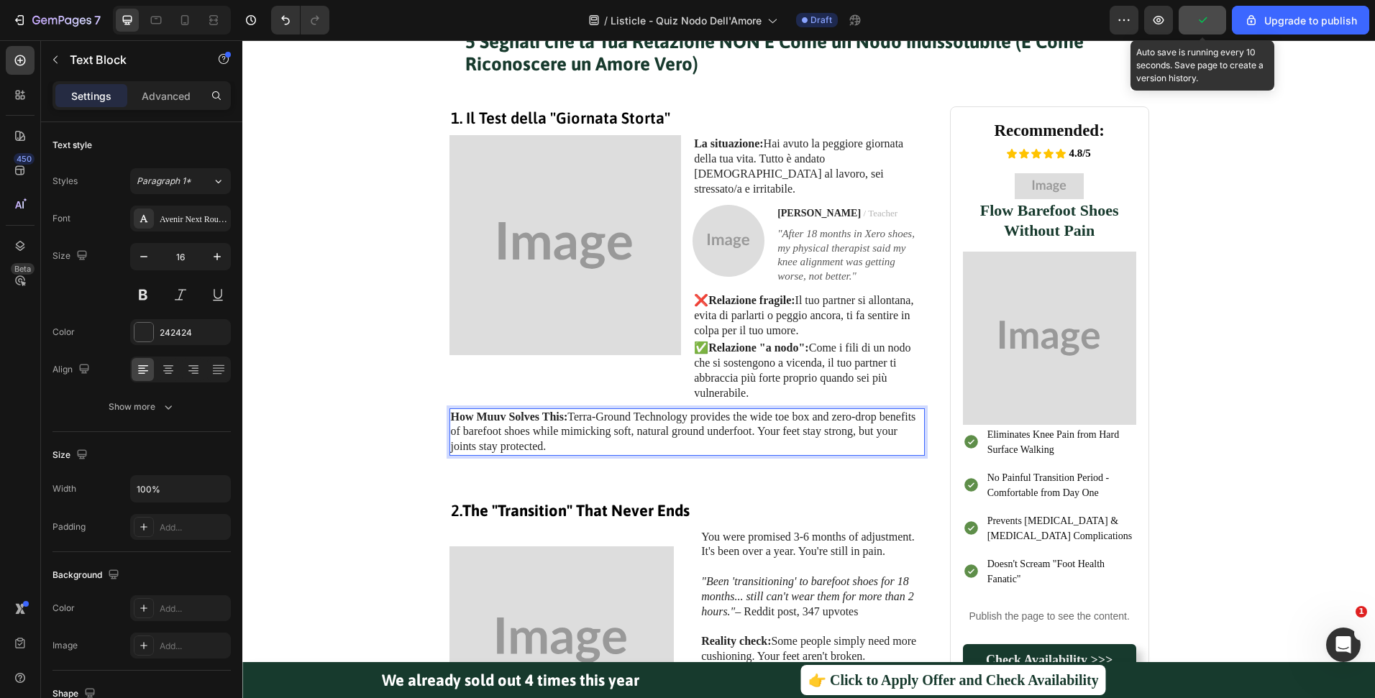
click at [696, 414] on p "How Muuv Solves This: Terra-Ground Technology provides the wide toe box and zer…" at bounding box center [687, 432] width 472 height 45
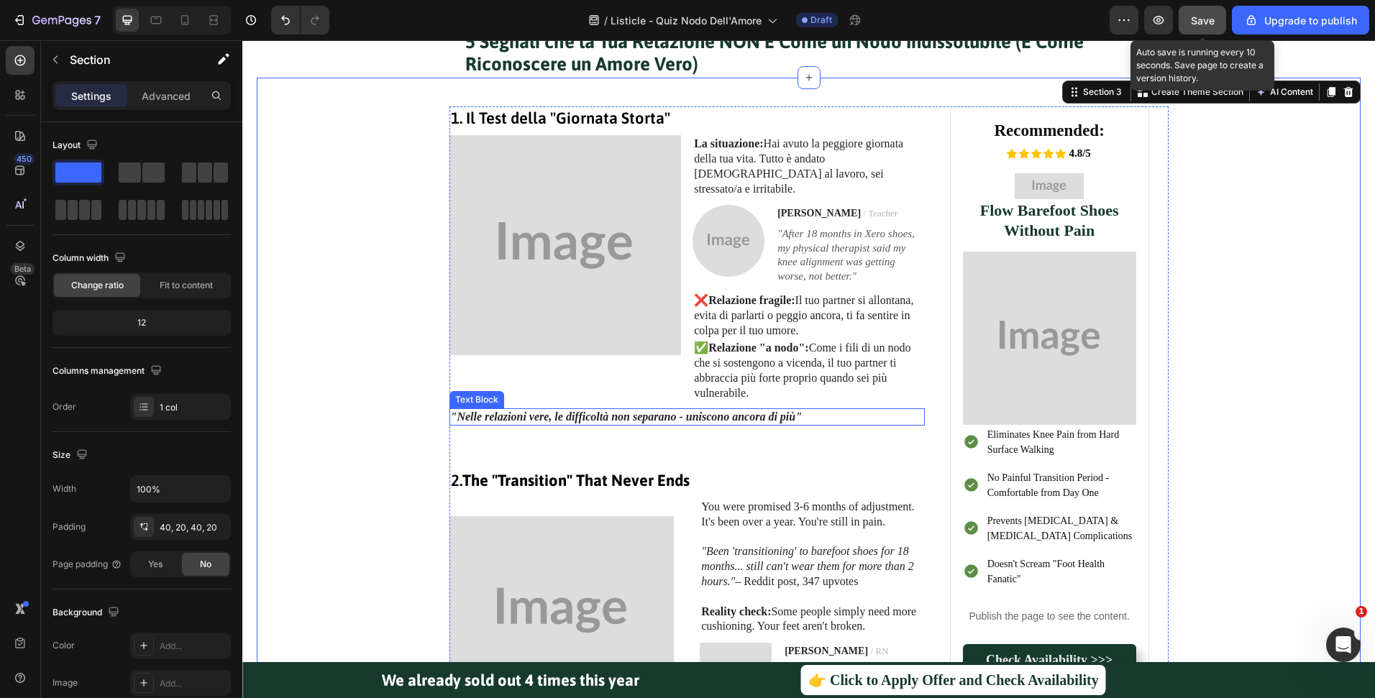
click at [825, 410] on p ""Nelle relazioni vere, le difficoltà non separano - uniscono ancora di più"" at bounding box center [687, 417] width 472 height 15
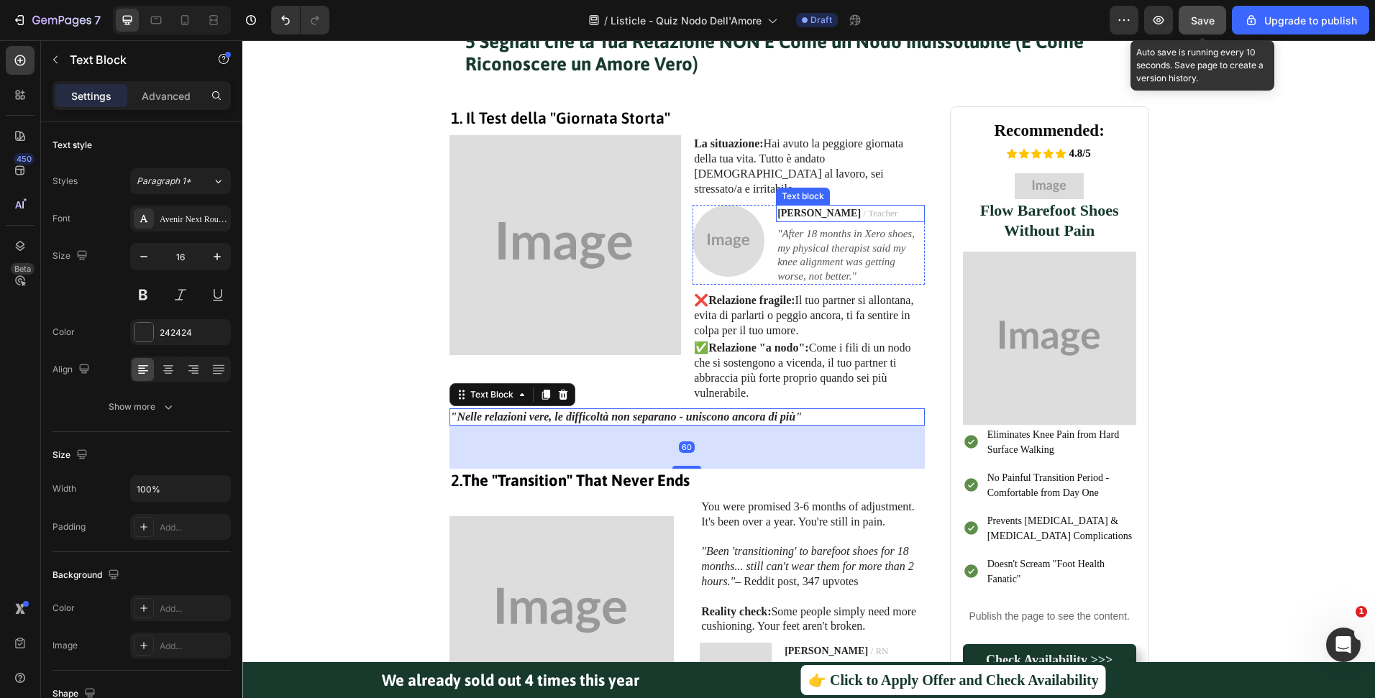
click at [894, 206] on p "[PERSON_NAME] / Teacher" at bounding box center [850, 213] width 146 height 14
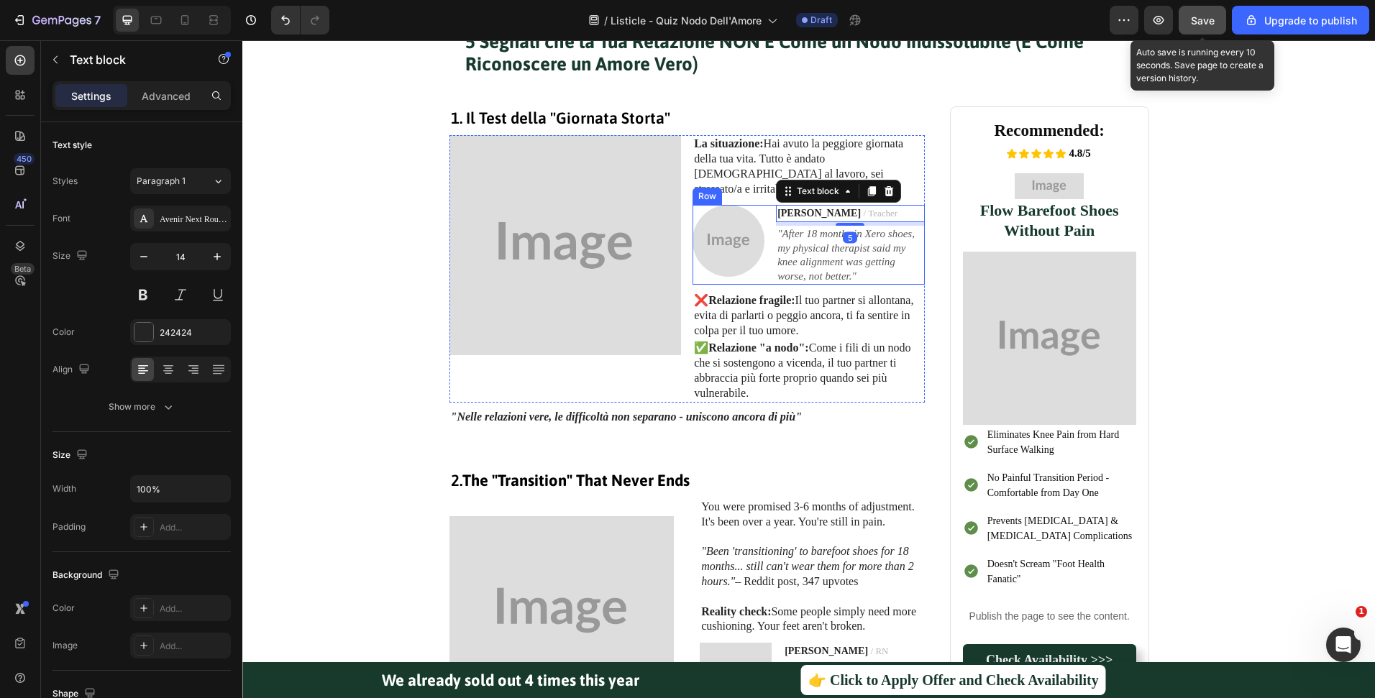
click at [762, 205] on div "Image [PERSON_NAME] / Teacher Text block 5 "After 18 months in Xero shoes, my p…" at bounding box center [808, 245] width 232 height 80
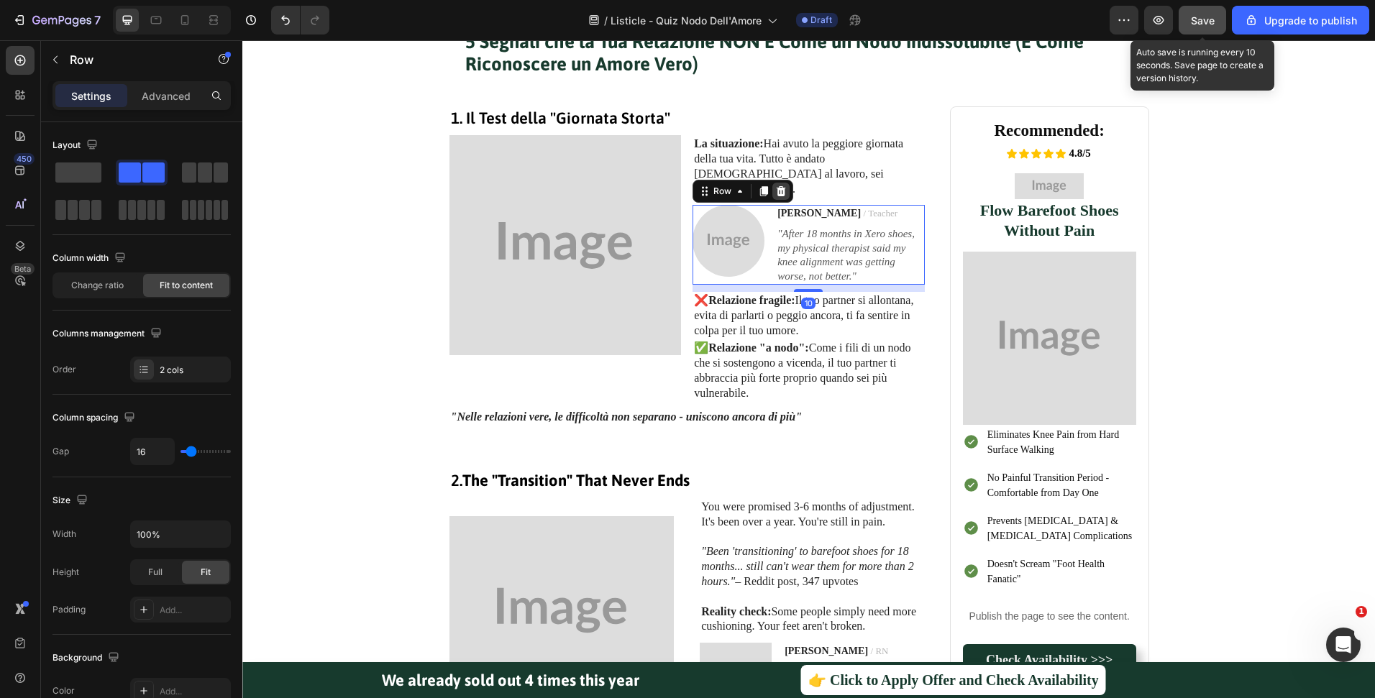
click at [776, 186] on icon at bounding box center [780, 191] width 9 height 10
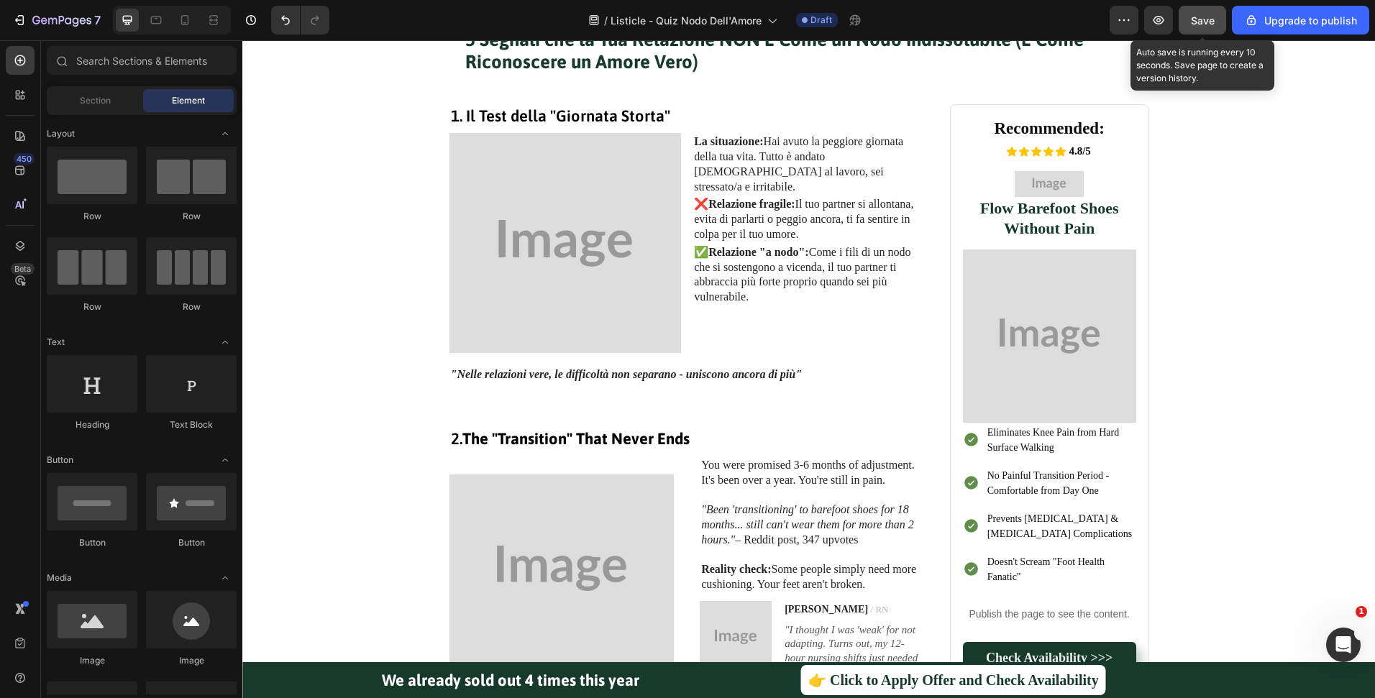
scroll to position [558, 0]
click at [541, 114] on p "1. Il Test della "Giornata Storta"" at bounding box center [687, 116] width 472 height 21
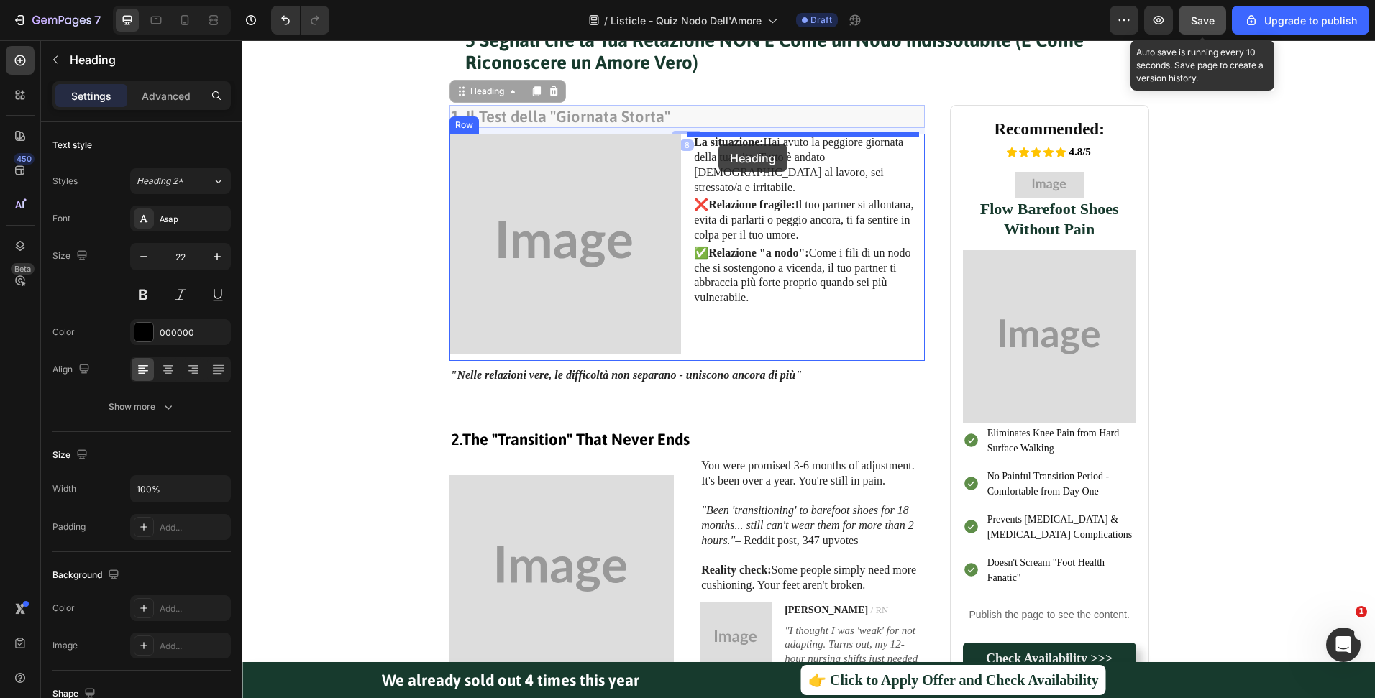
drag, startPoint x: 482, startPoint y: 94, endPoint x: 718, endPoint y: 144, distance: 241.7
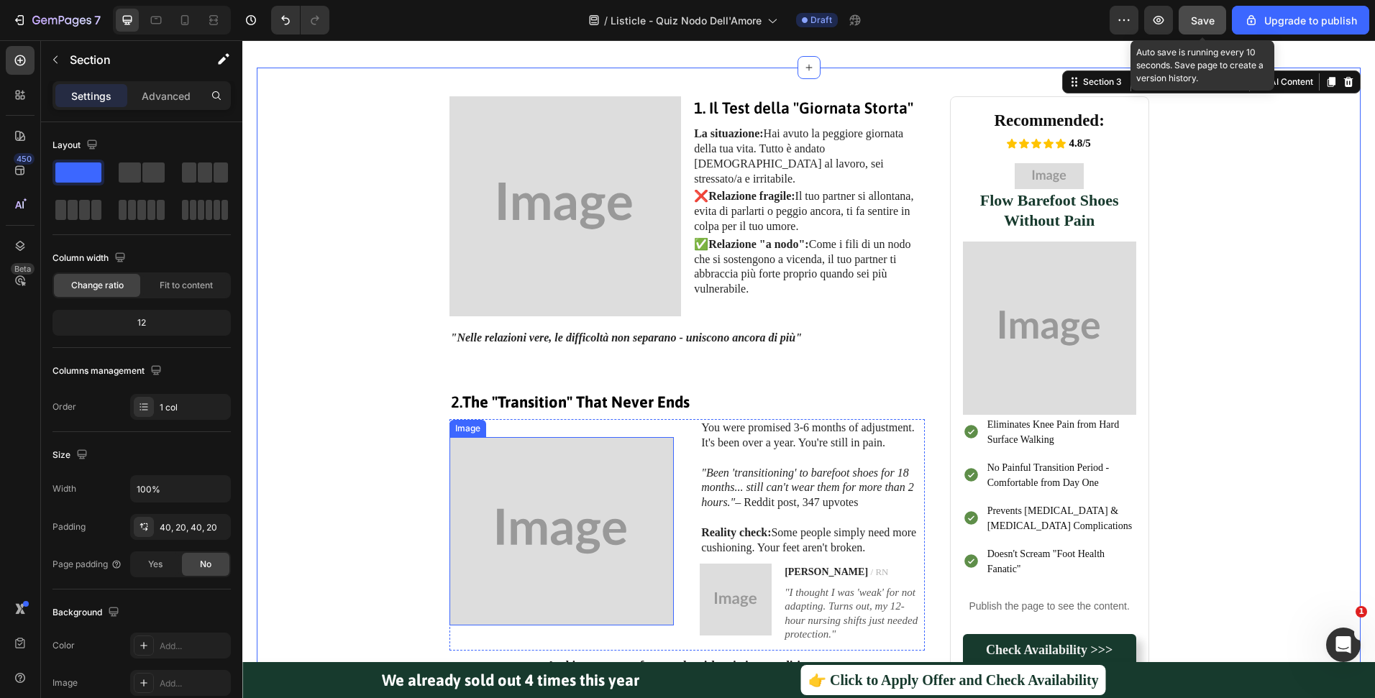
scroll to position [733, 0]
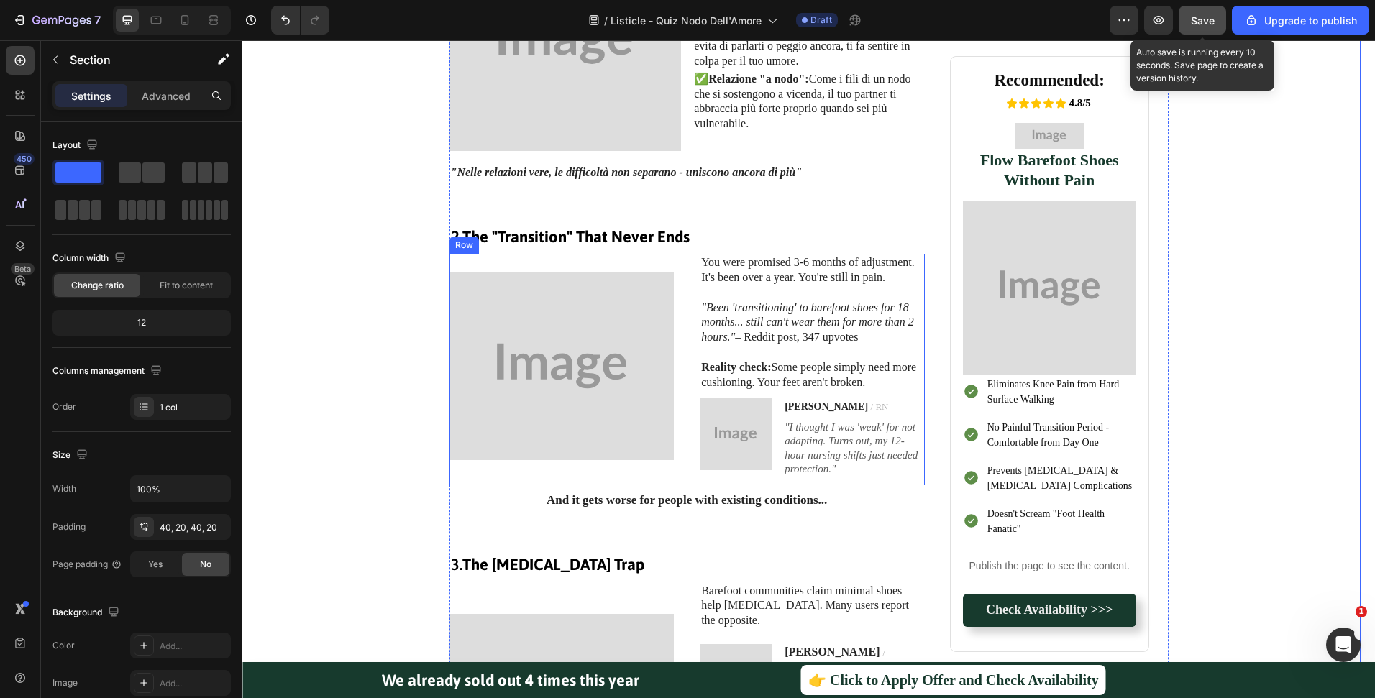
click at [627, 240] on strong "The "Transition" That Never Ends" at bounding box center [575, 236] width 227 height 19
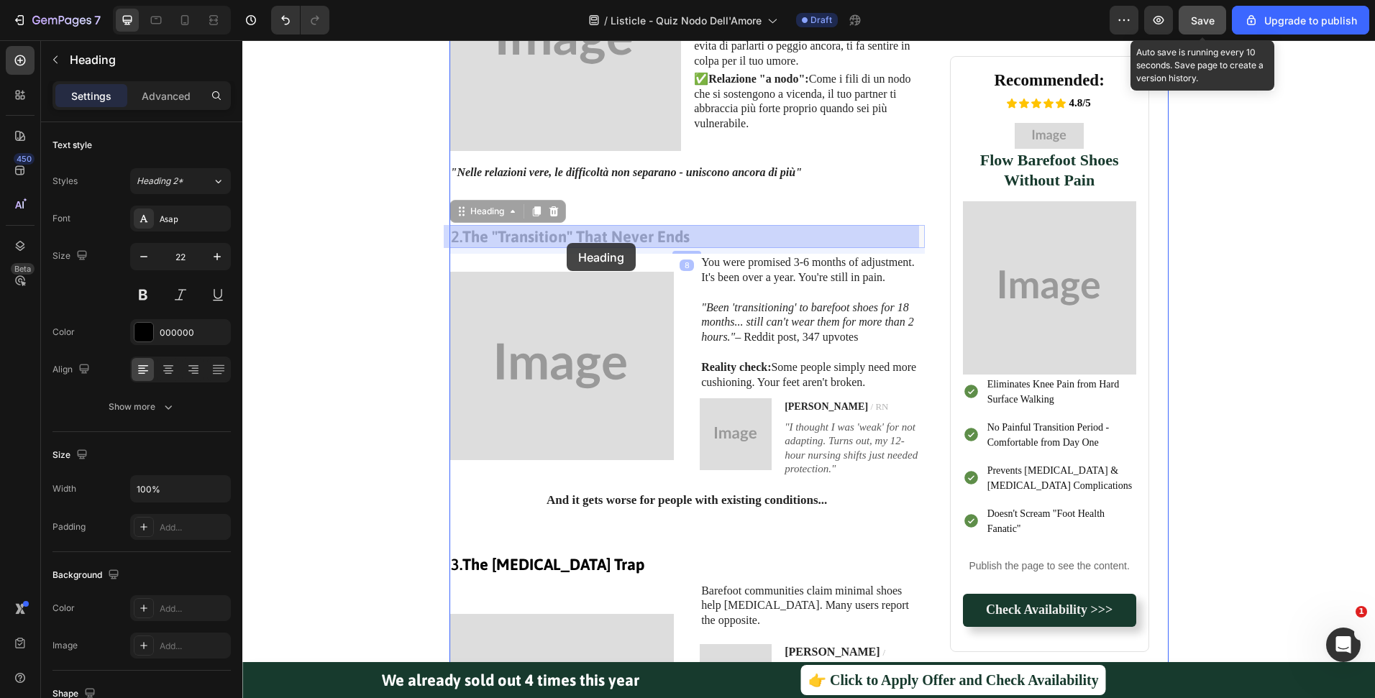
drag, startPoint x: 477, startPoint y: 217, endPoint x: 566, endPoint y: 243, distance: 92.8
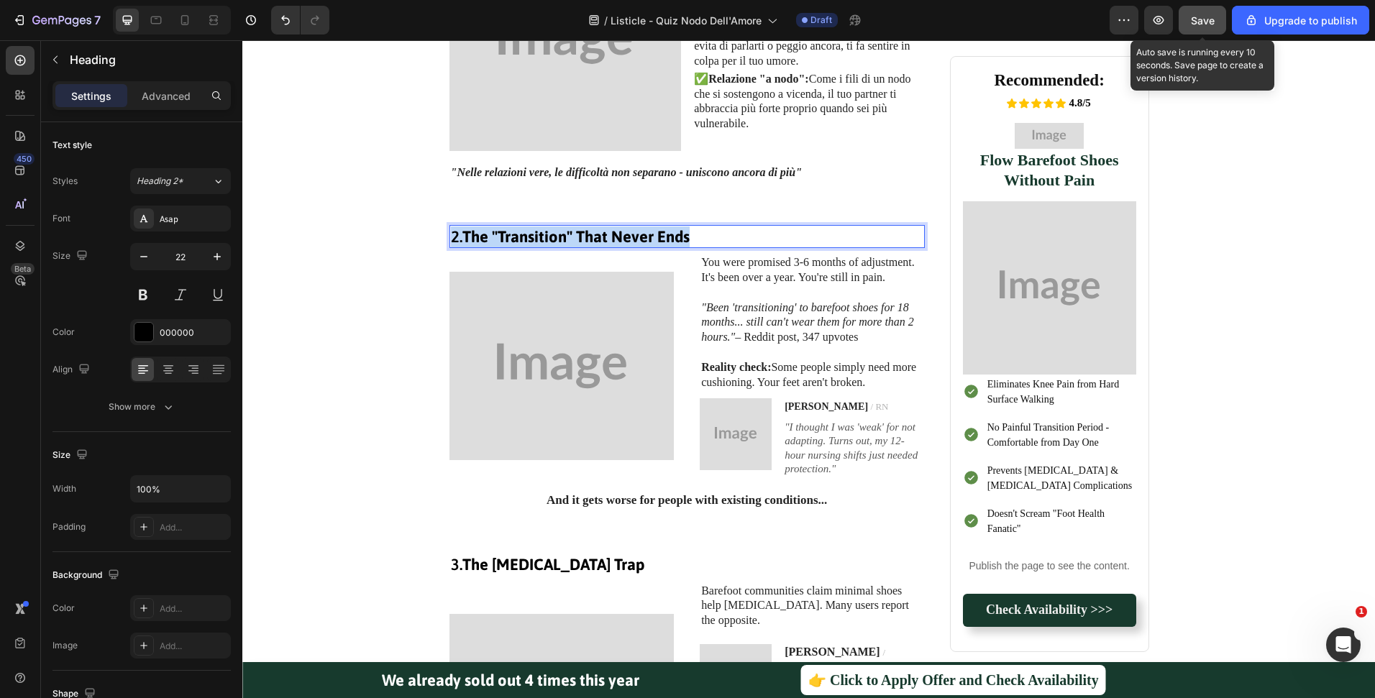
click at [615, 240] on strong "The "Transition" That Never Ends" at bounding box center [575, 236] width 227 height 19
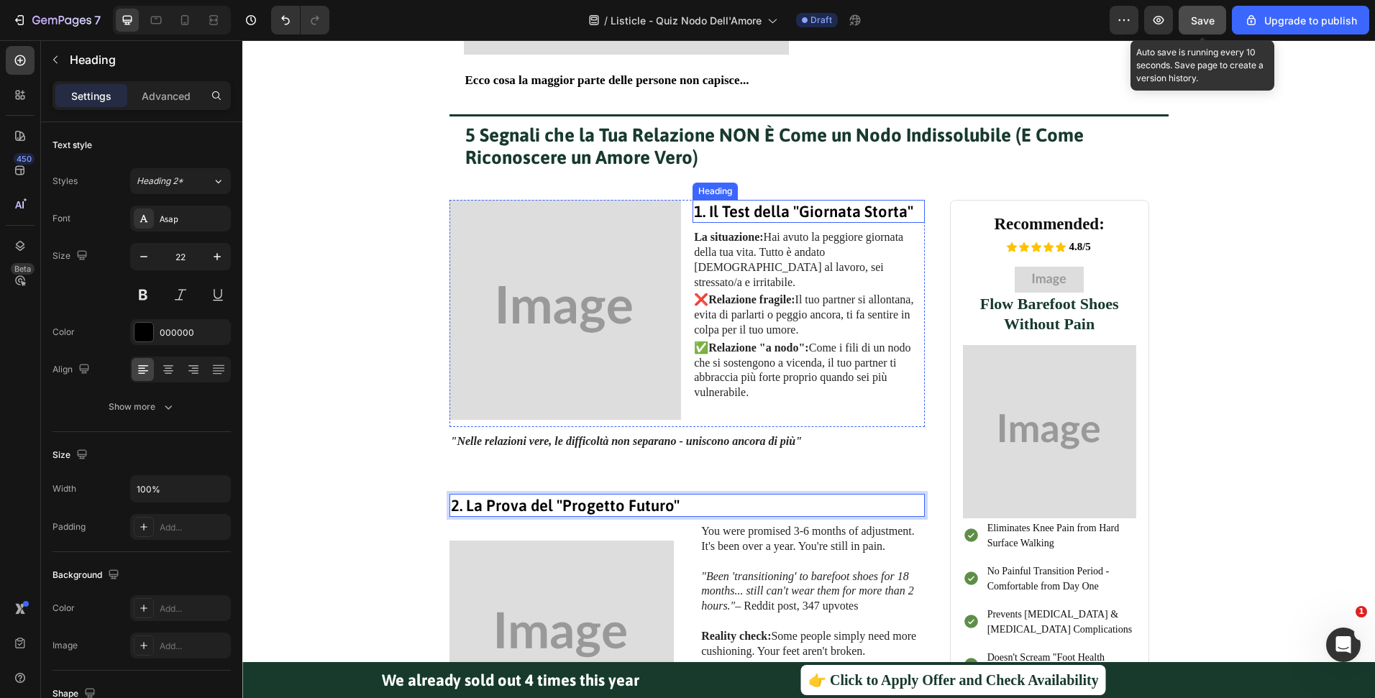
scroll to position [464, 0]
click at [774, 206] on h2 "1. Il Test della "Giornata Storta"" at bounding box center [808, 210] width 232 height 24
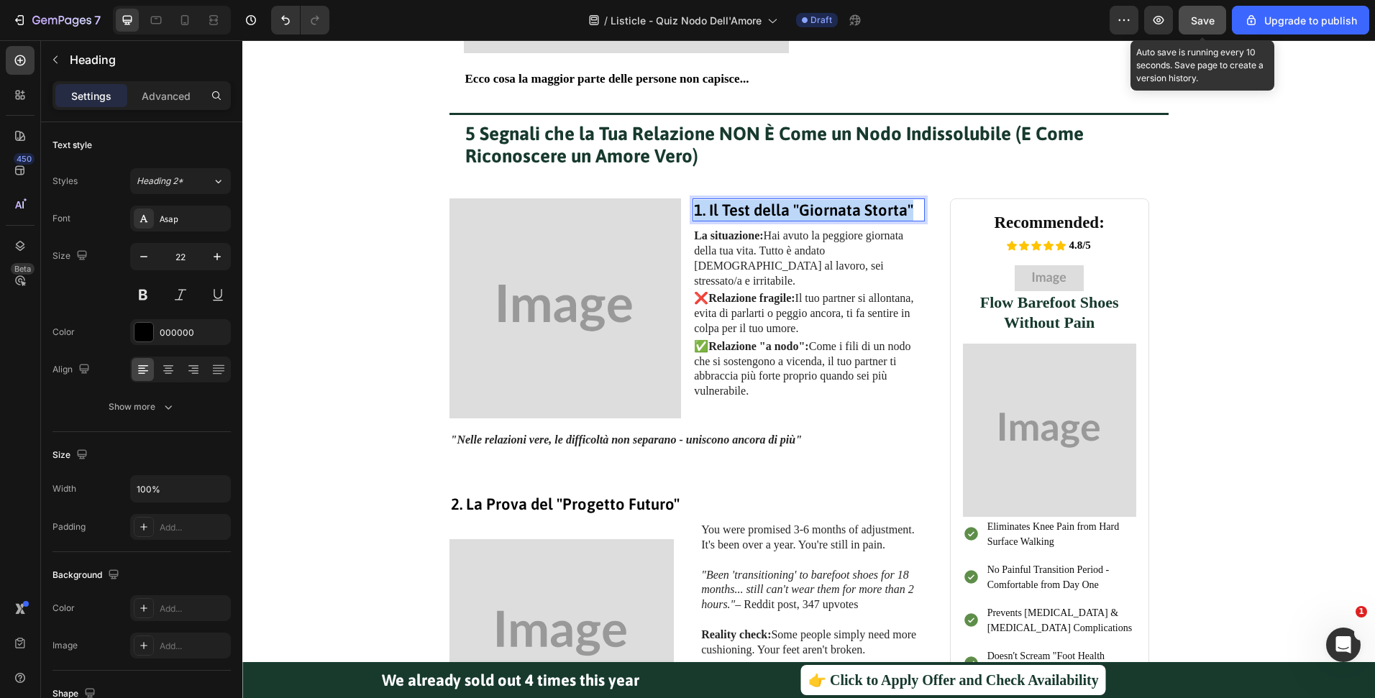
click at [774, 206] on p "1. Il Test della "Giornata Storta"" at bounding box center [808, 210] width 229 height 21
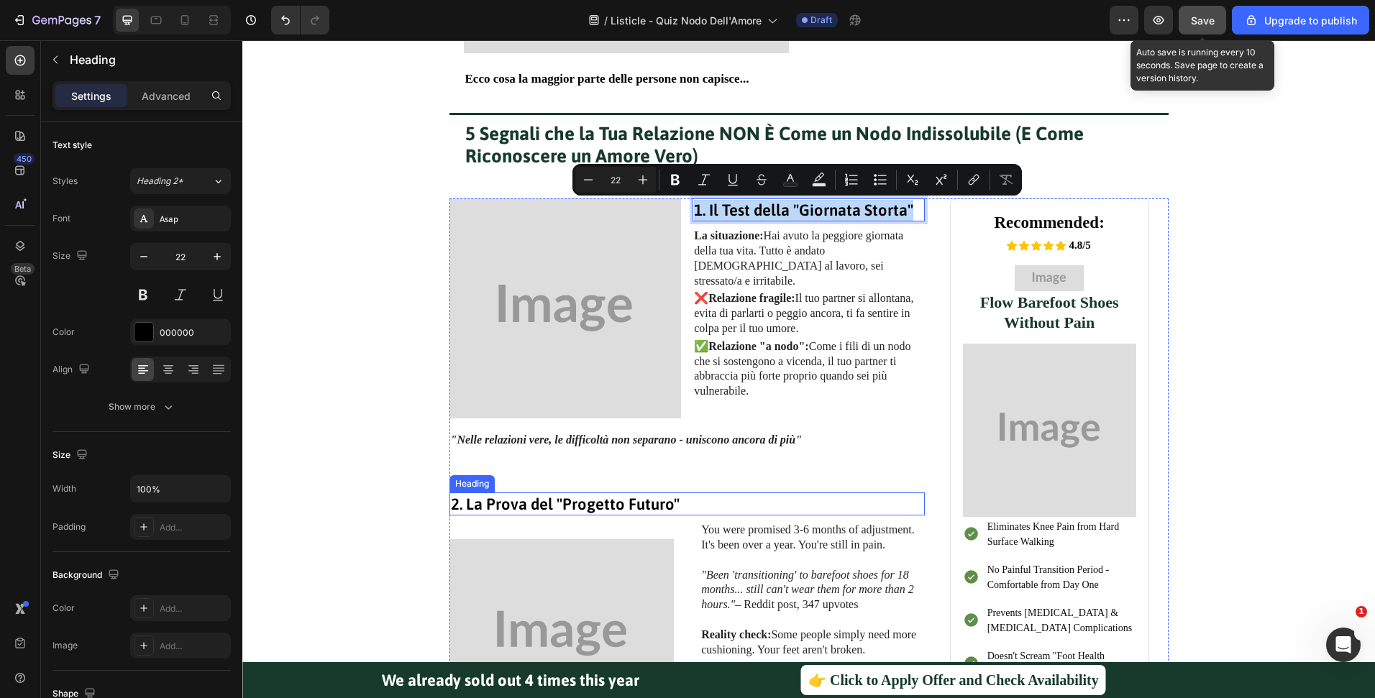
click at [533, 504] on p "2. La Prova del "Progetto Futuro"" at bounding box center [687, 504] width 472 height 21
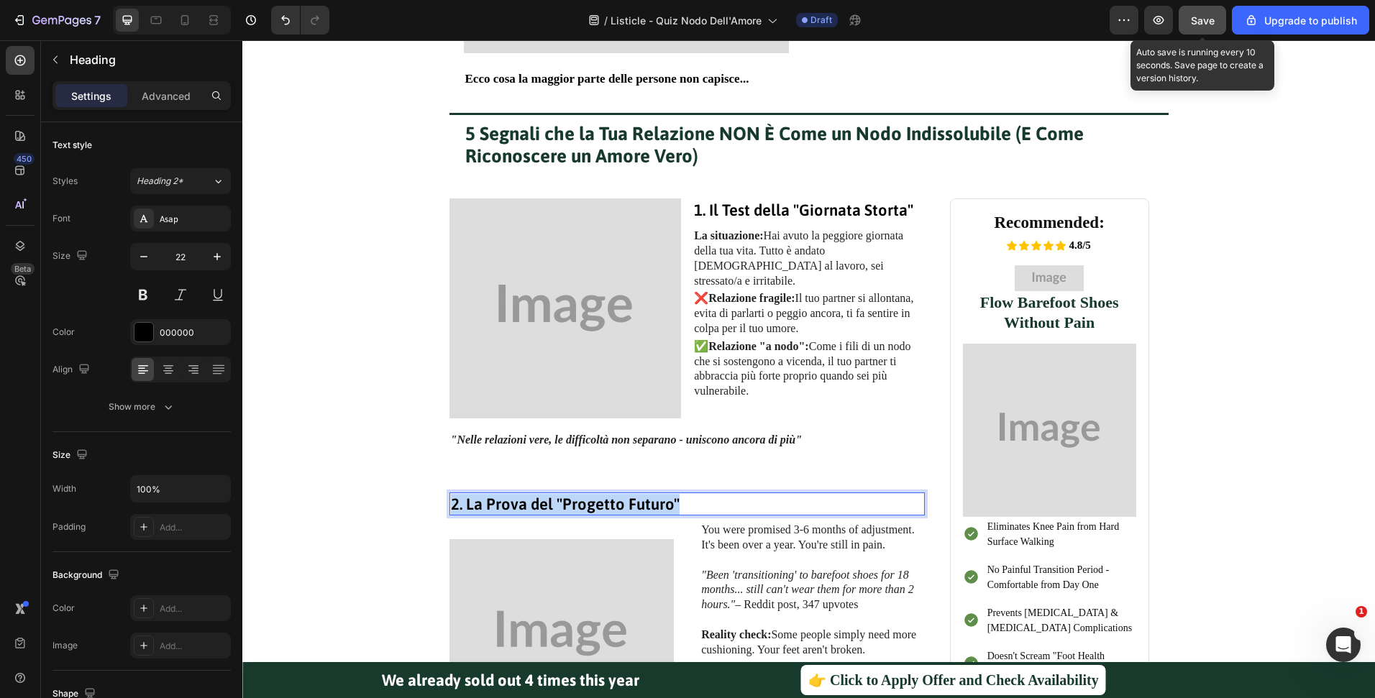
click at [533, 504] on p "2. La Prova del "Progetto Futuro"" at bounding box center [687, 504] width 472 height 21
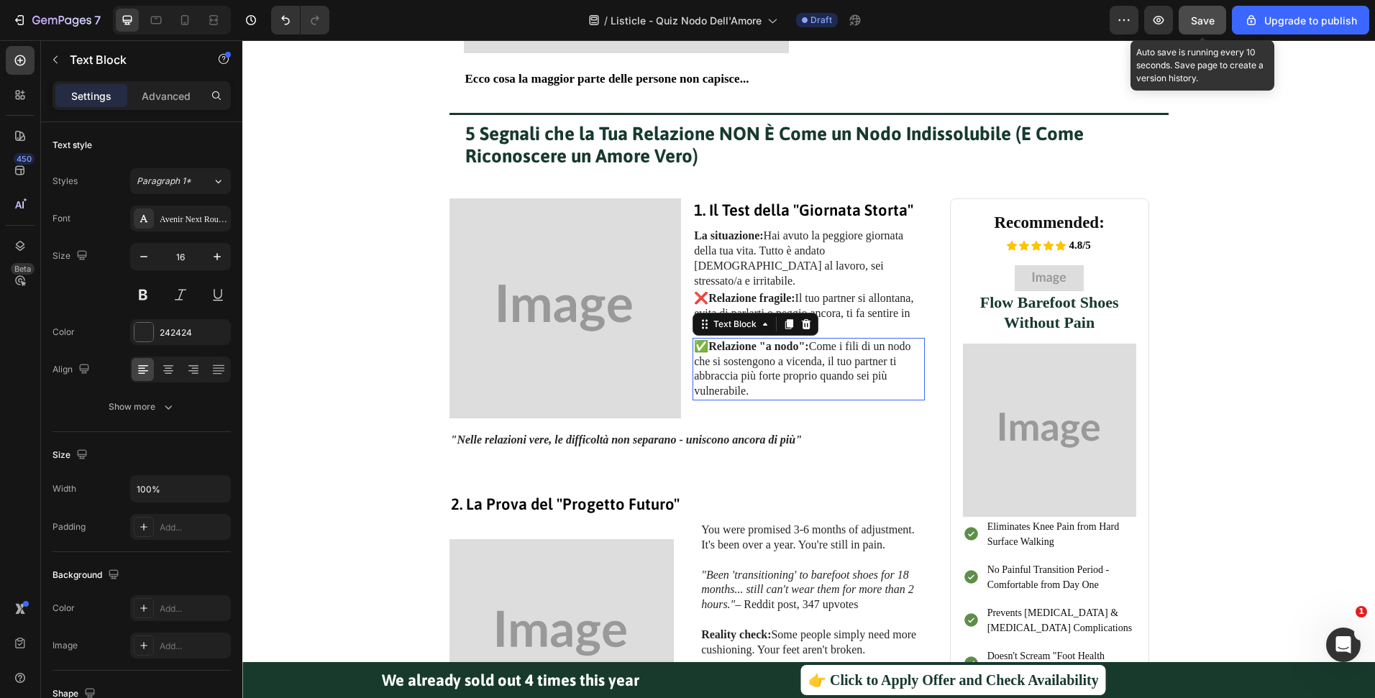
click at [813, 353] on p "✅ Relazione "a nodo": Come i fili di un nodo che si sostengono a vicenda, il tu…" at bounding box center [808, 369] width 229 height 60
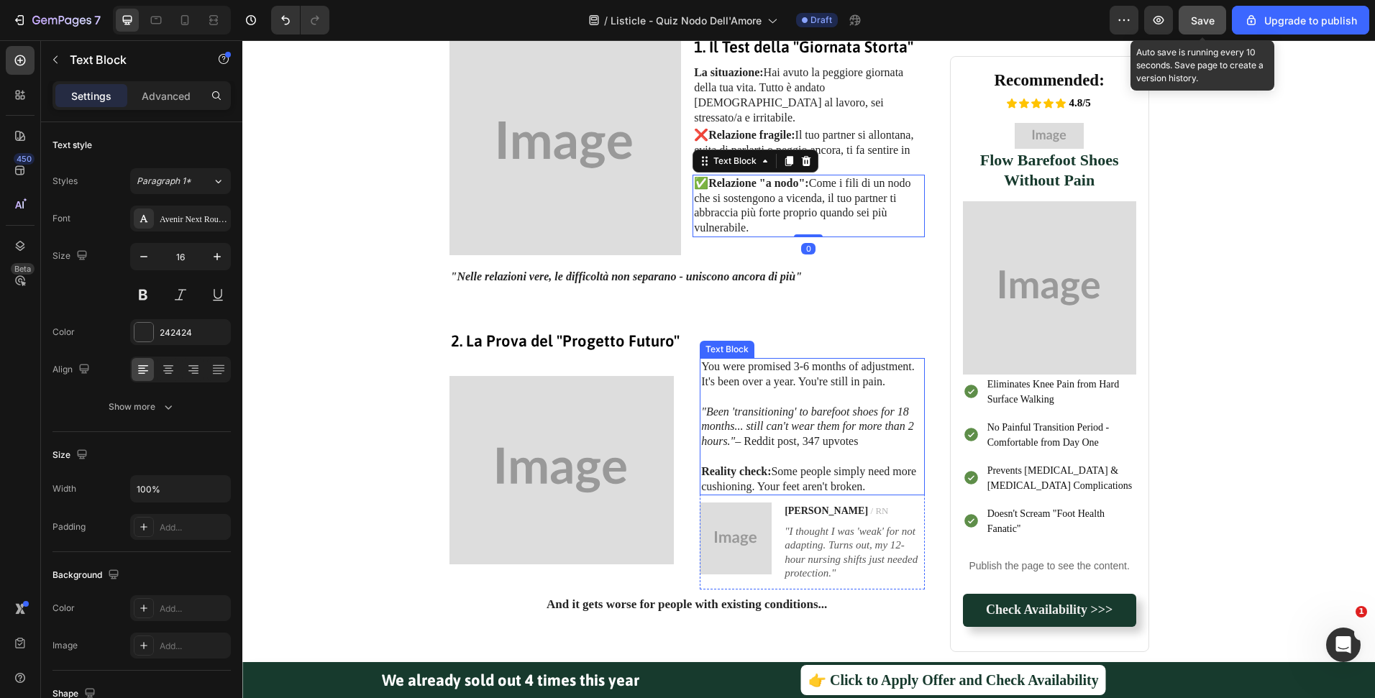
scroll to position [740, 0]
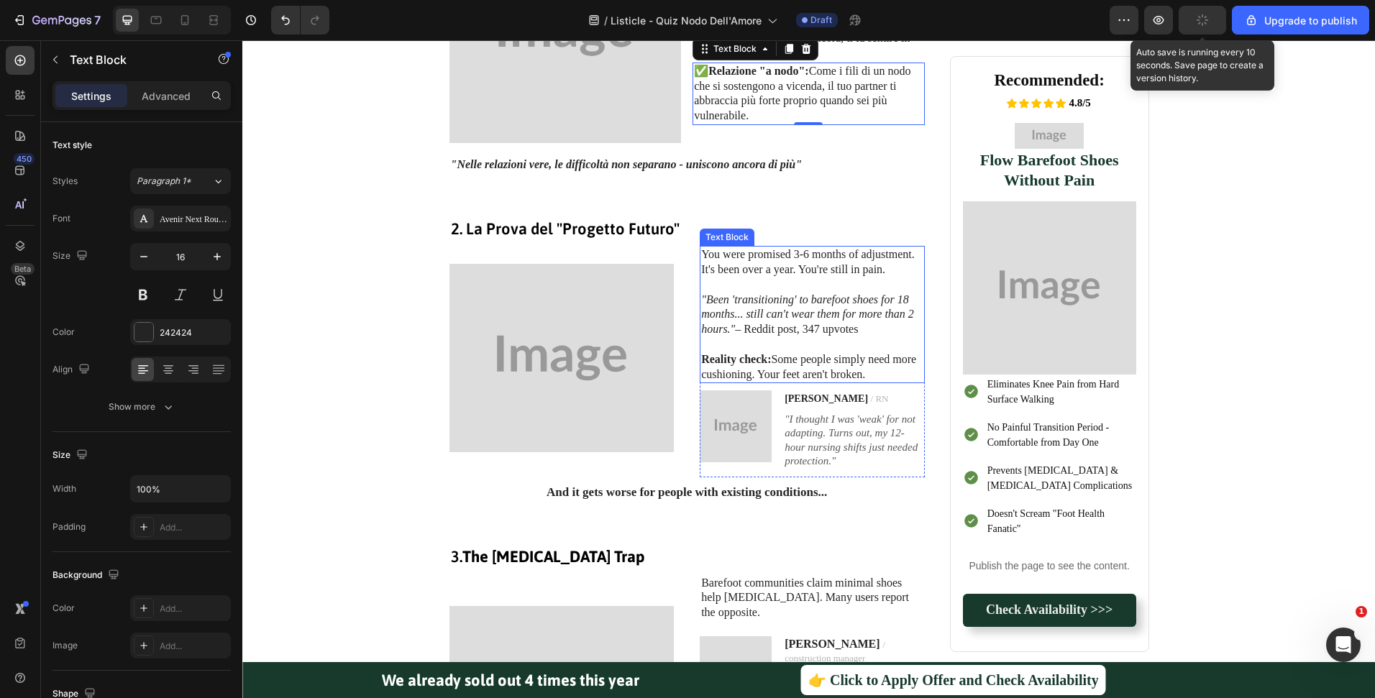
click at [758, 269] on p "You were promised 3-6 months of adjustment. It's been over a year. You're still…" at bounding box center [812, 262] width 222 height 30
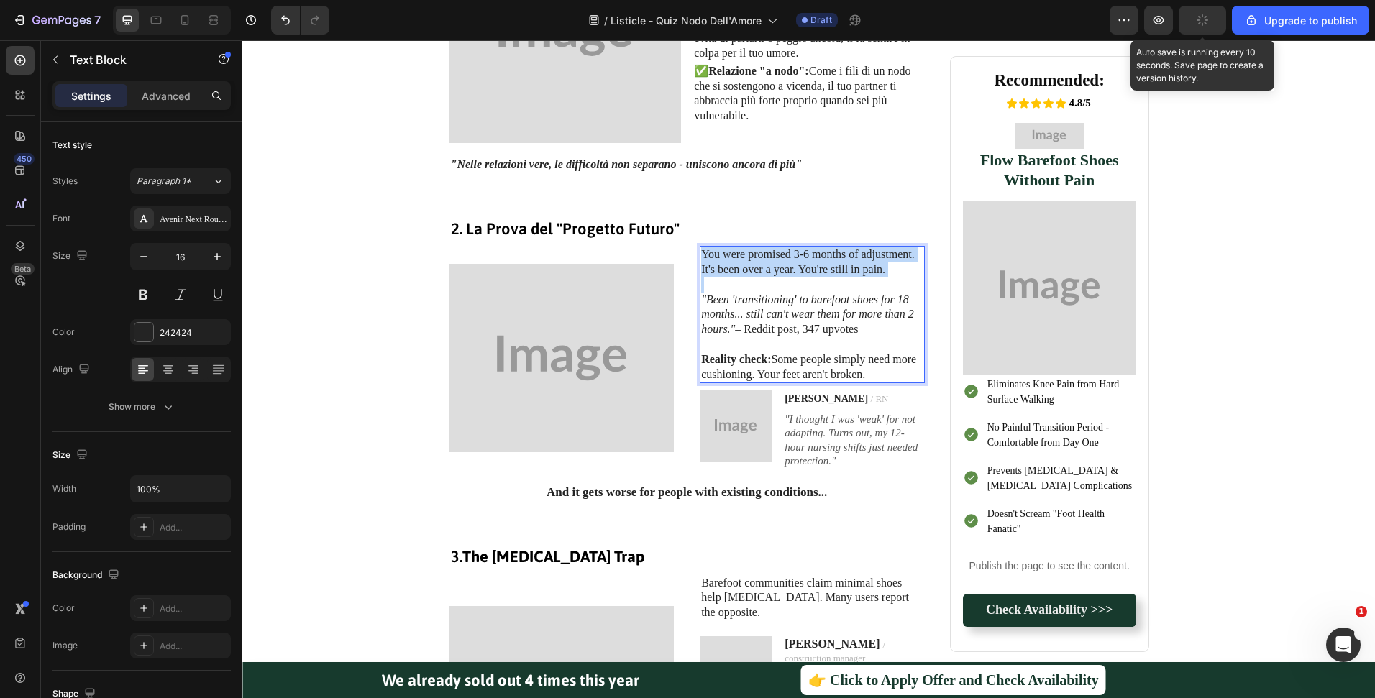
click at [758, 269] on p "You were promised 3-6 months of adjustment. It's been over a year. You're still…" at bounding box center [812, 262] width 222 height 30
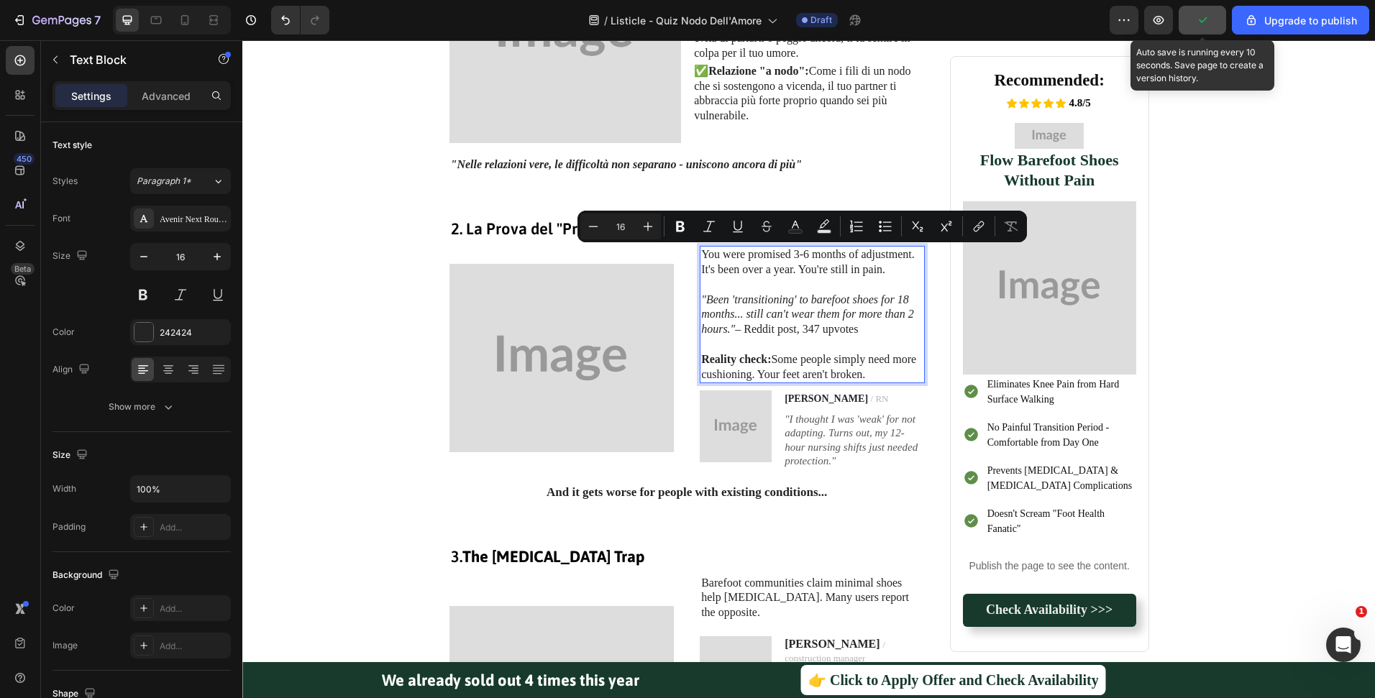
click at [810, 371] on p "Reality check: Some people simply need more cushioning. Your feet aren't broken." at bounding box center [812, 367] width 222 height 30
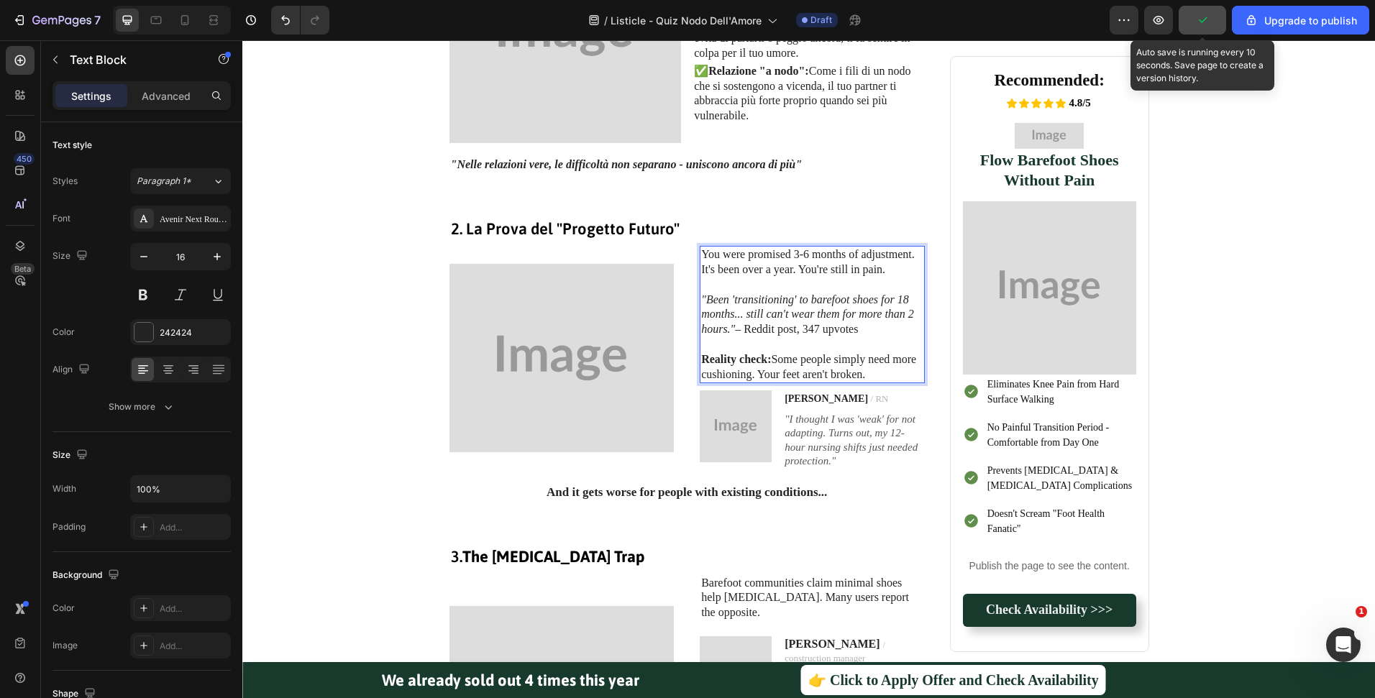
click at [856, 343] on p "Rich Text Editor. Editing area: main" at bounding box center [812, 344] width 222 height 15
click at [858, 330] on p ""Been 'transitioning' to barefoot shoes for 18 months... still can't wear them …" at bounding box center [812, 315] width 222 height 45
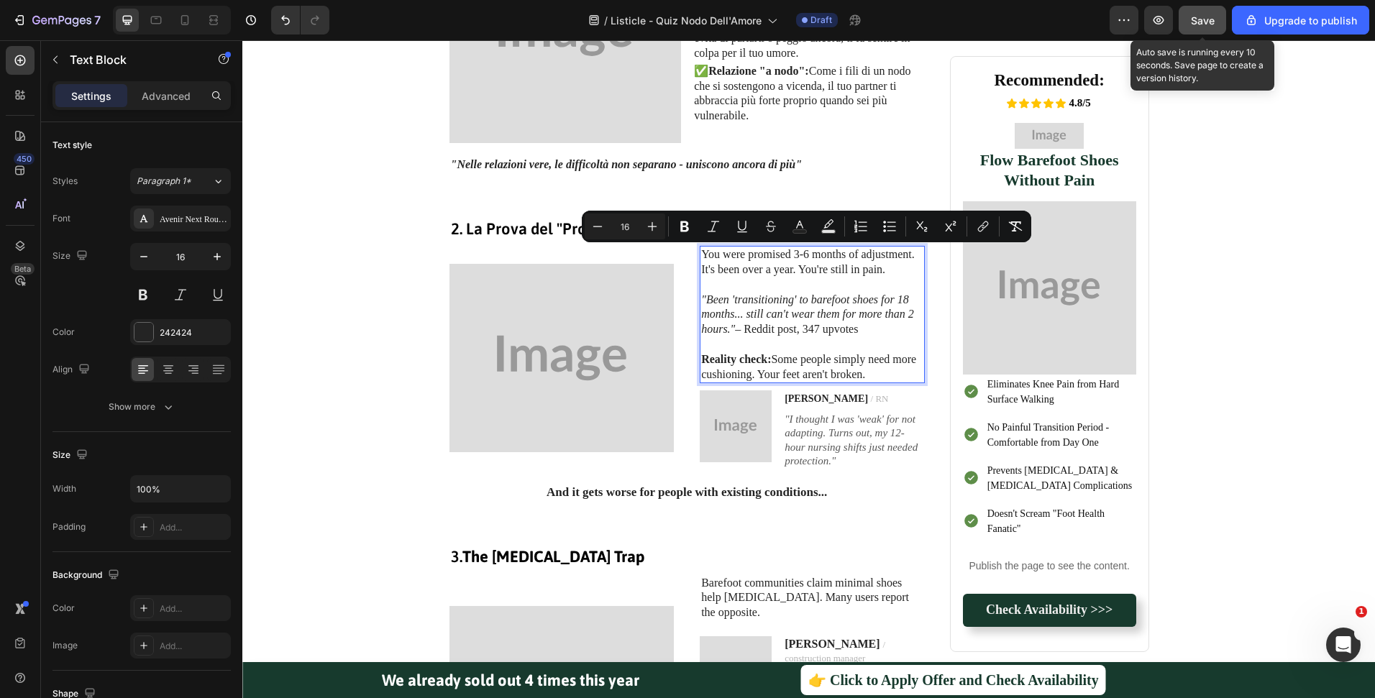
drag, startPoint x: 873, startPoint y: 372, endPoint x: 695, endPoint y: 252, distance: 214.4
click at [700, 252] on div "You were promised 3-6 months of adjustment. It's been over a year. You're still…" at bounding box center [812, 314] width 225 height 137
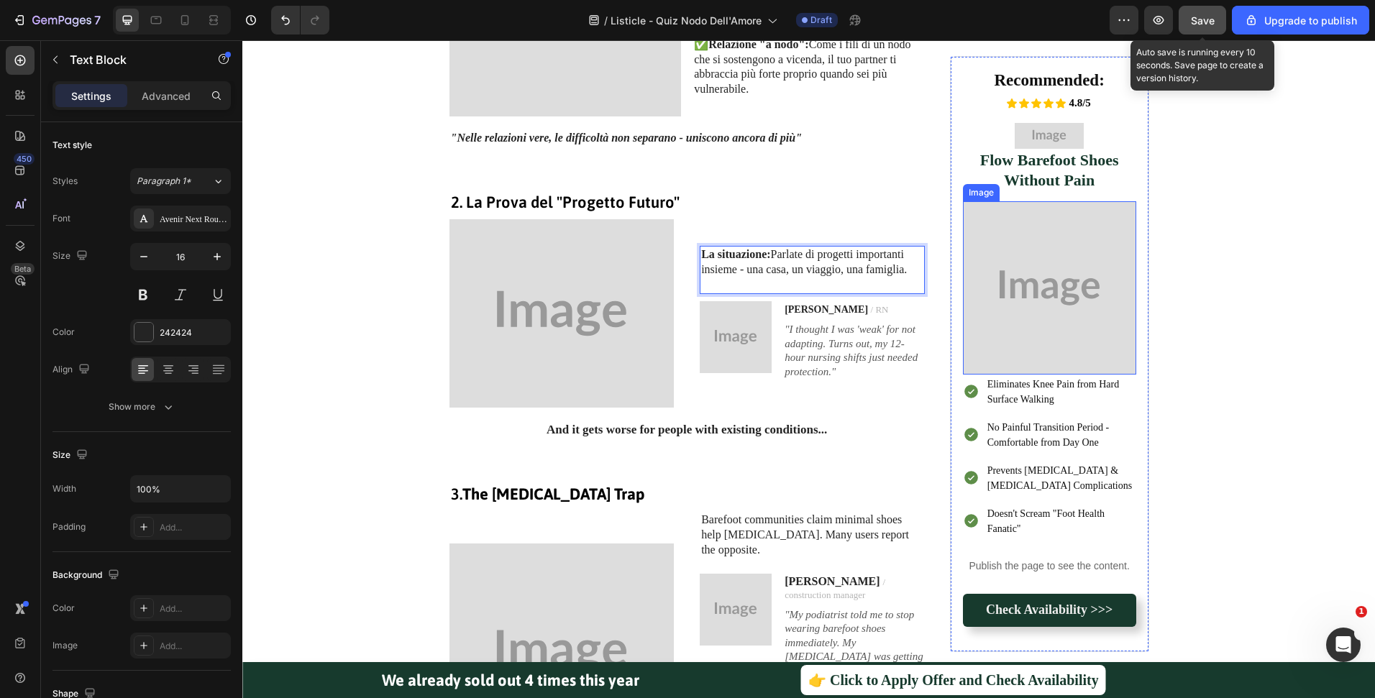
scroll to position [775, 0]
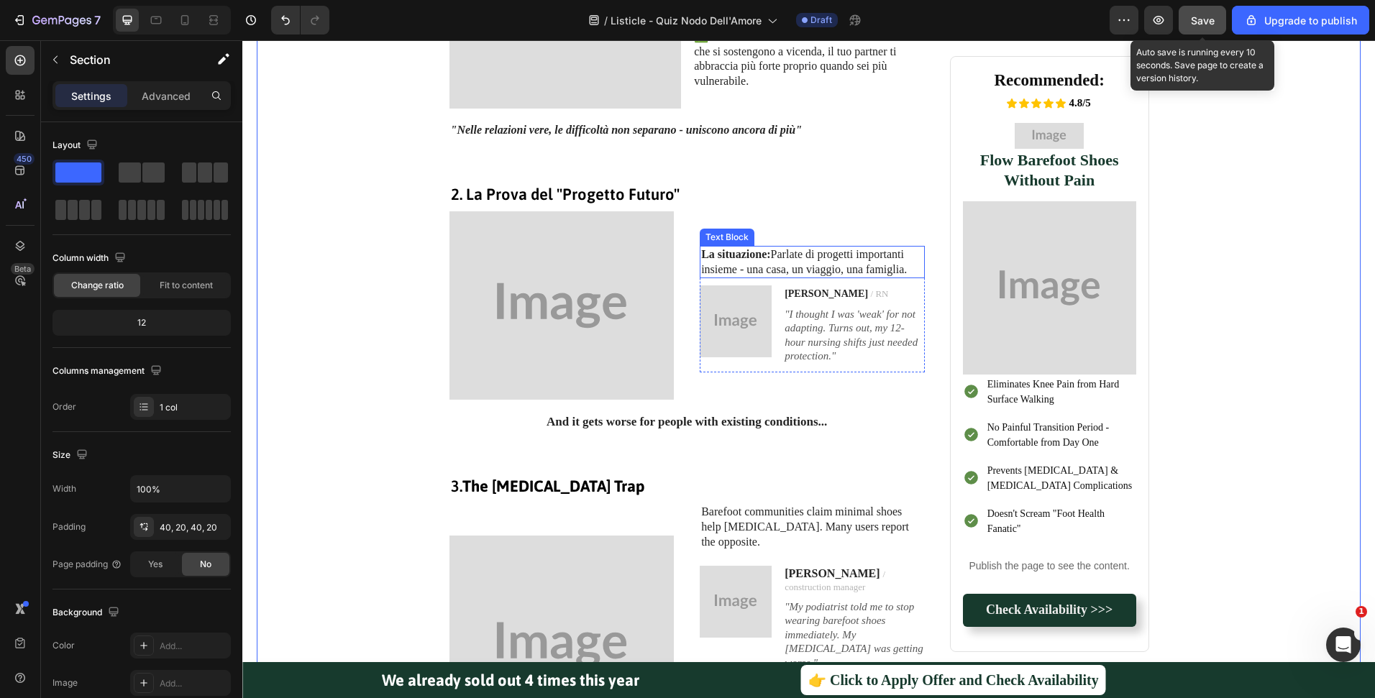
click at [819, 257] on p "La situazione: Parlate di progetti importanti insieme - una casa, un viaggio, u…" at bounding box center [812, 262] width 222 height 30
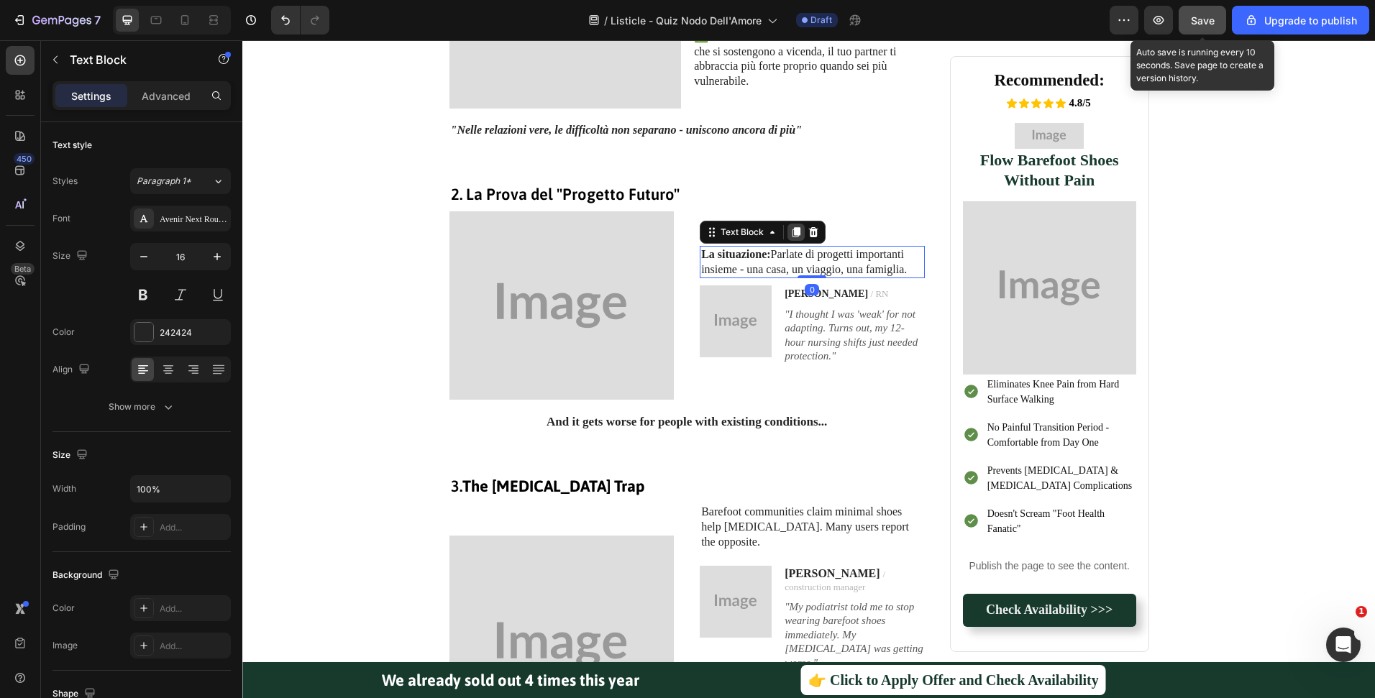
click at [787, 230] on div at bounding box center [795, 232] width 17 height 17
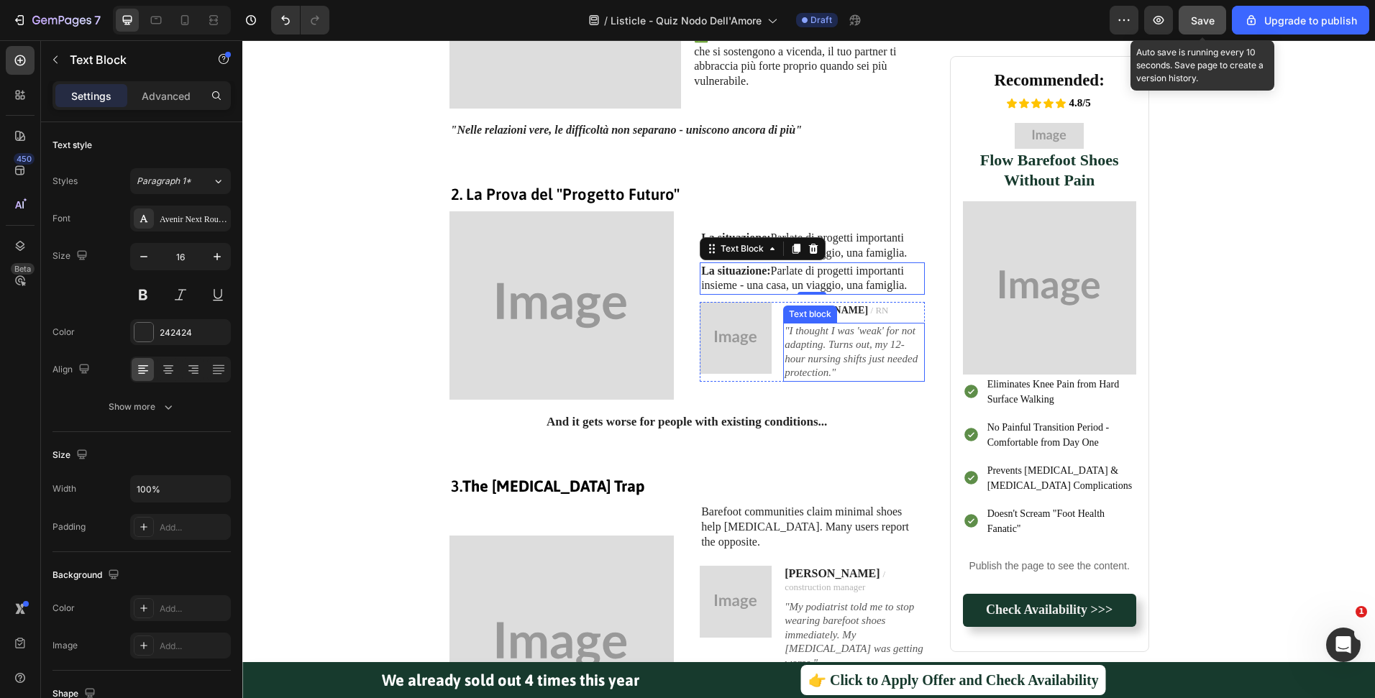
click at [846, 329] on icon ""I thought I was 'weak' for not adapting. Turns out, my 12-hour nursing shifts …" at bounding box center [850, 352] width 133 height 54
click at [889, 274] on p "La situazione: Parlate di progetti importanti insieme - una casa, un viaggio, u…" at bounding box center [812, 279] width 222 height 30
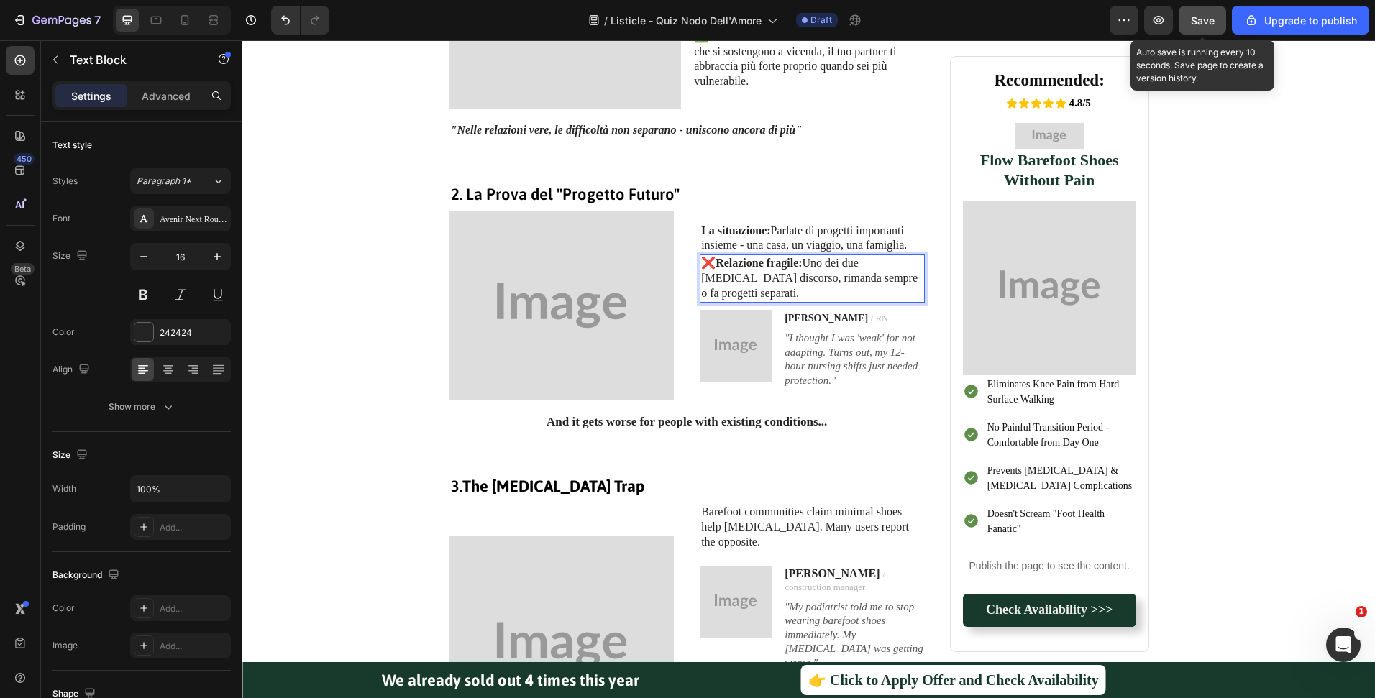
click at [866, 288] on p "❌ Relazione fragile: Uno dei due [MEDICAL_DATA] discorso, rimanda sempre o fa p…" at bounding box center [812, 278] width 222 height 45
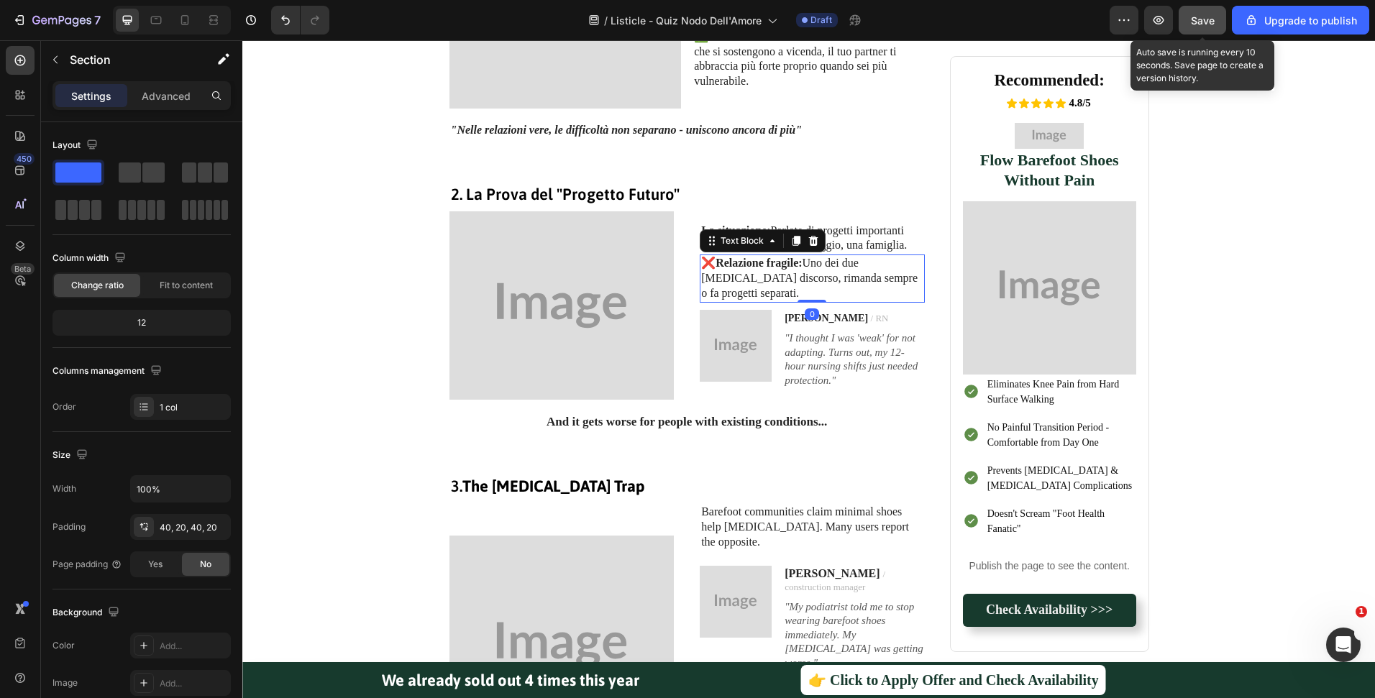
click at [858, 285] on p "❌ Relazione fragile: Uno dei due [MEDICAL_DATA] discorso, rimanda sempre o fa p…" at bounding box center [812, 278] width 222 height 45
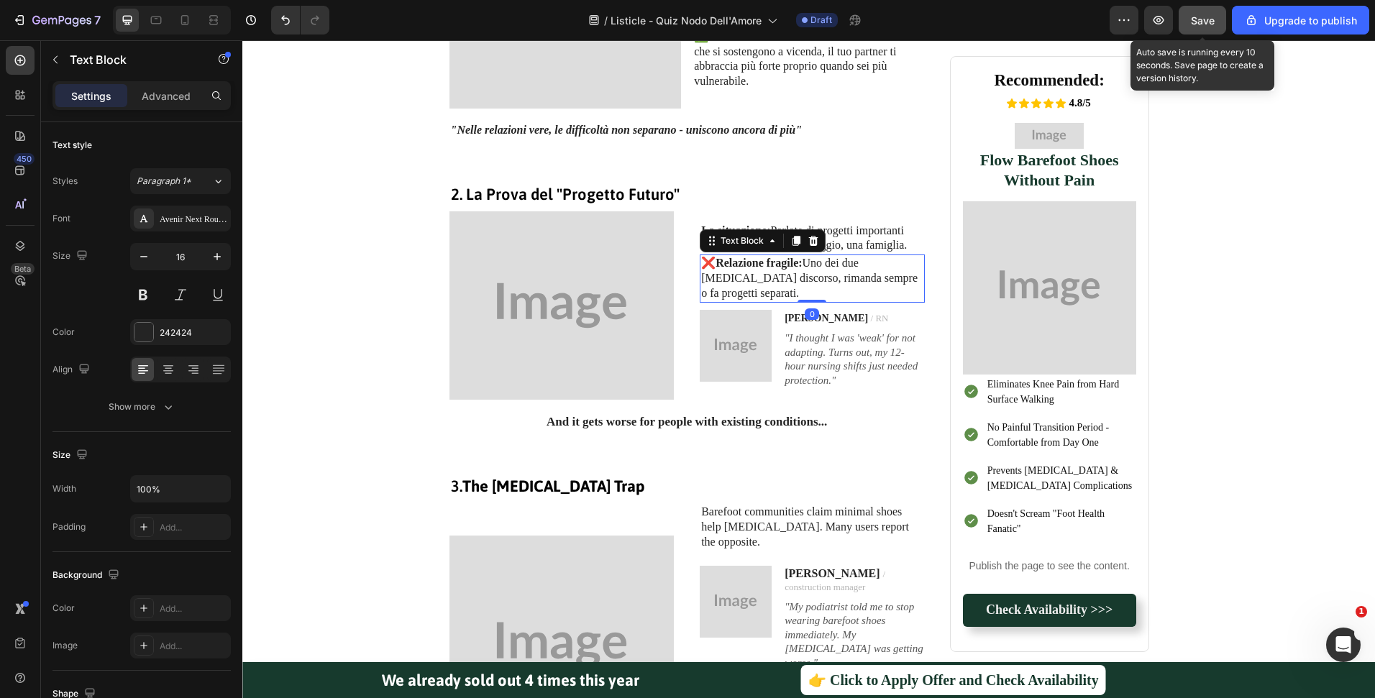
drag, startPoint x: 784, startPoint y: 249, endPoint x: 792, endPoint y: 271, distance: 23.6
click at [790, 247] on icon at bounding box center [796, 241] width 12 height 12
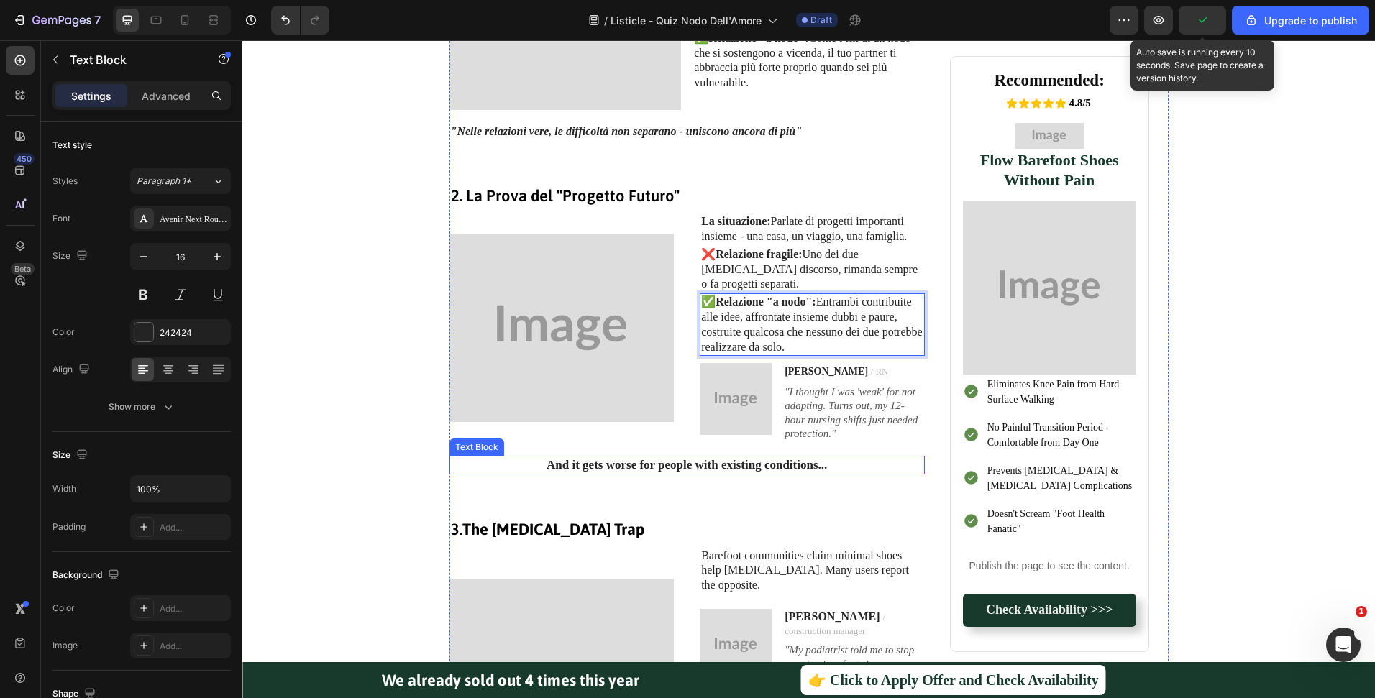
click at [677, 458] on strong "And it gets worse for people with existing conditions..." at bounding box center [686, 465] width 280 height 14
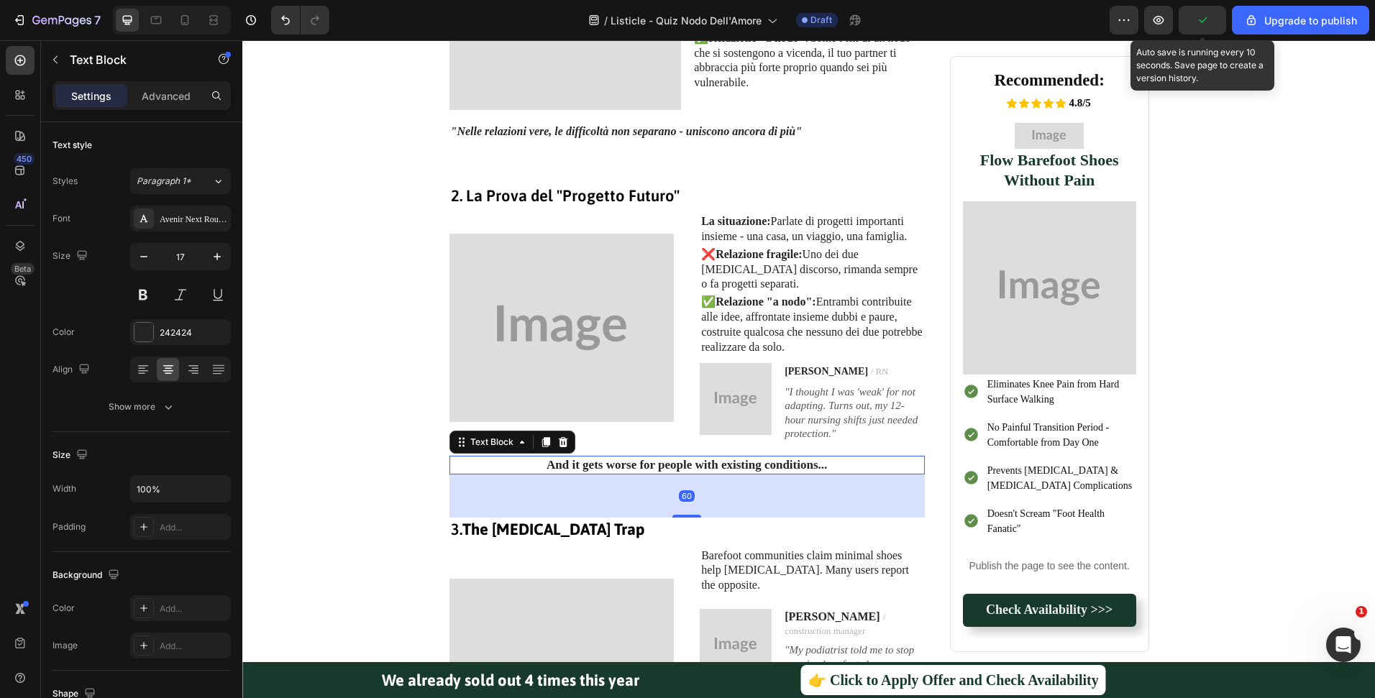
click at [677, 458] on strong "And it gets worse for people with existing conditions..." at bounding box center [686, 465] width 280 height 14
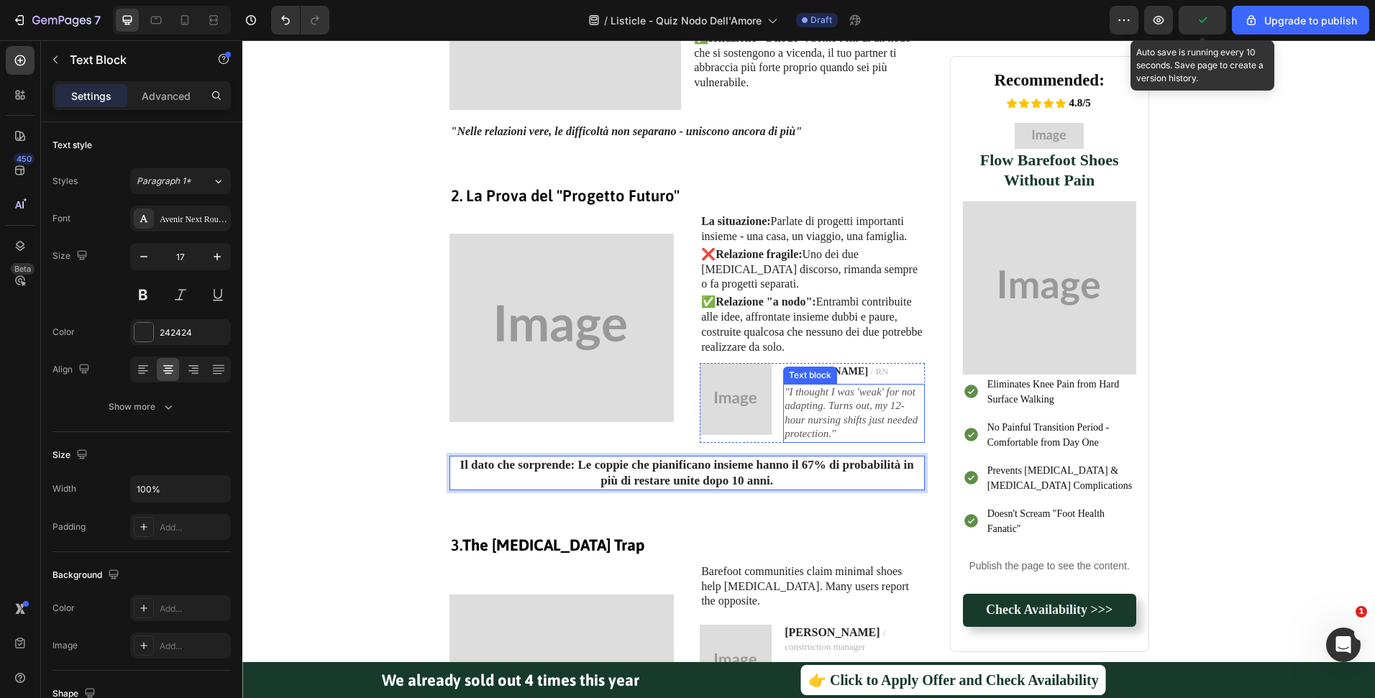
click at [853, 405] on icon ""I thought I was 'weak' for not adapting. Turns out, my 12-hour nursing shifts …" at bounding box center [850, 413] width 133 height 54
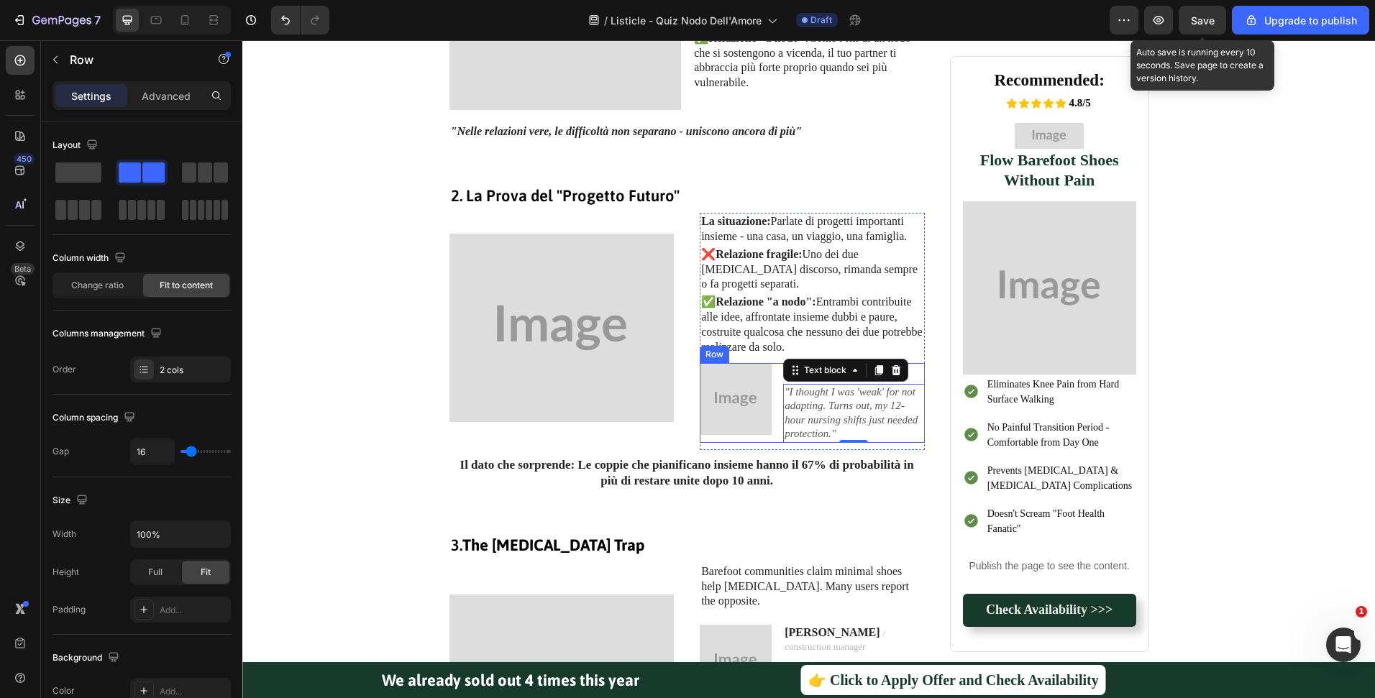
click at [770, 421] on div "Image Sarah / RN Text block "I thought I was 'weak' for not adapting. Turns out…" at bounding box center [812, 403] width 225 height 80
click at [781, 341] on div at bounding box center [787, 349] width 17 height 17
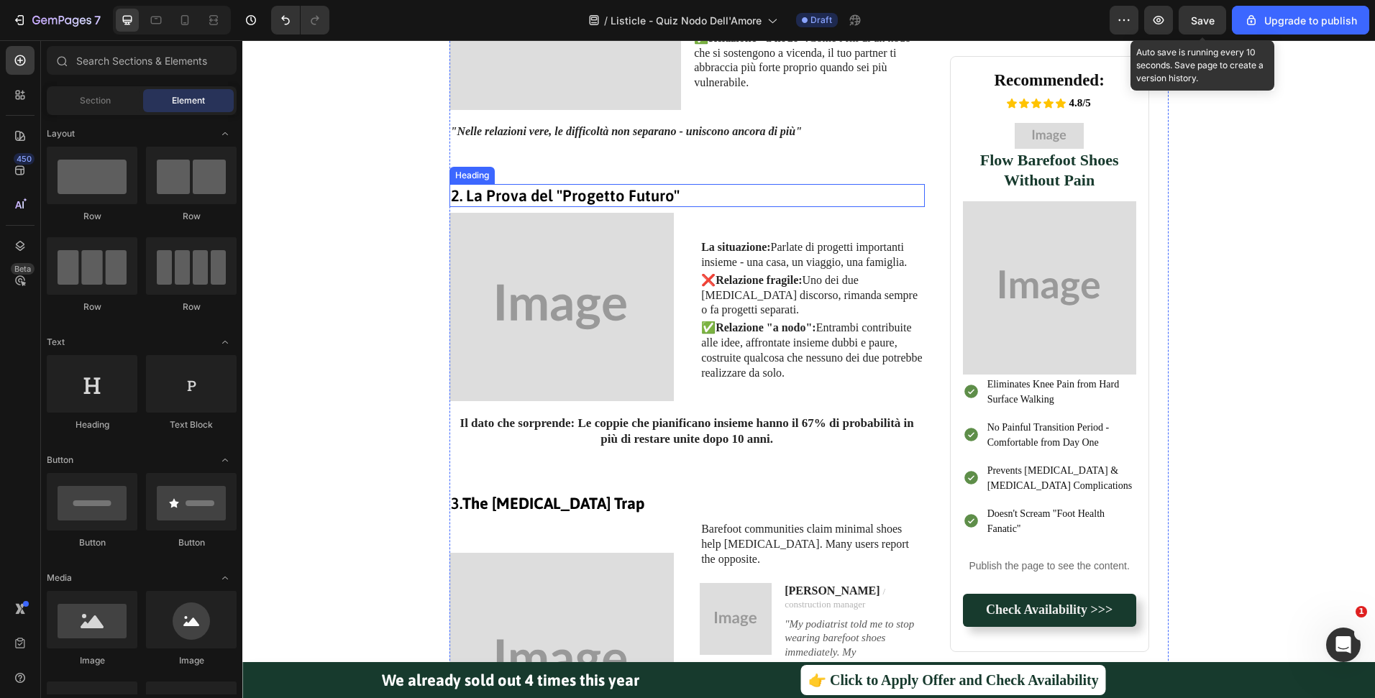
click at [604, 186] on p "2. La Prova del "Progetto Futuro"" at bounding box center [687, 195] width 472 height 21
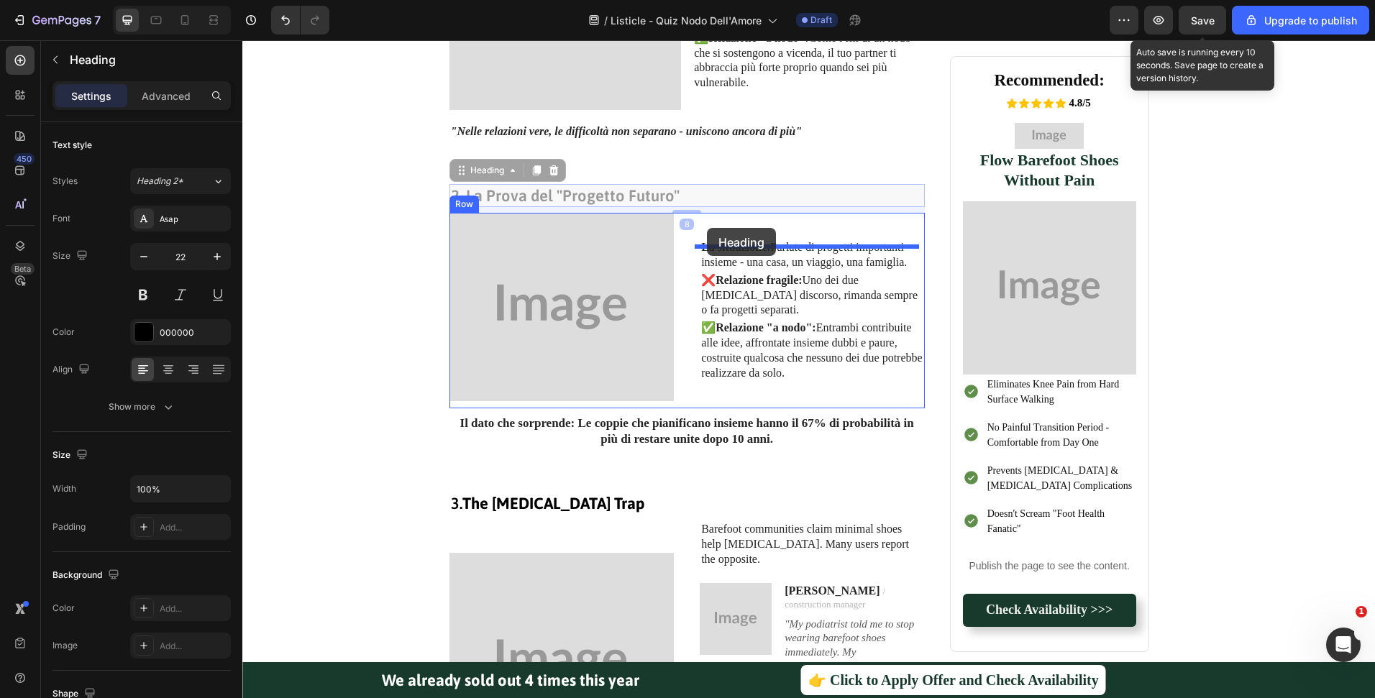
drag, startPoint x: 454, startPoint y: 168, endPoint x: 707, endPoint y: 228, distance: 260.2
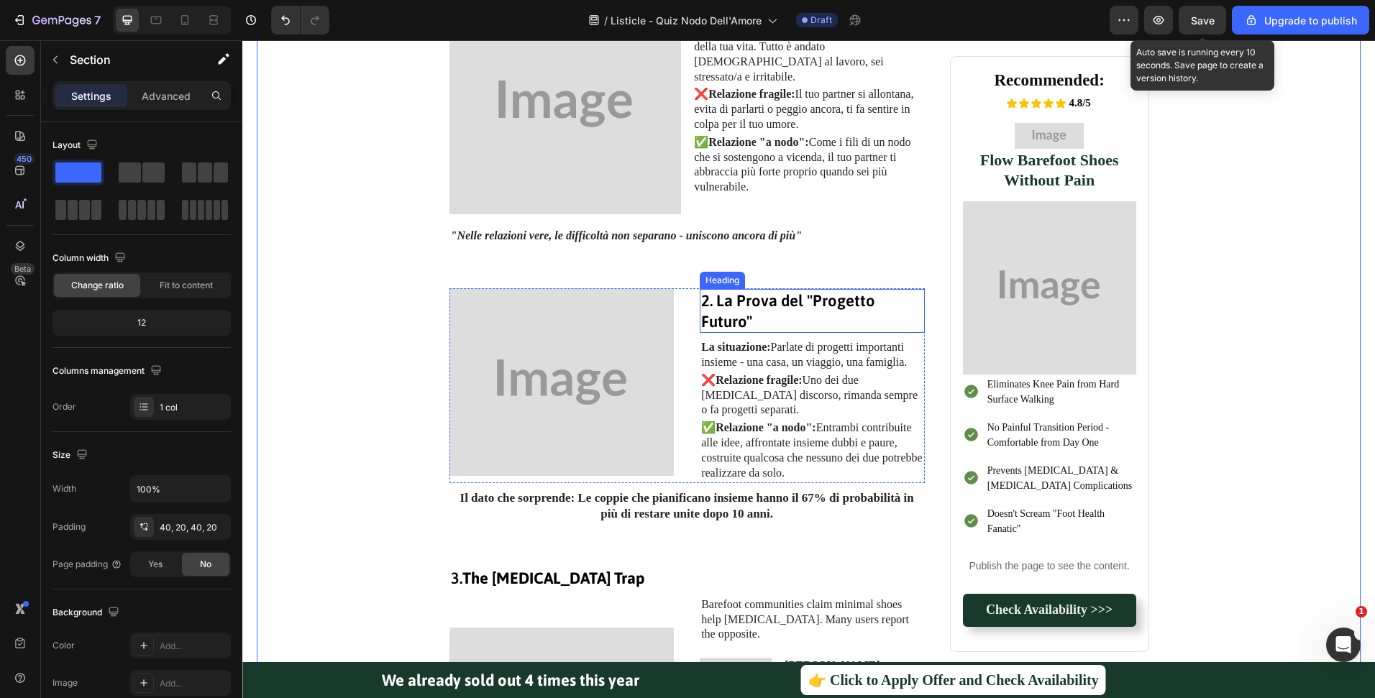
scroll to position [684, 0]
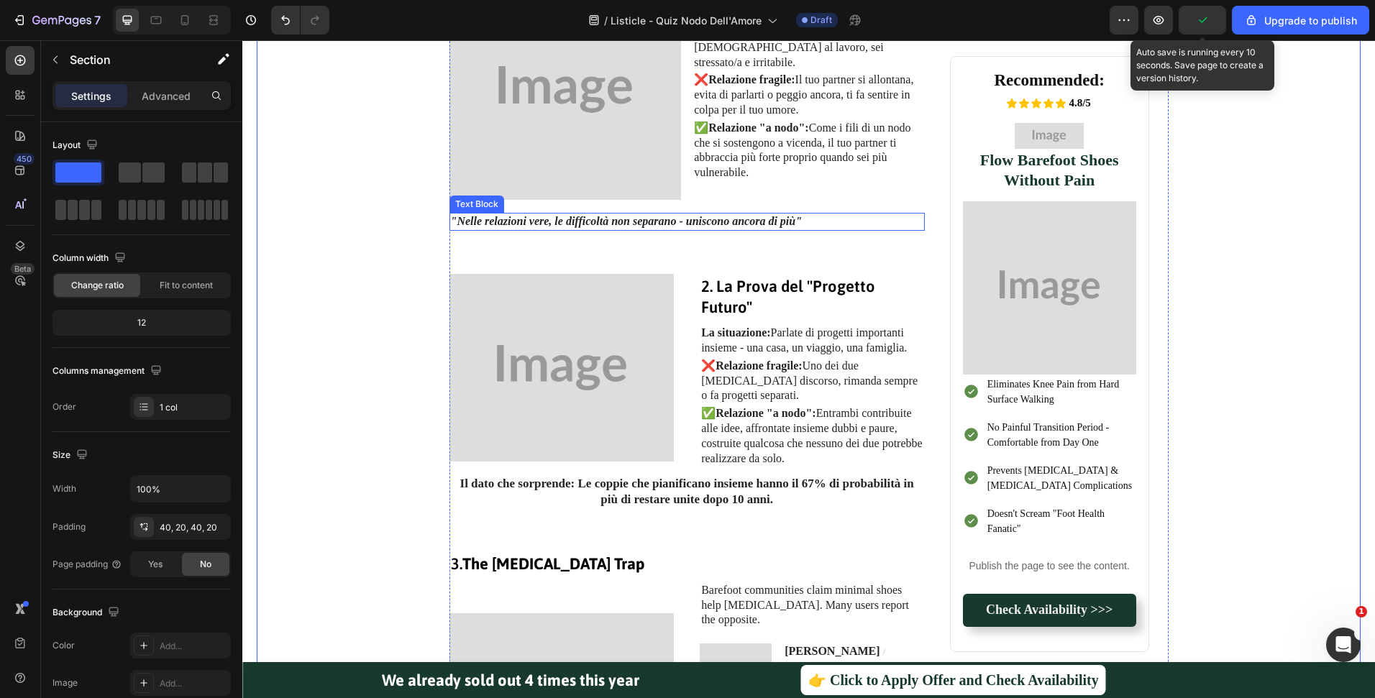
click at [628, 224] on strong ""Nelle relazioni vere, le difficoltà non separano - uniscono ancora di più"" at bounding box center [627, 221] width 352 height 12
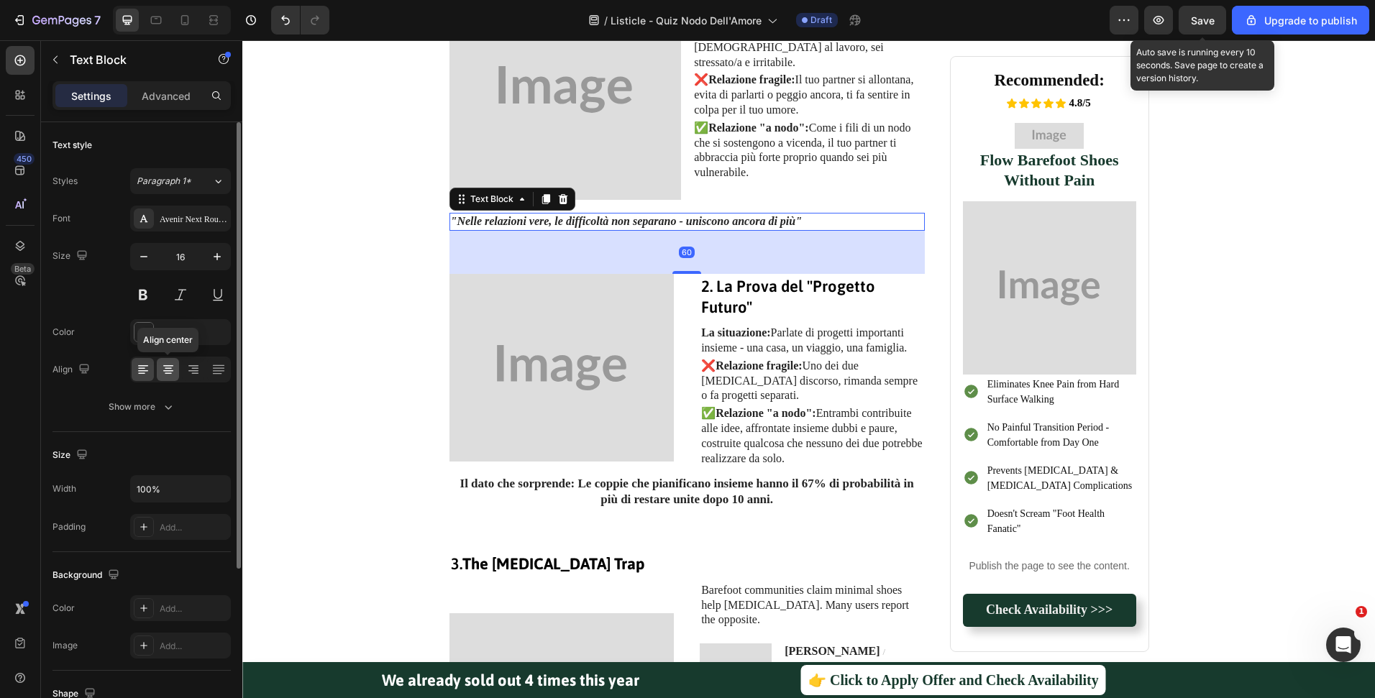
click at [175, 369] on icon at bounding box center [168, 369] width 14 height 14
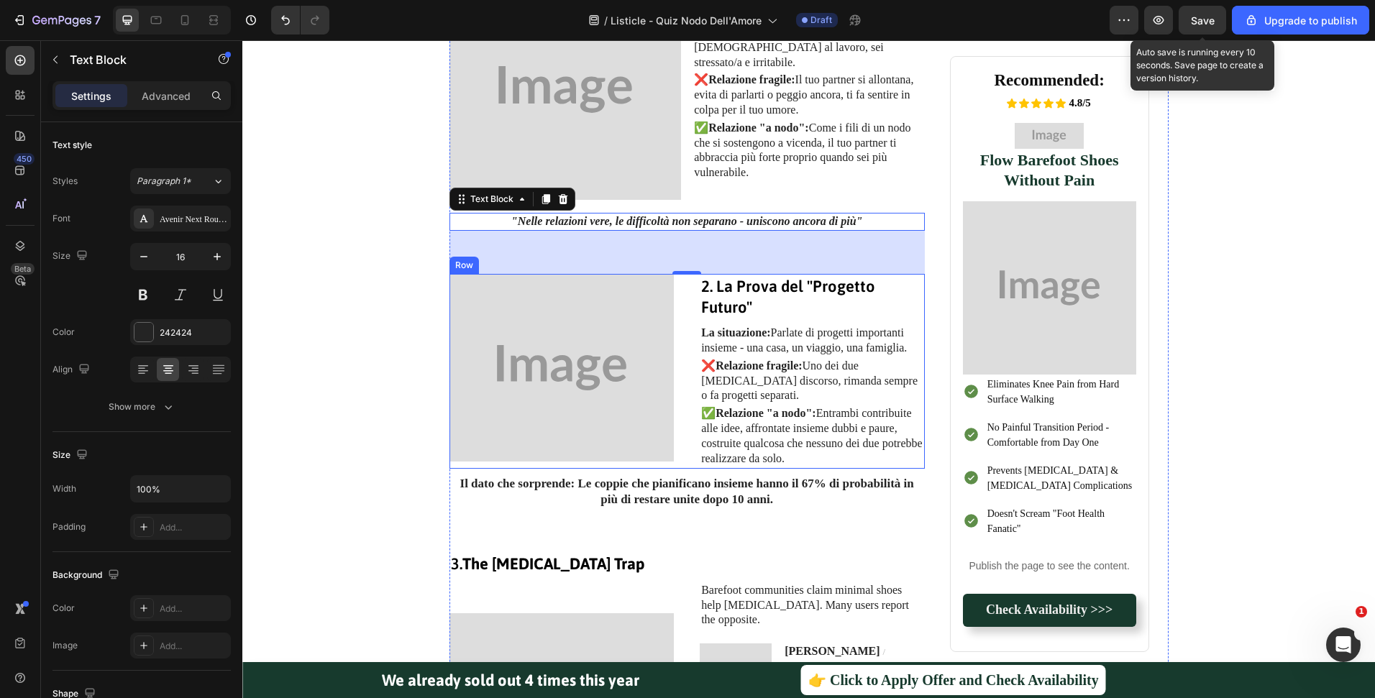
click at [733, 492] on strong "Il dato che sorprende: Le coppie che pianificano insieme hanno il 67% di probab…" at bounding box center [687, 491] width 454 height 29
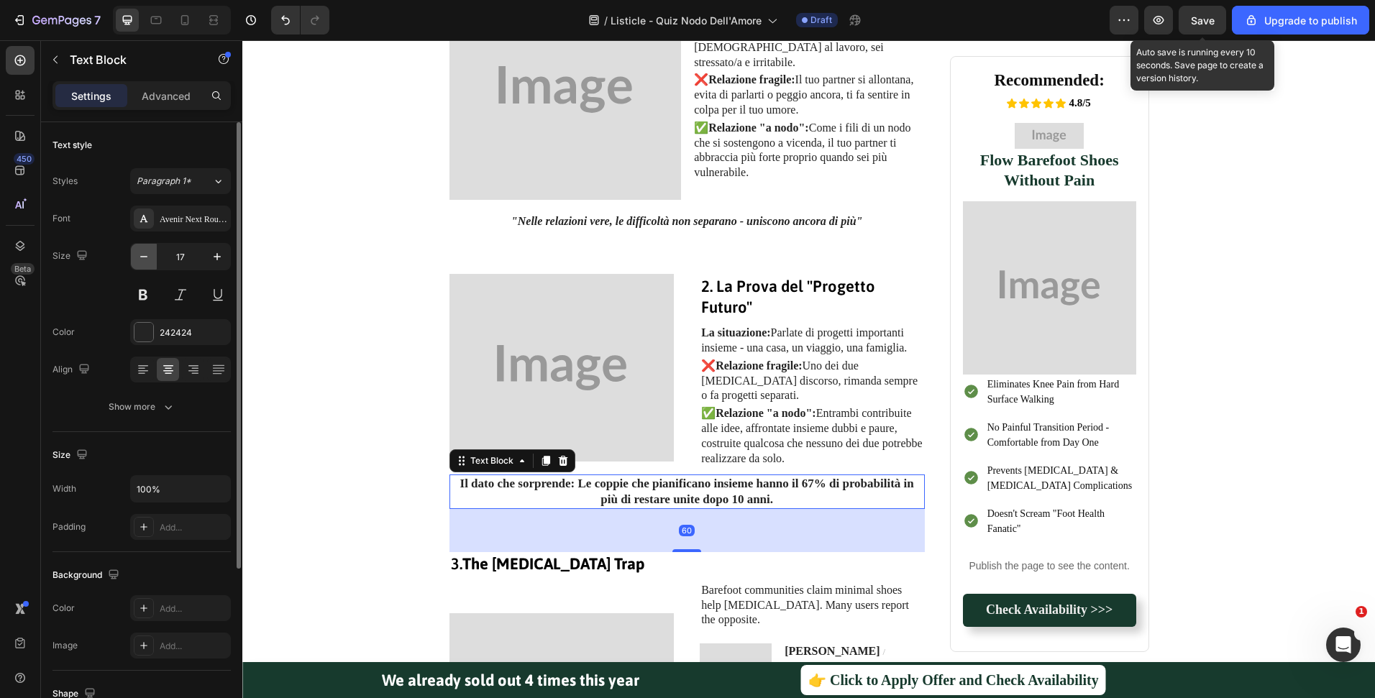
click at [149, 254] on icon "button" at bounding box center [144, 256] width 14 height 14
type input "16"
